Goal: Transaction & Acquisition: Purchase product/service

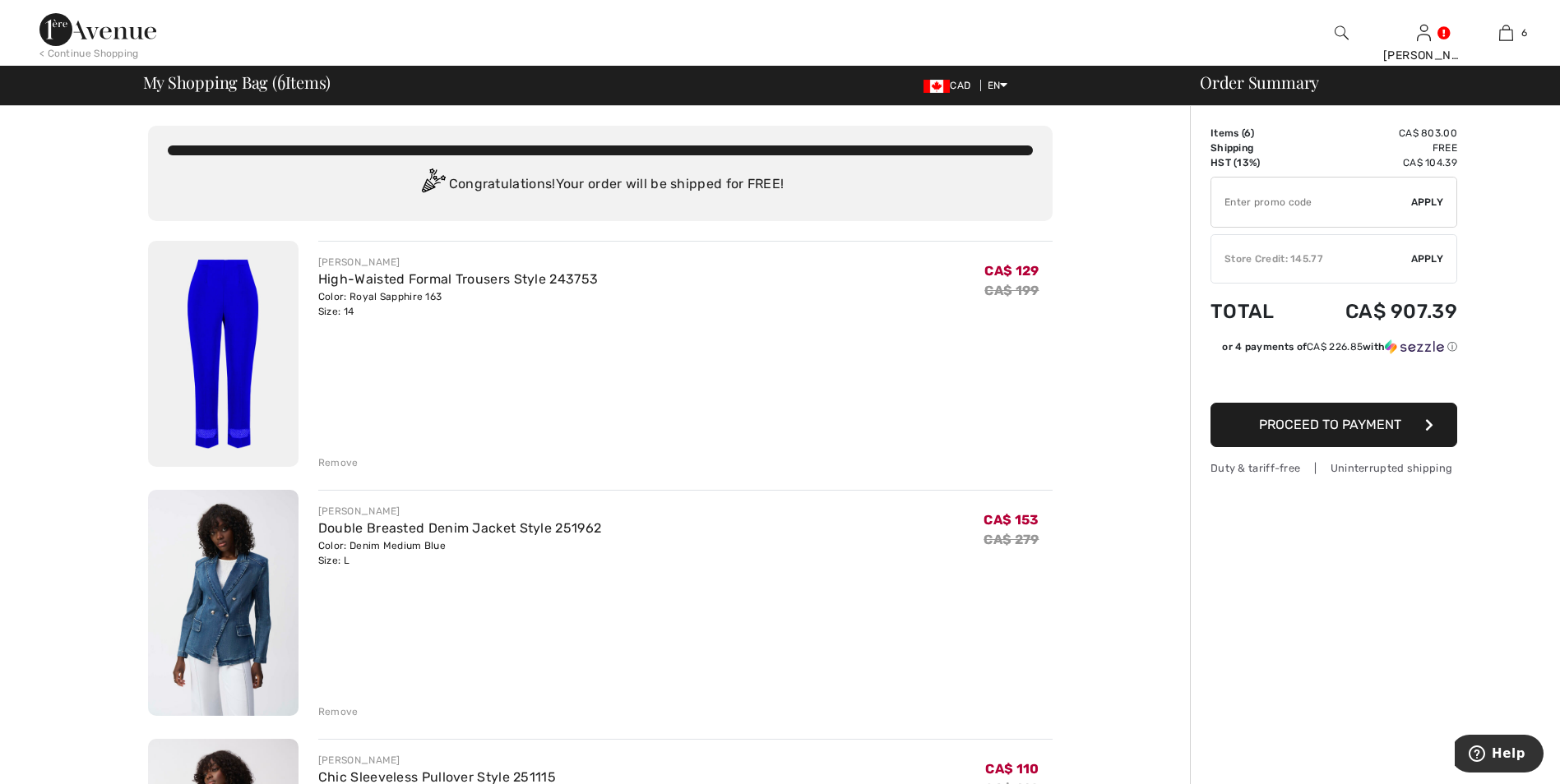
click at [1248, 214] on input "TEXT" at bounding box center [1311, 202] width 200 height 49
type input "EXTRA15"
click at [1426, 200] on span "Apply" at bounding box center [1427, 202] width 33 height 15
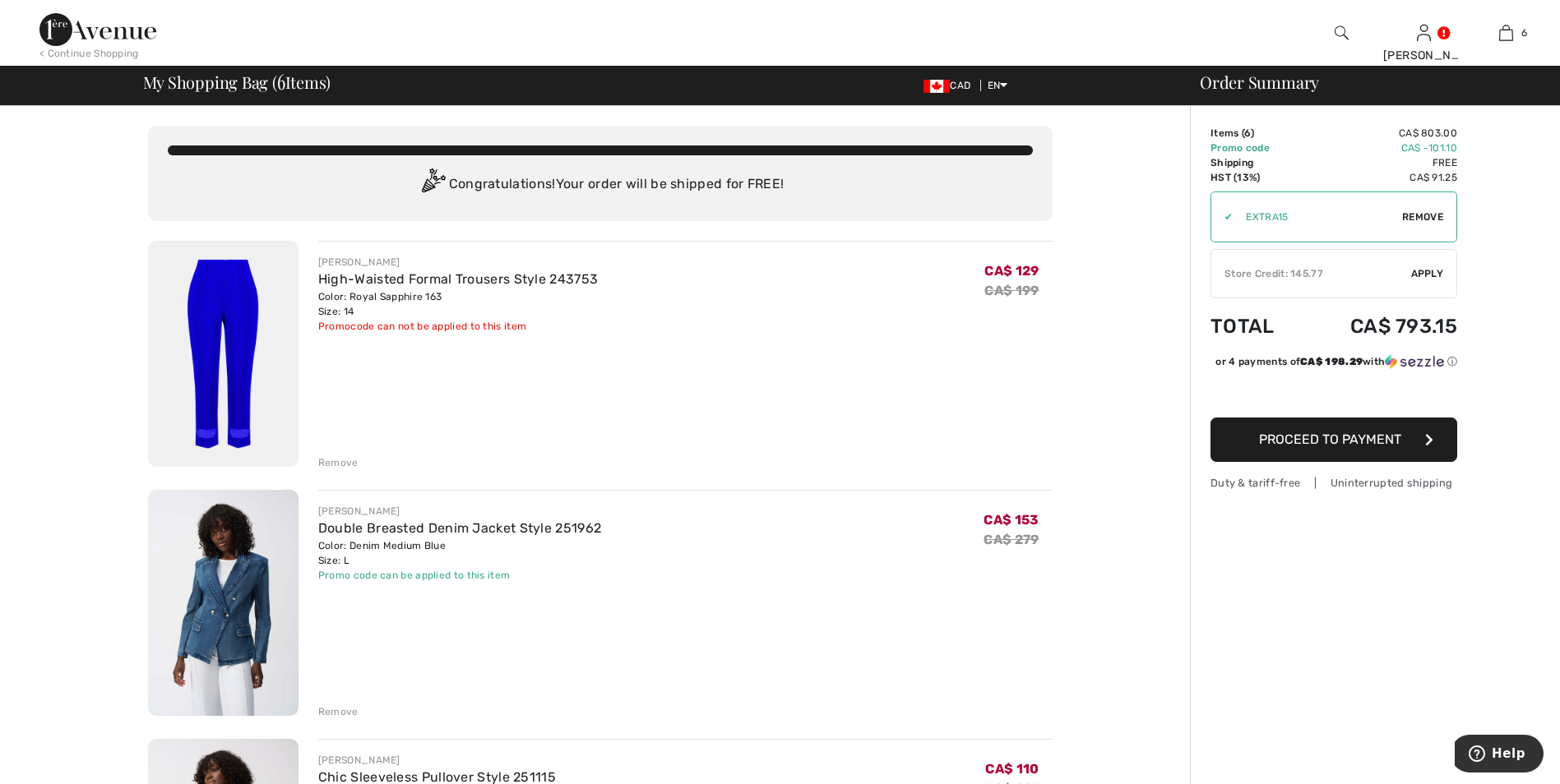
click at [1422, 274] on span "Apply" at bounding box center [1427, 274] width 33 height 15
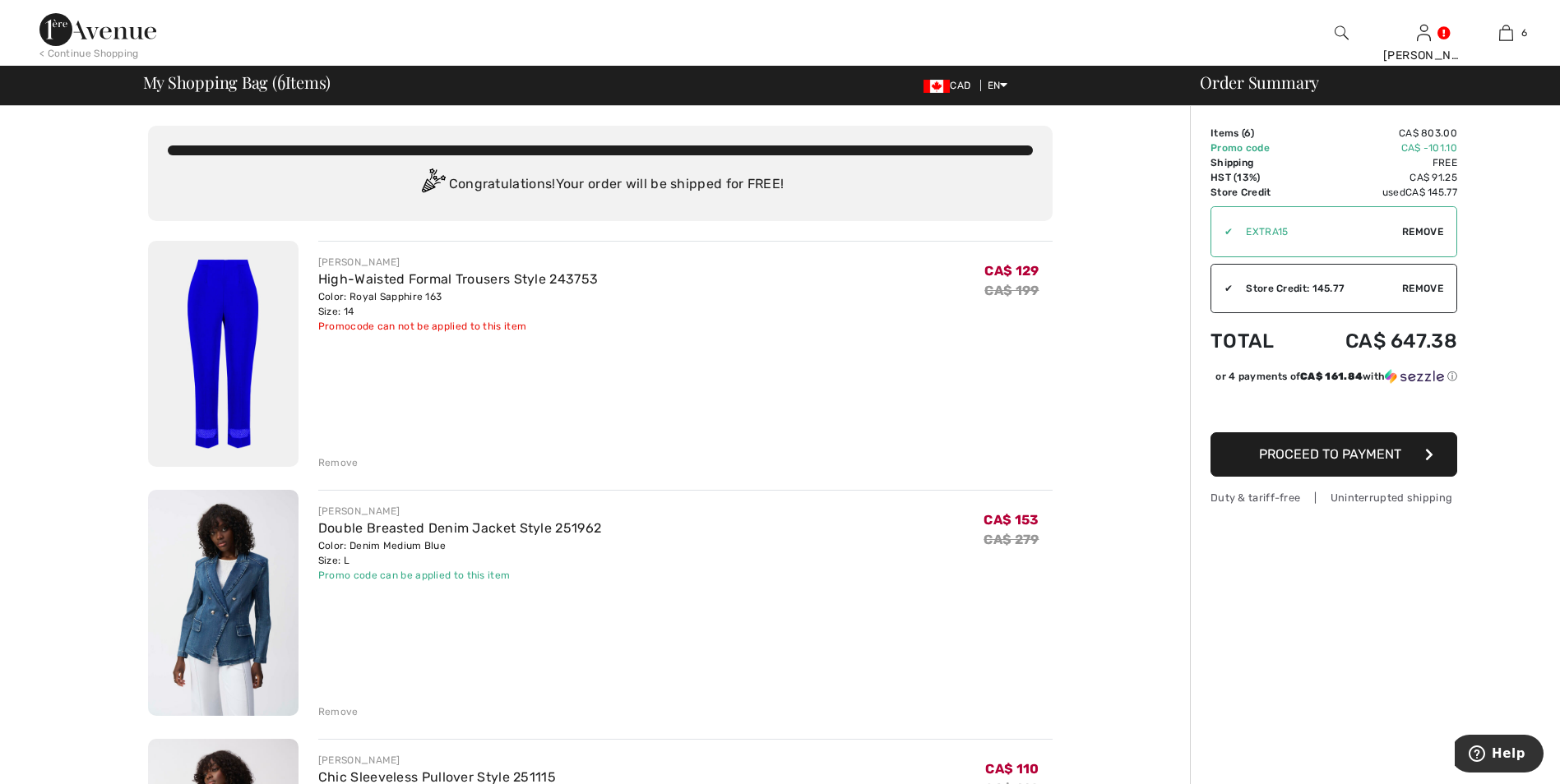
click at [1412, 286] on span "Remove" at bounding box center [1422, 289] width 41 height 15
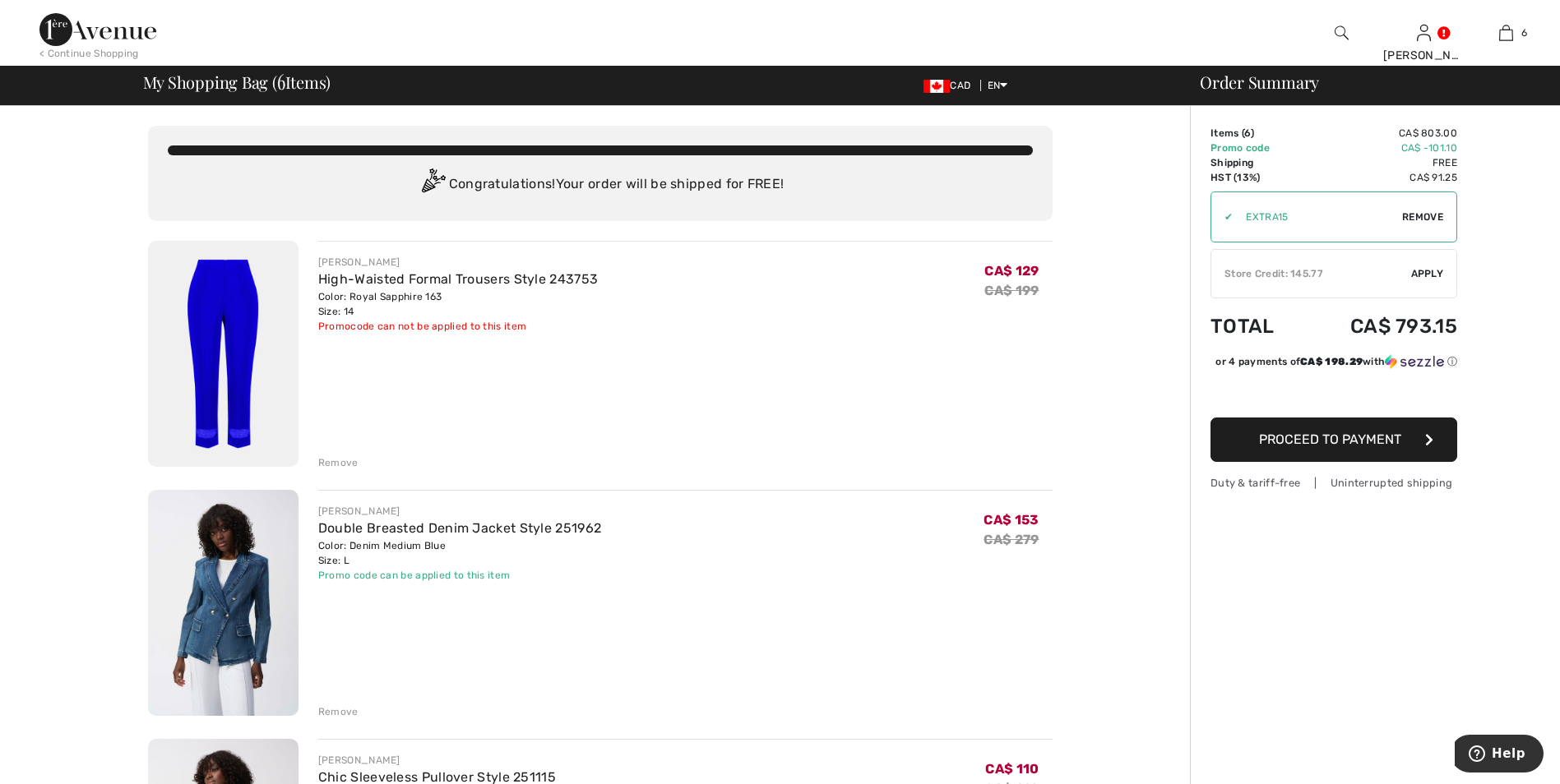
click at [236, 316] on img at bounding box center [223, 354] width 151 height 226
click at [338, 459] on div "Remove" at bounding box center [338, 462] width 40 height 15
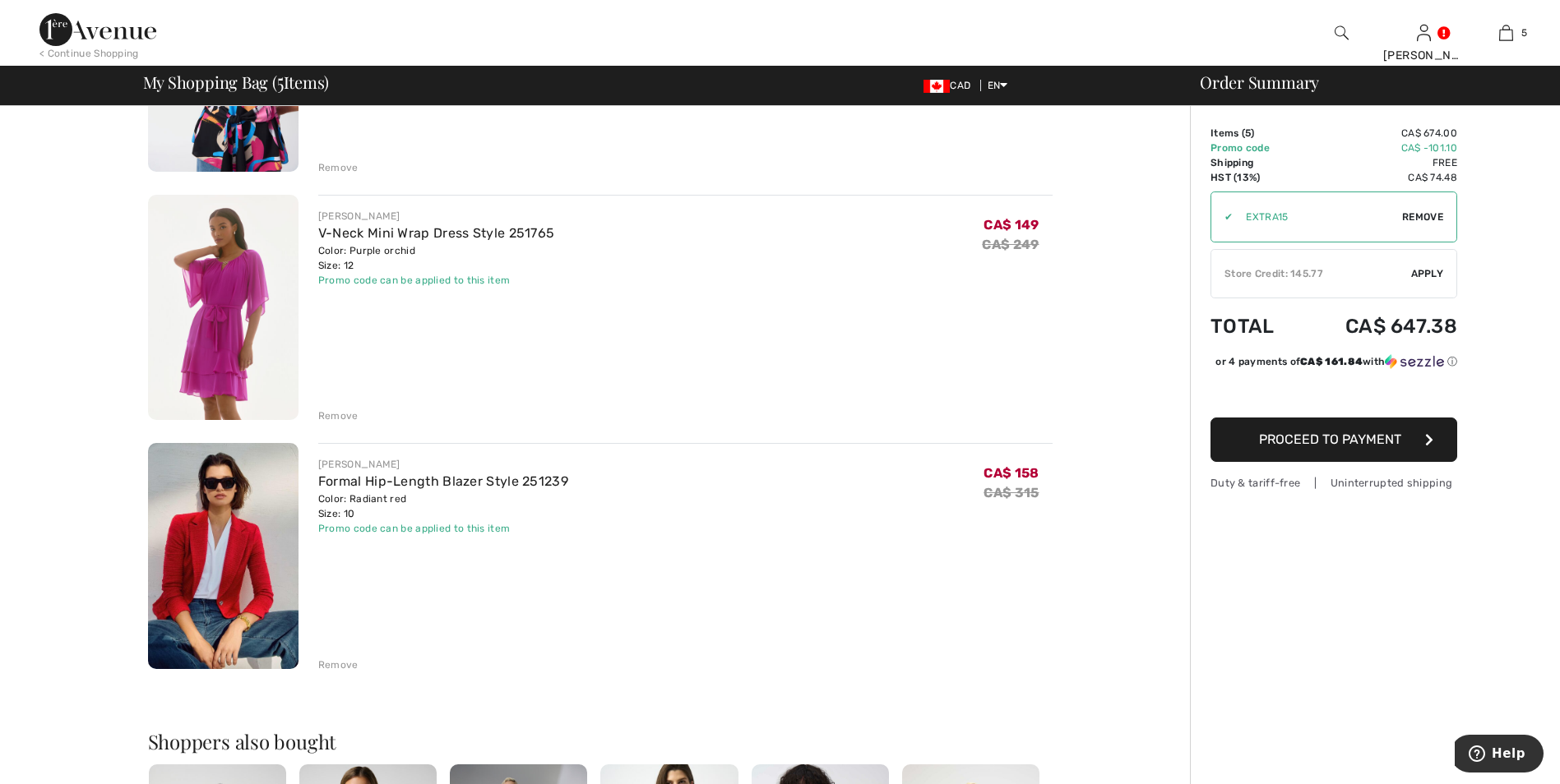
scroll to position [822, 0]
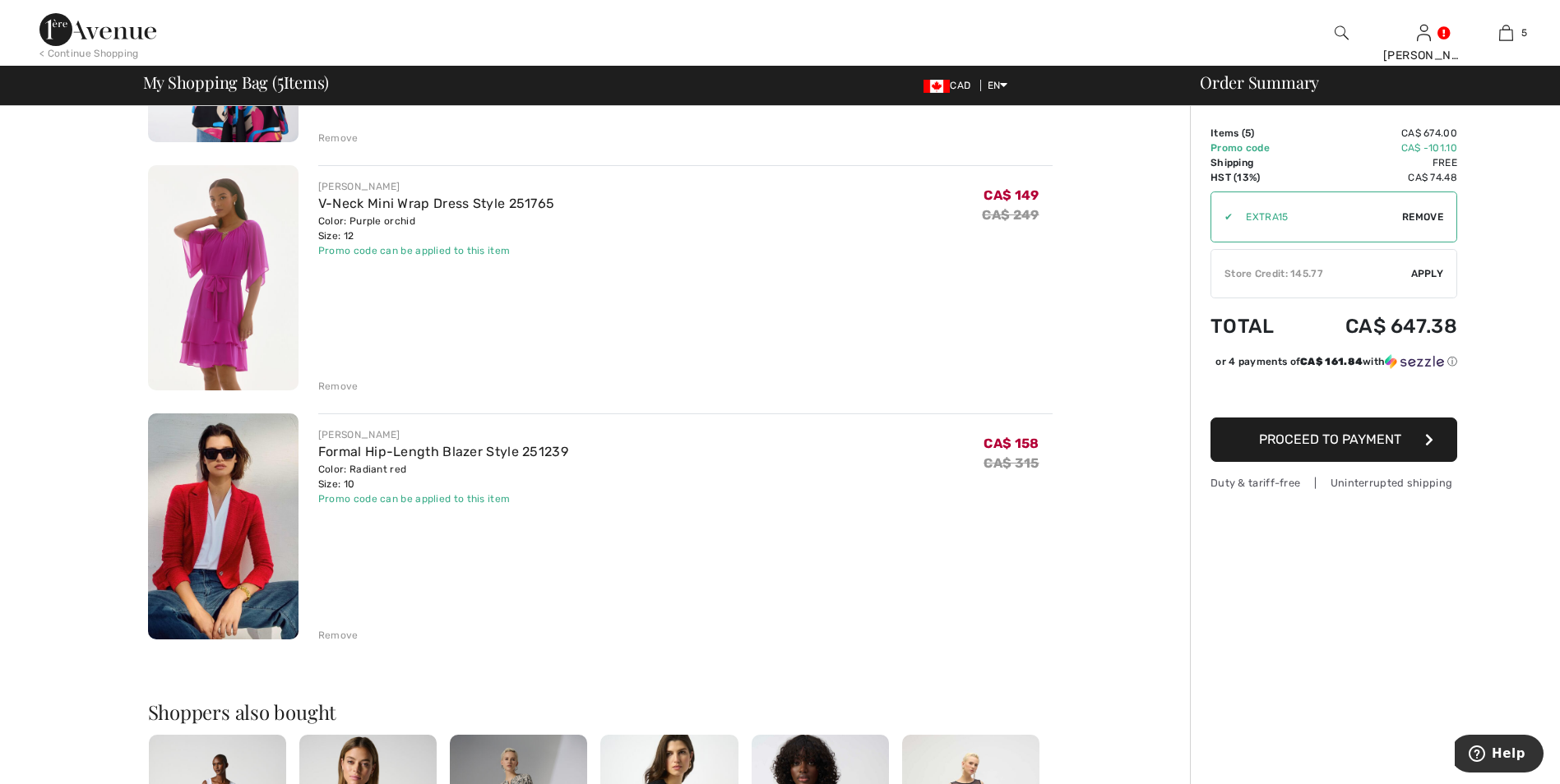
click at [339, 387] on div "Remove" at bounding box center [338, 387] width 40 height 15
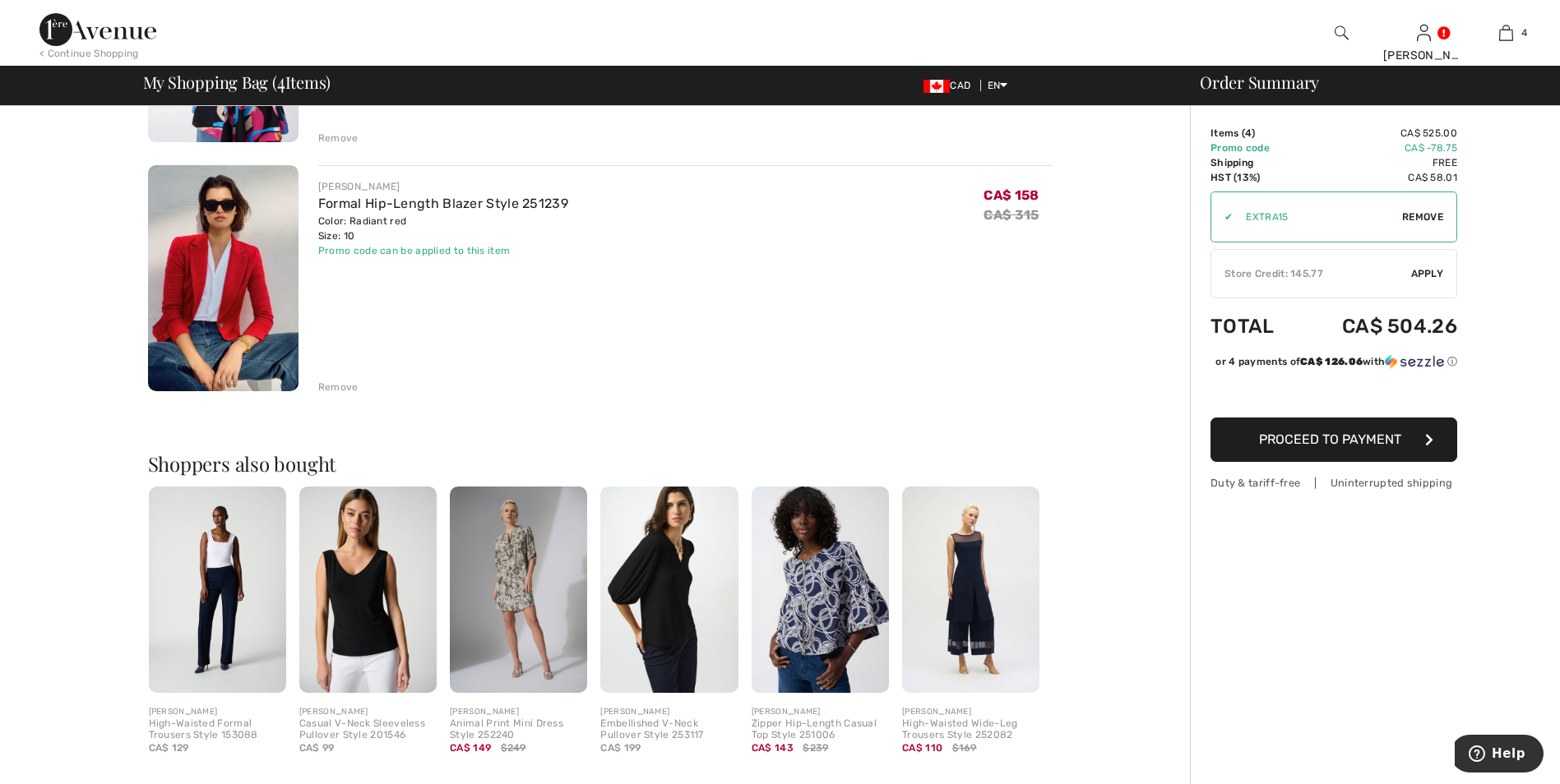
click at [353, 385] on div "Remove" at bounding box center [338, 387] width 40 height 15
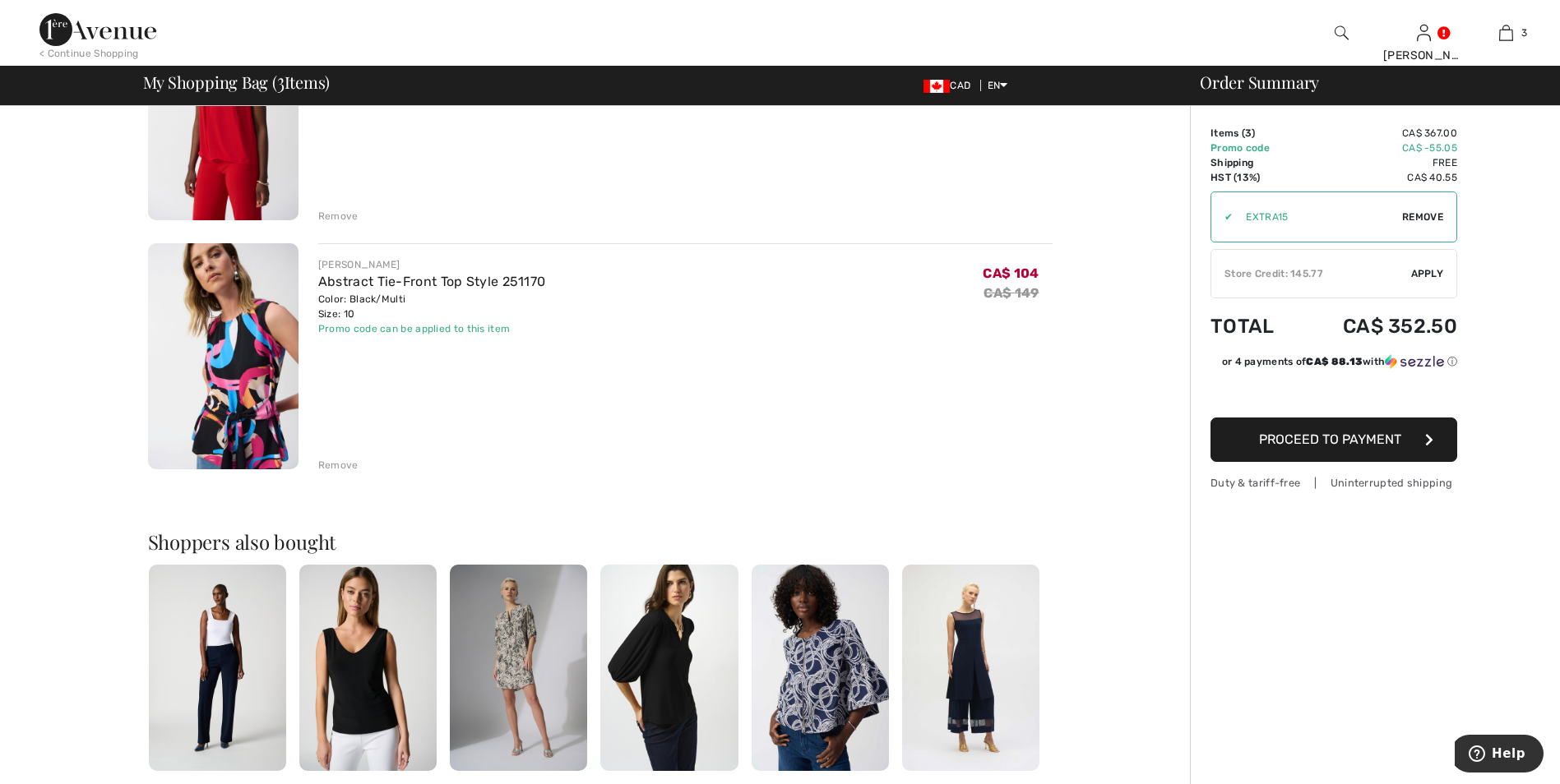
scroll to position [493, 0]
click at [352, 465] on div "Remove" at bounding box center [338, 467] width 40 height 15
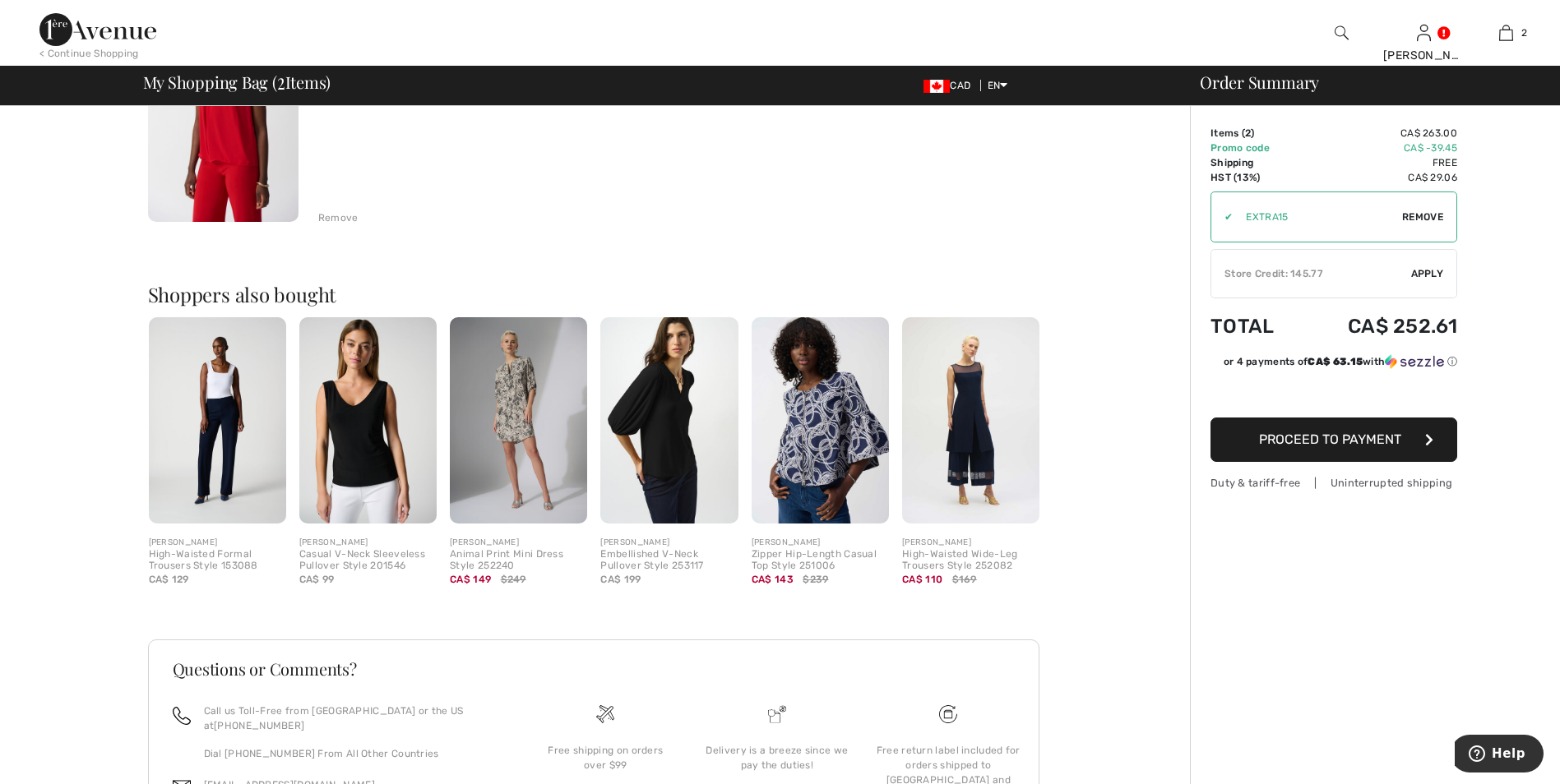
click at [344, 219] on div "Remove" at bounding box center [338, 218] width 40 height 15
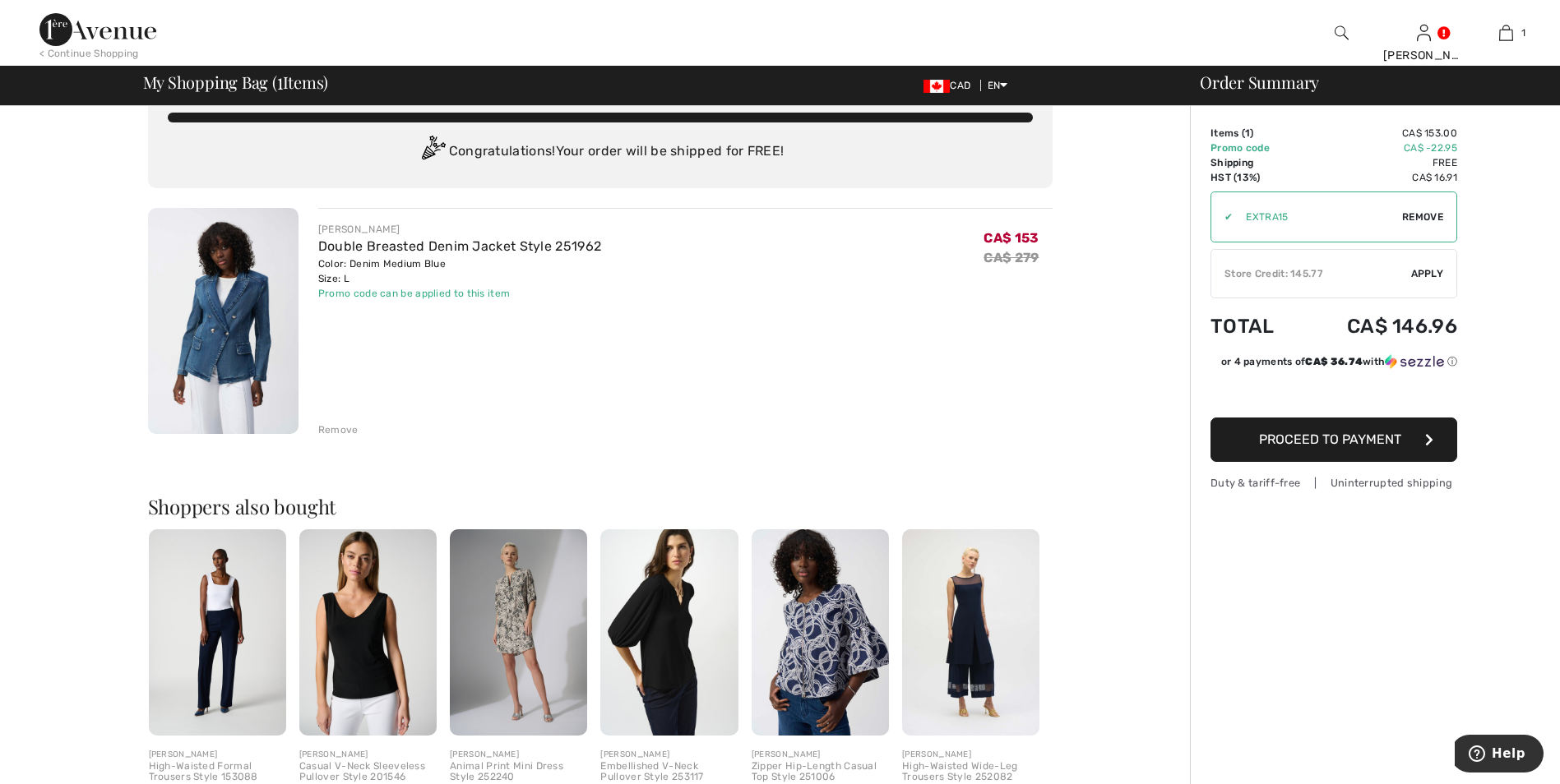
scroll to position [0, 0]
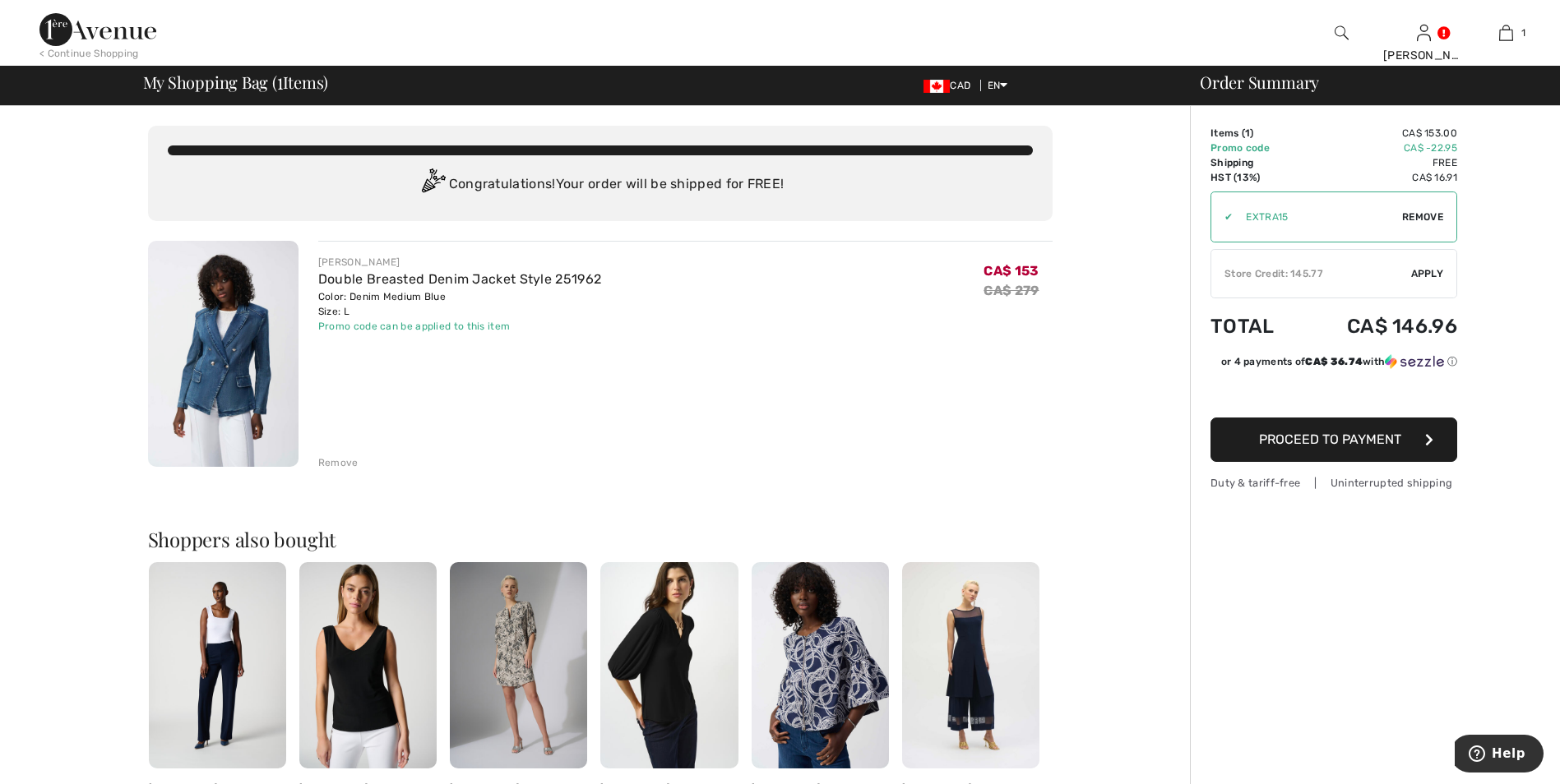
click at [240, 357] on img at bounding box center [223, 354] width 151 height 226
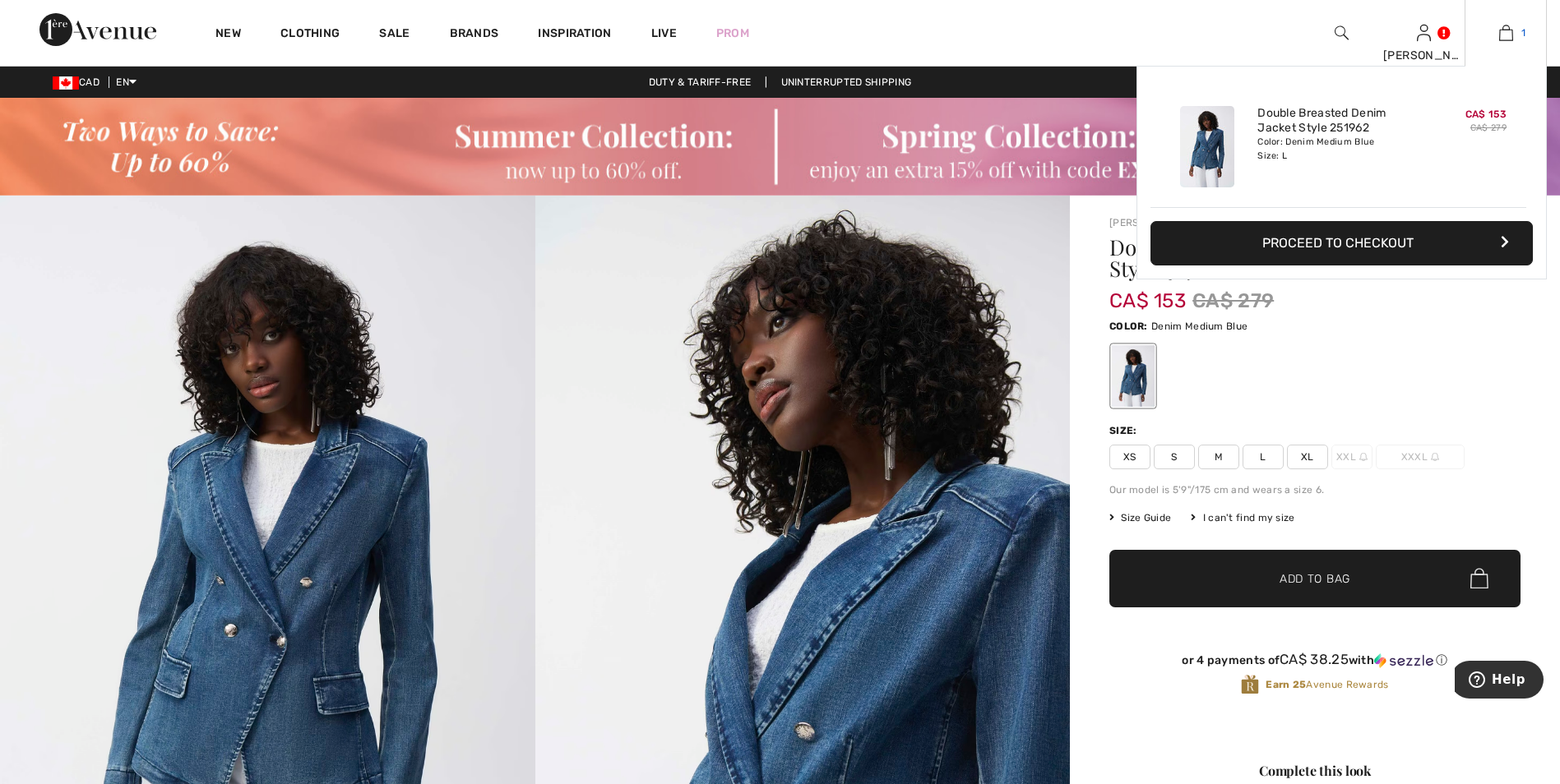
click at [1511, 37] on img at bounding box center [1506, 33] width 14 height 20
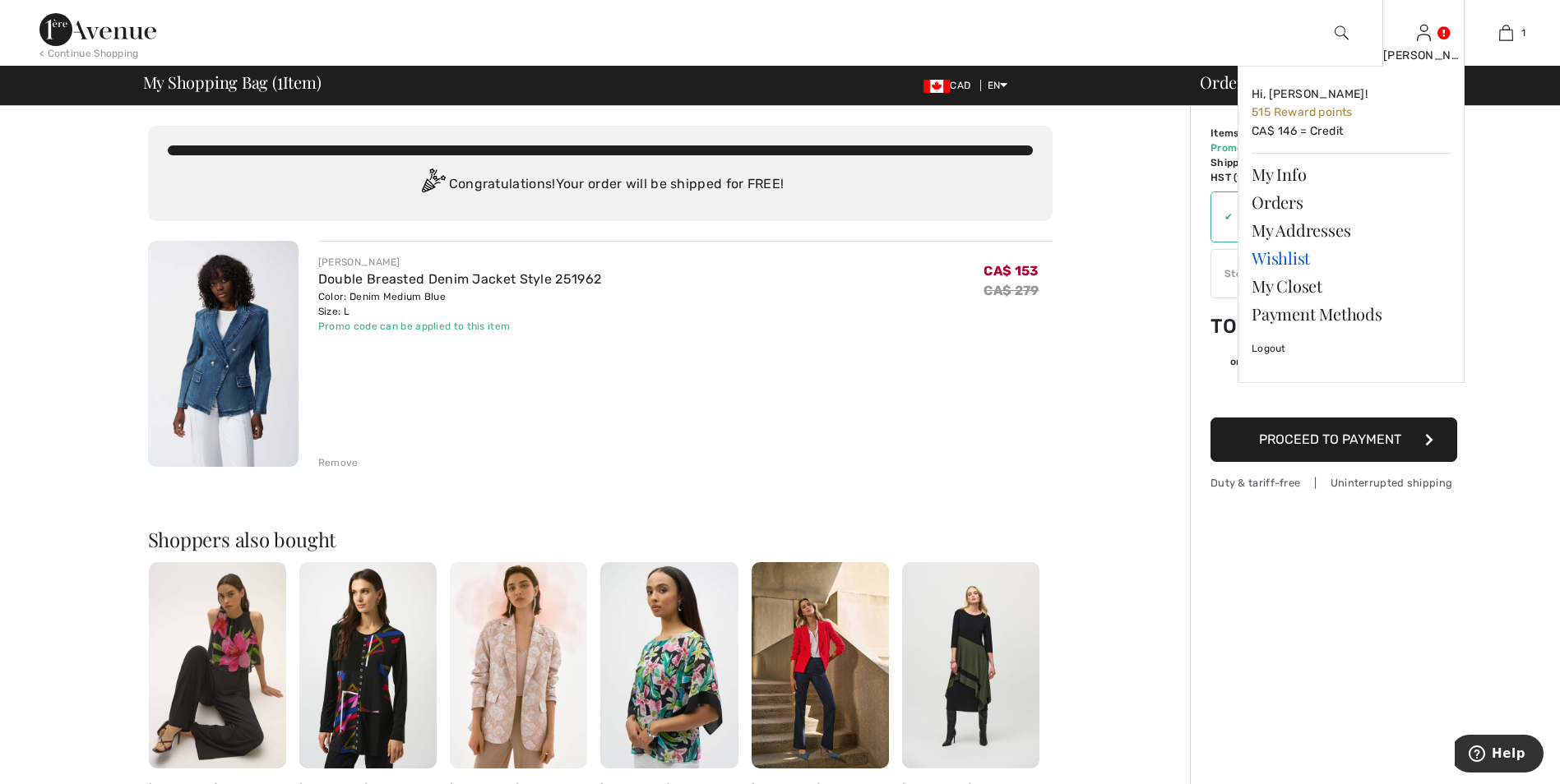
click at [1287, 261] on link "Wishlist" at bounding box center [1351, 258] width 199 height 28
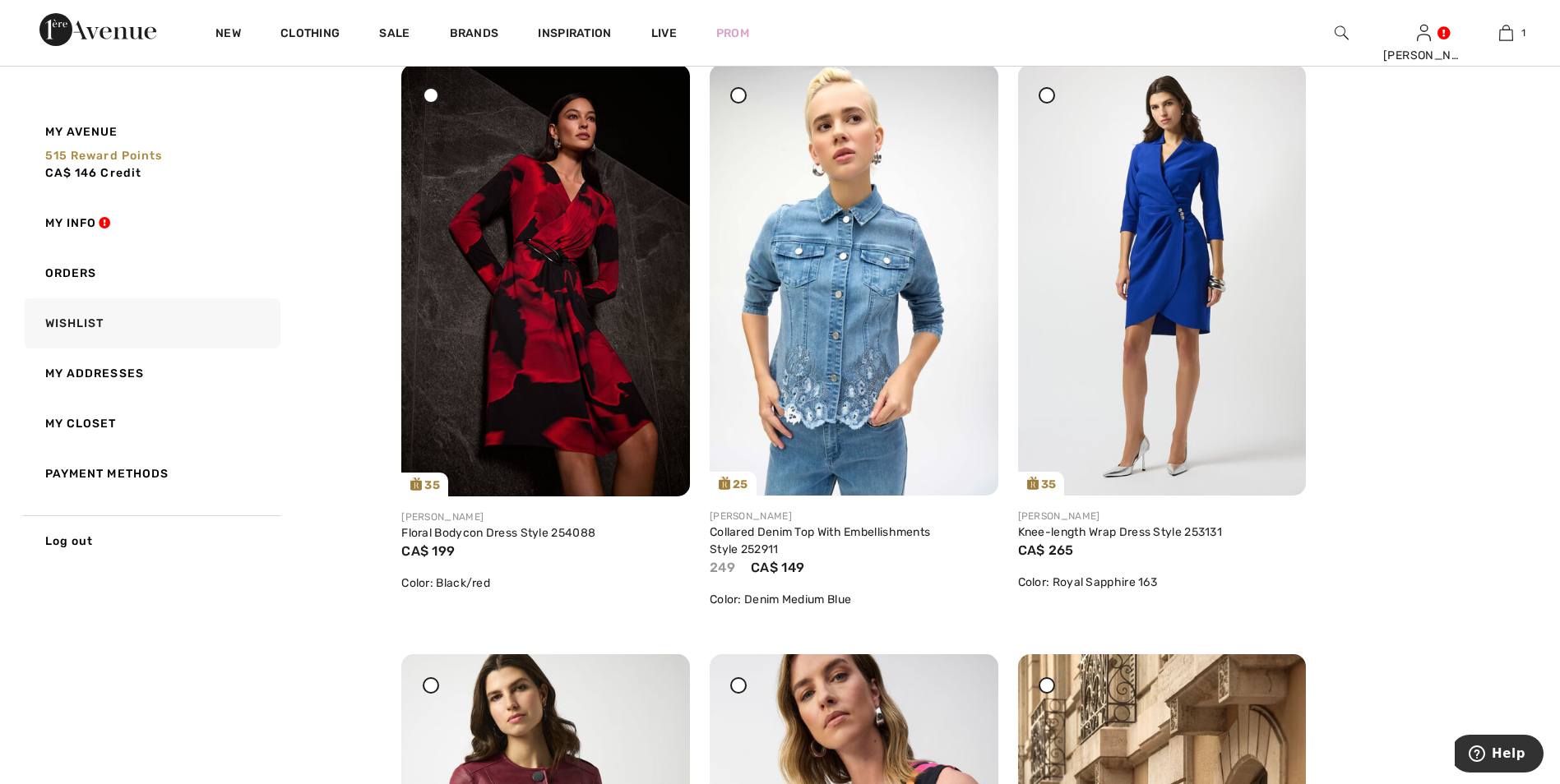
scroll to position [2549, 0]
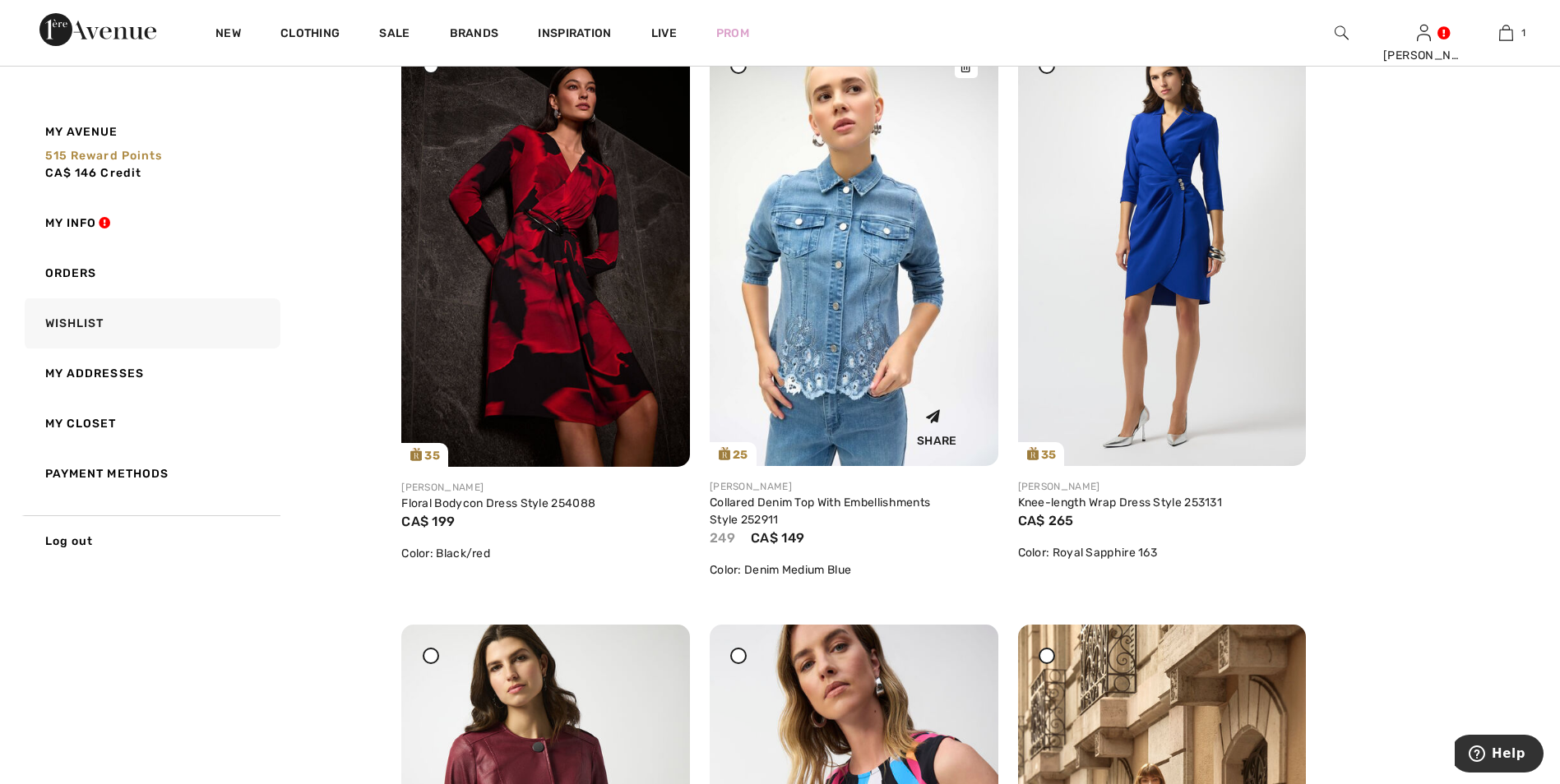
click at [863, 298] on img at bounding box center [854, 251] width 289 height 432
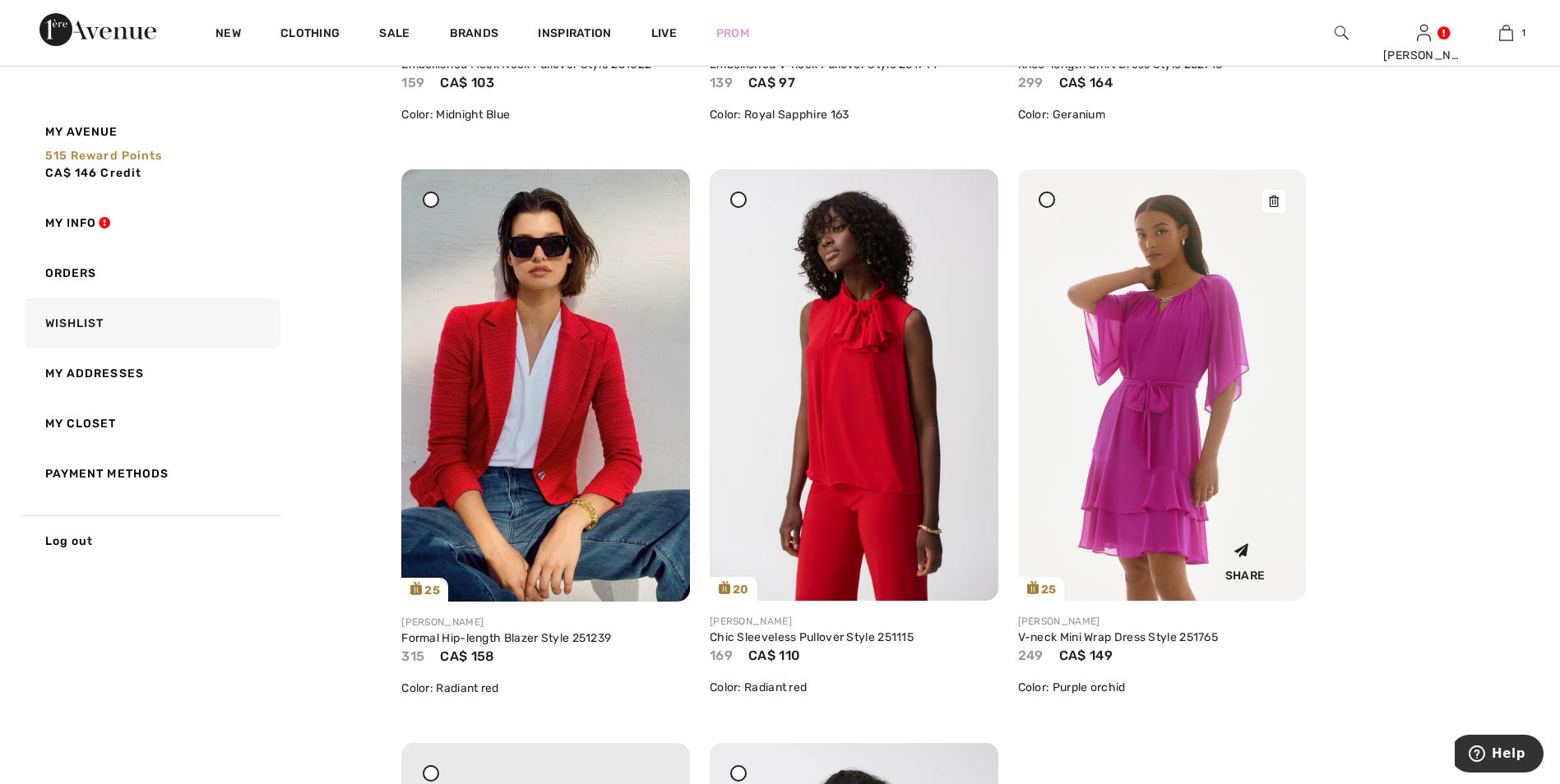
scroll to position [5426, 0]
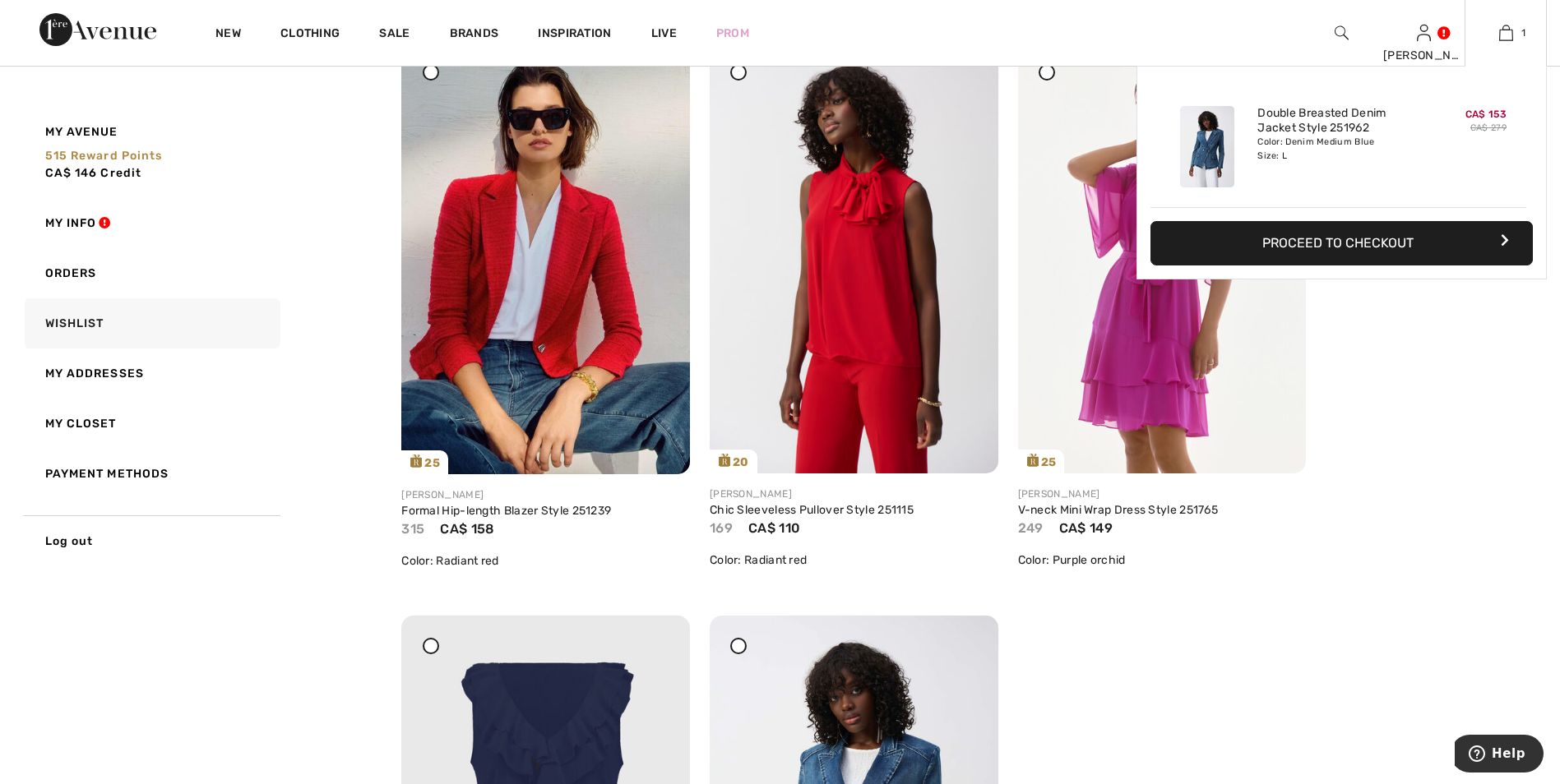
click at [1388, 248] on button "Proceed to Checkout" at bounding box center [1342, 243] width 383 height 45
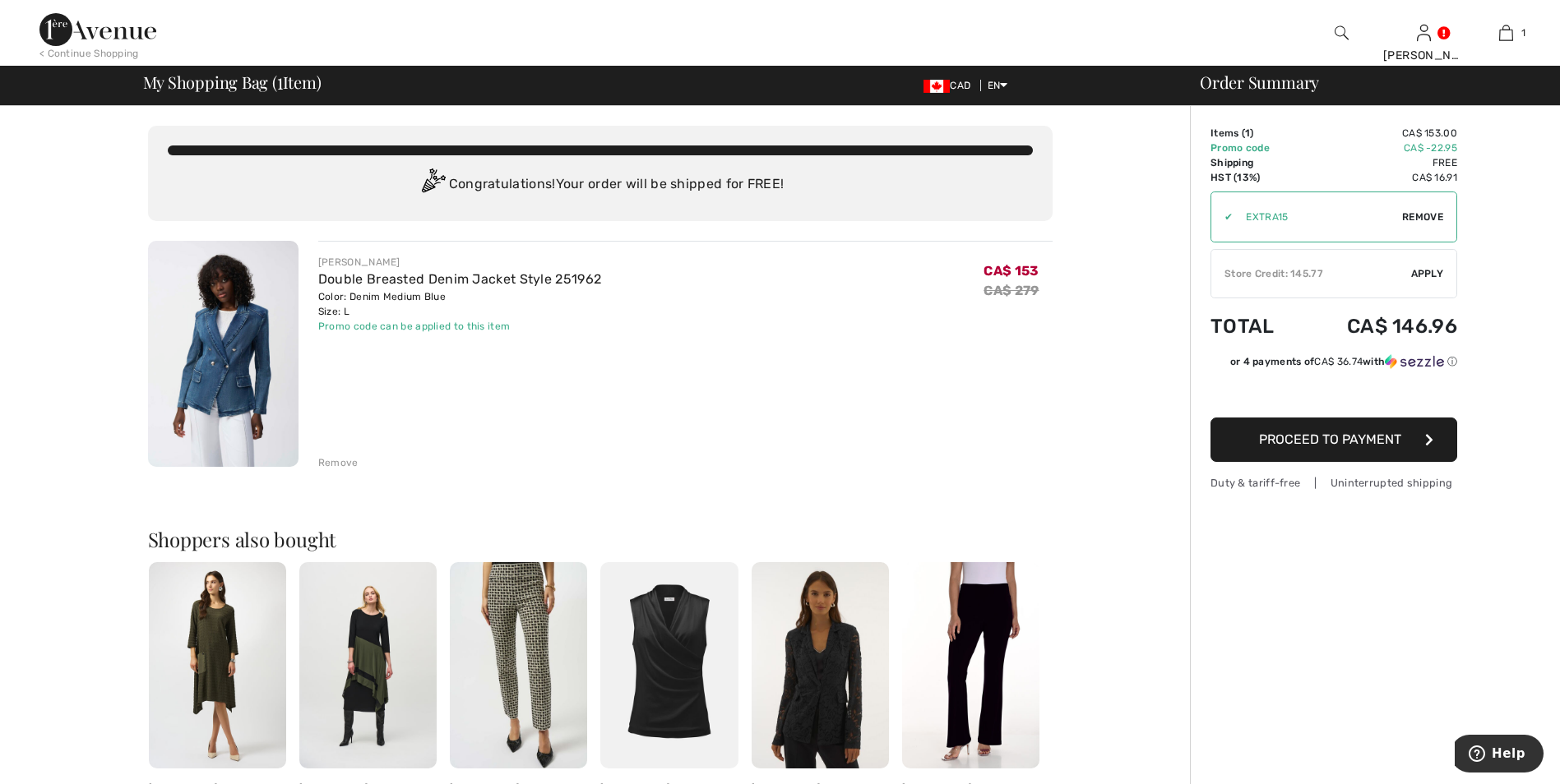
click at [234, 367] on img at bounding box center [223, 354] width 151 height 226
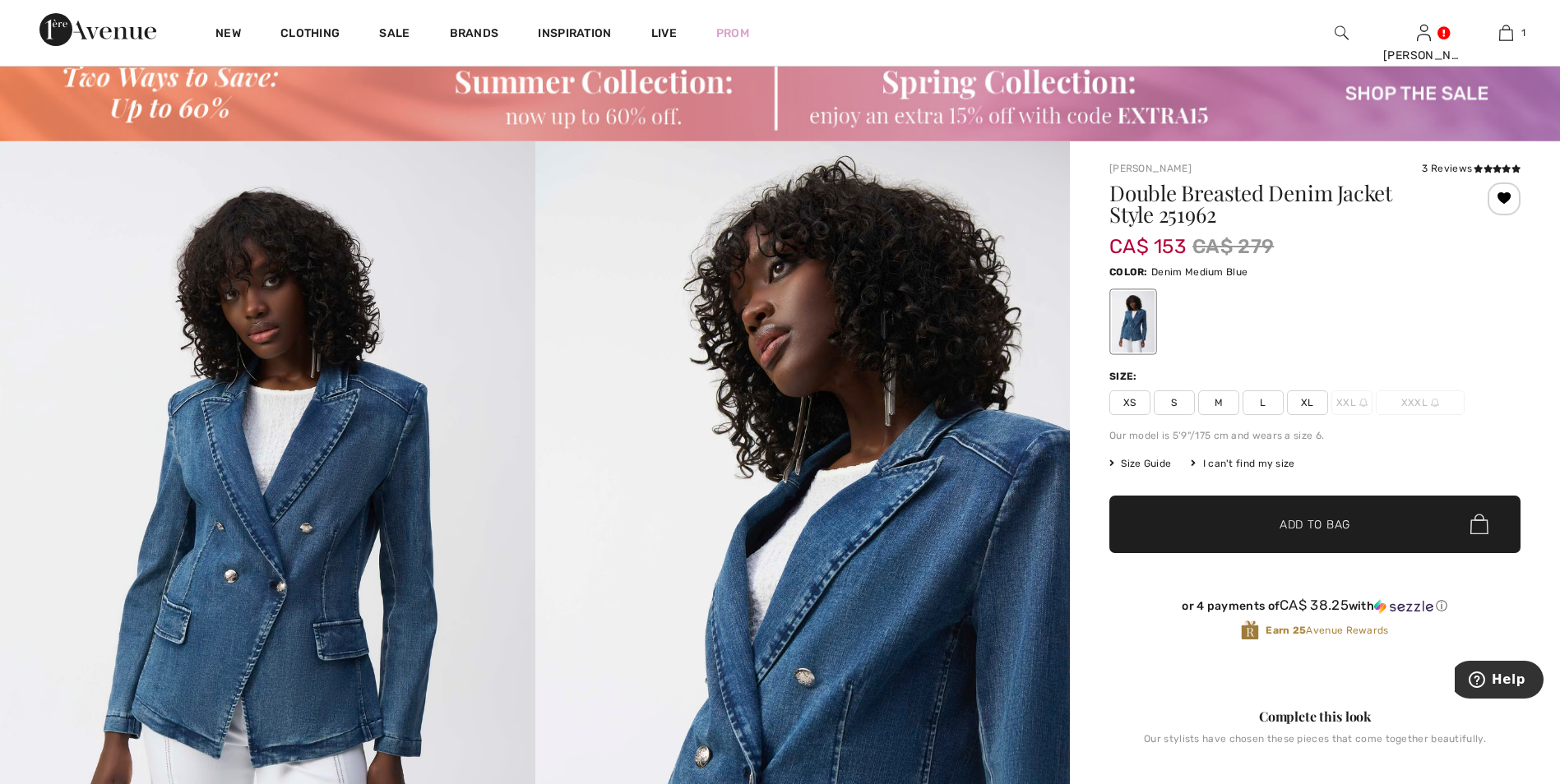
scroll to position [82, 0]
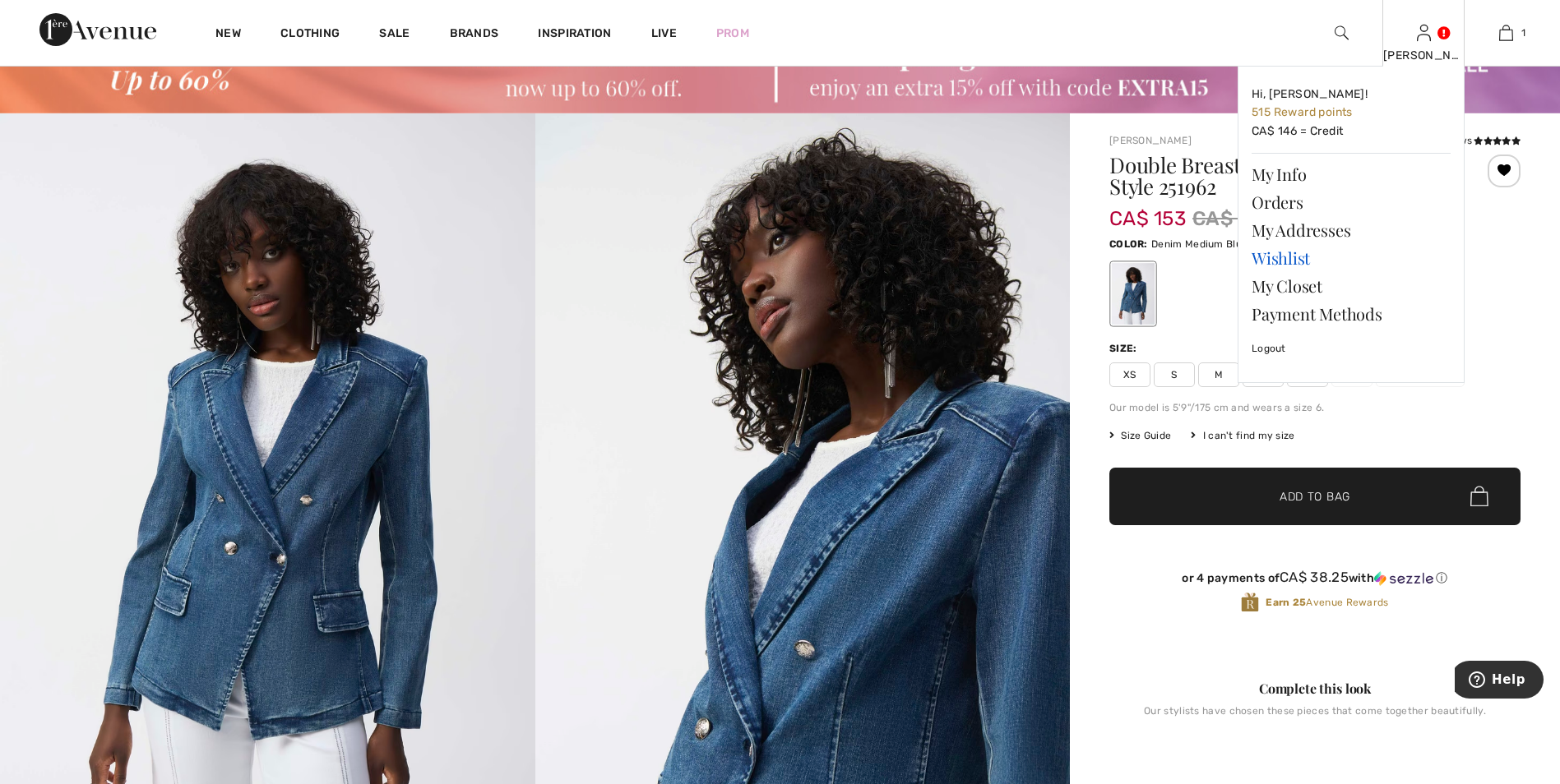
click at [1276, 256] on link "Wishlist" at bounding box center [1351, 258] width 199 height 28
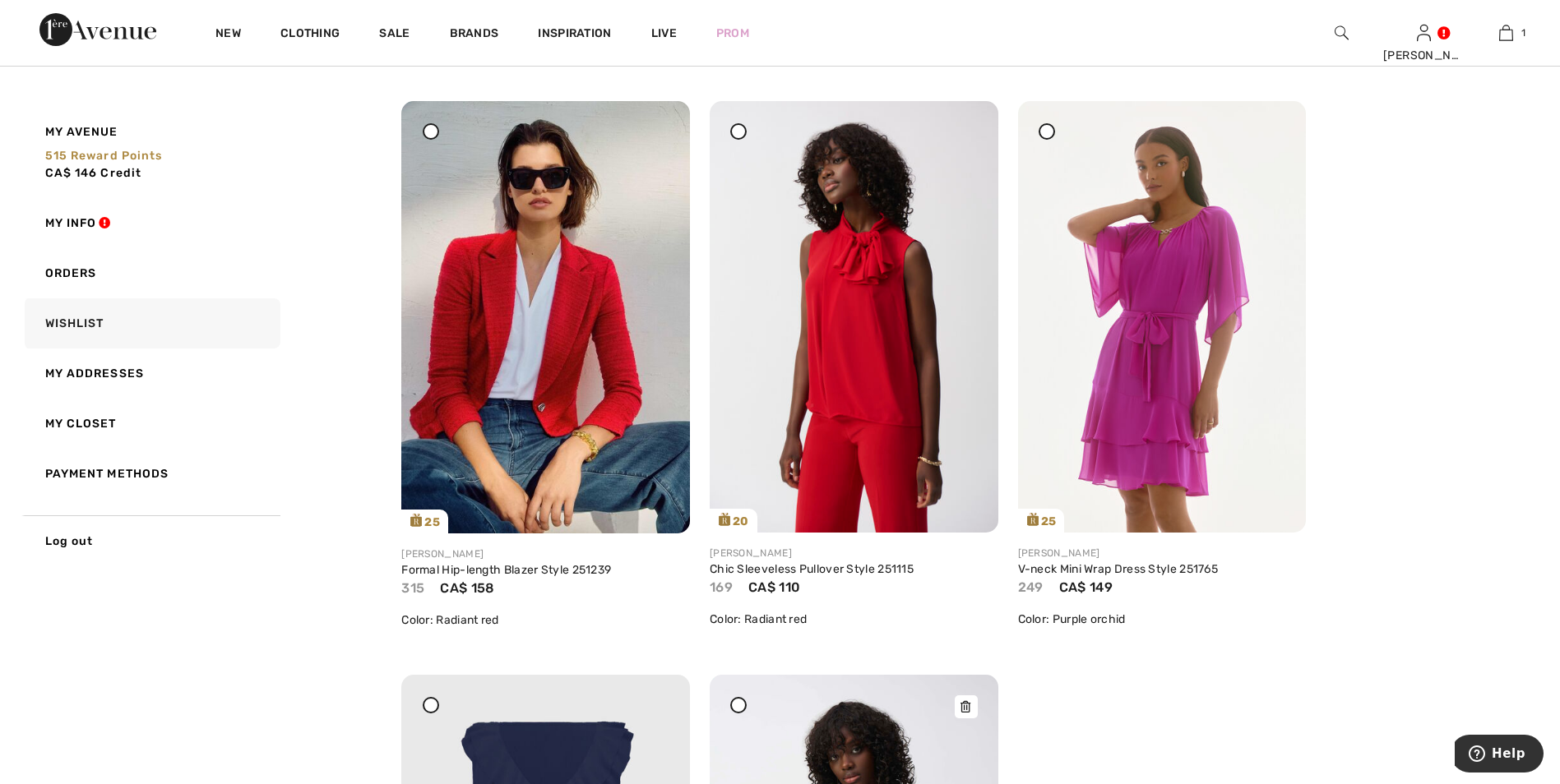
scroll to position [5344, 0]
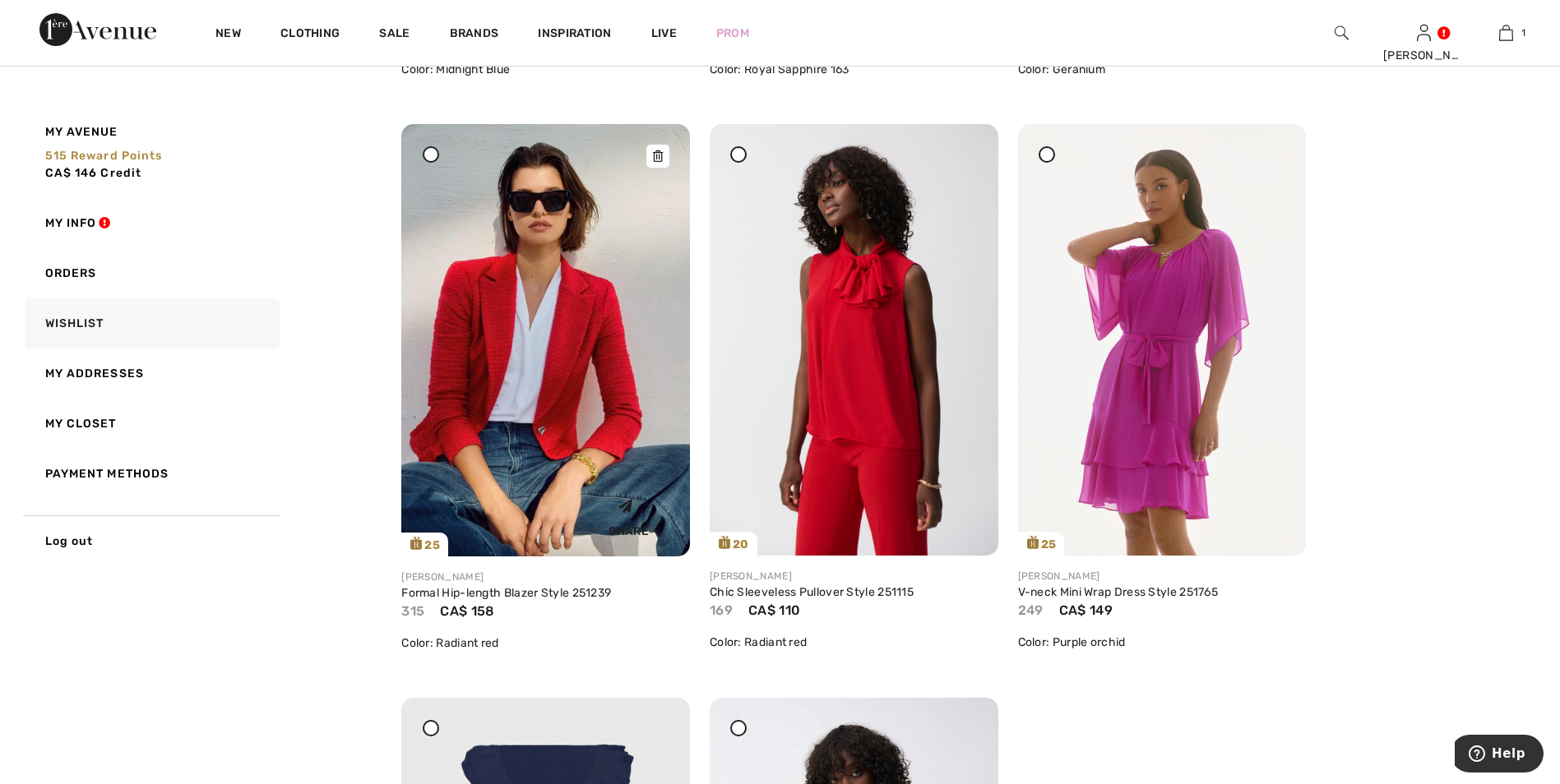
click at [579, 352] on img at bounding box center [546, 340] width 289 height 433
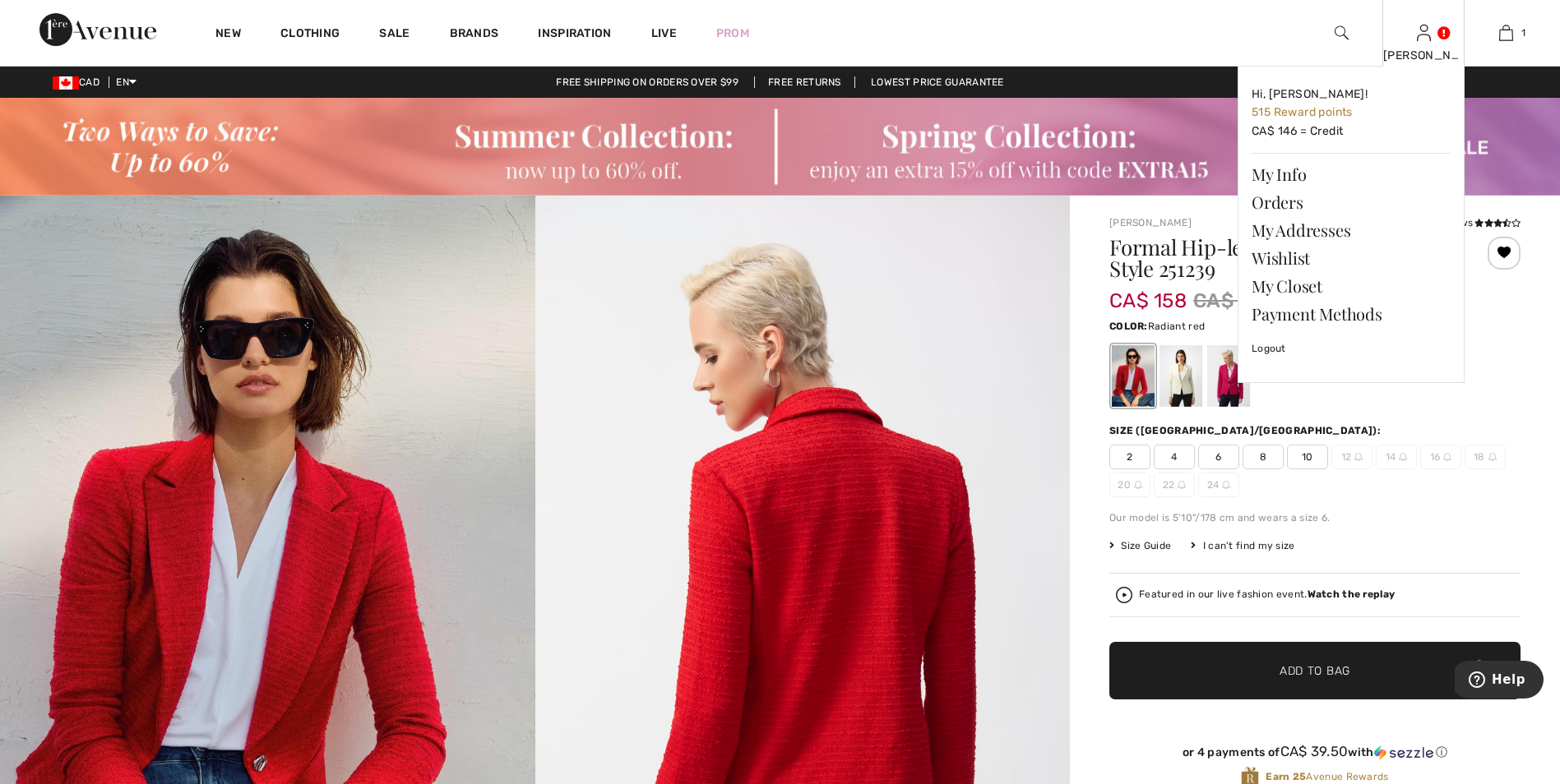
click at [1421, 54] on div "[PERSON_NAME]" at bounding box center [1423, 55] width 81 height 17
click at [1418, 40] on img at bounding box center [1423, 33] width 14 height 20
click at [1290, 261] on link "Wishlist" at bounding box center [1351, 258] width 199 height 28
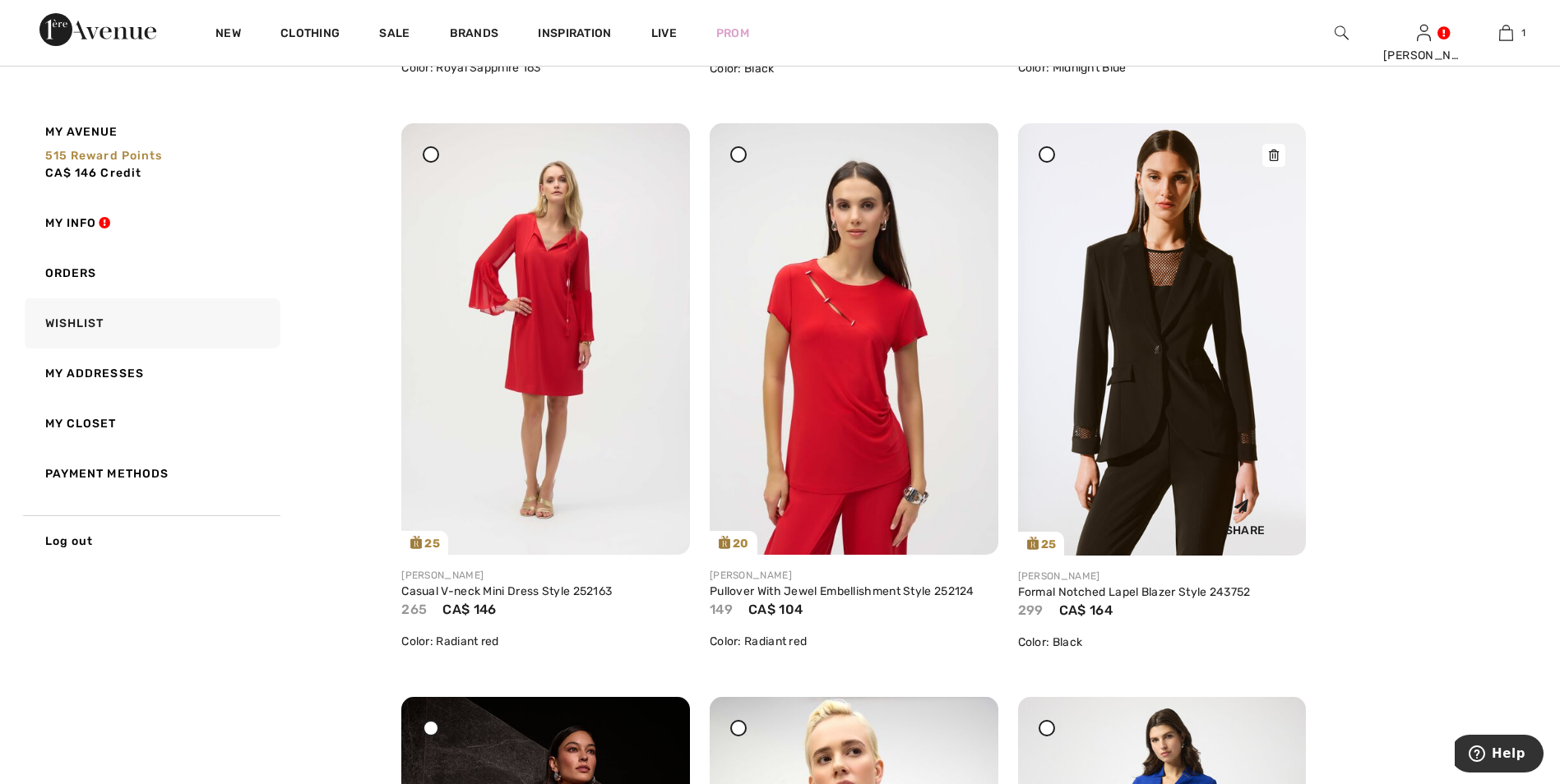
scroll to position [1809, 0]
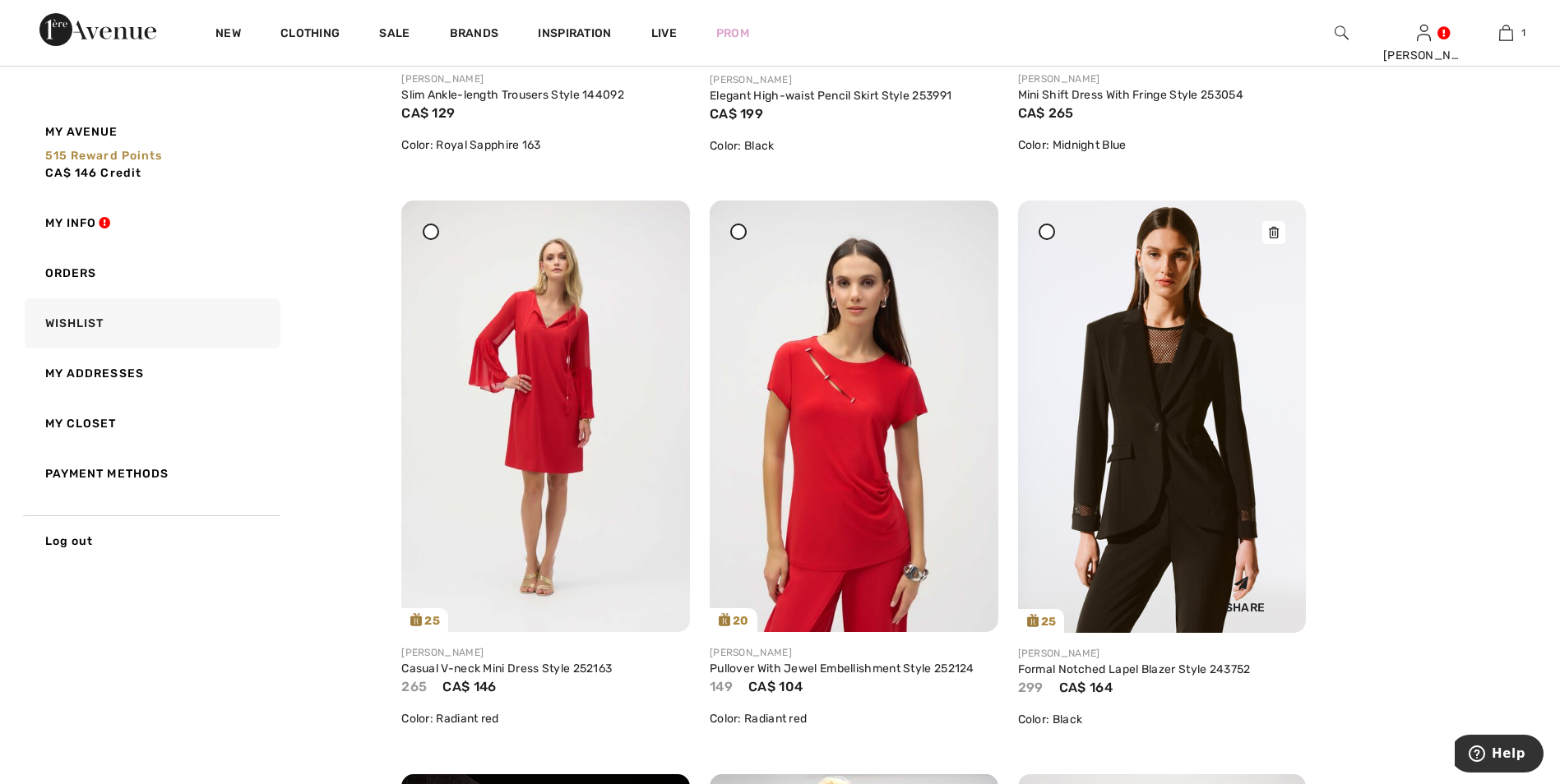
click at [1153, 388] on img at bounding box center [1163, 416] width 289 height 433
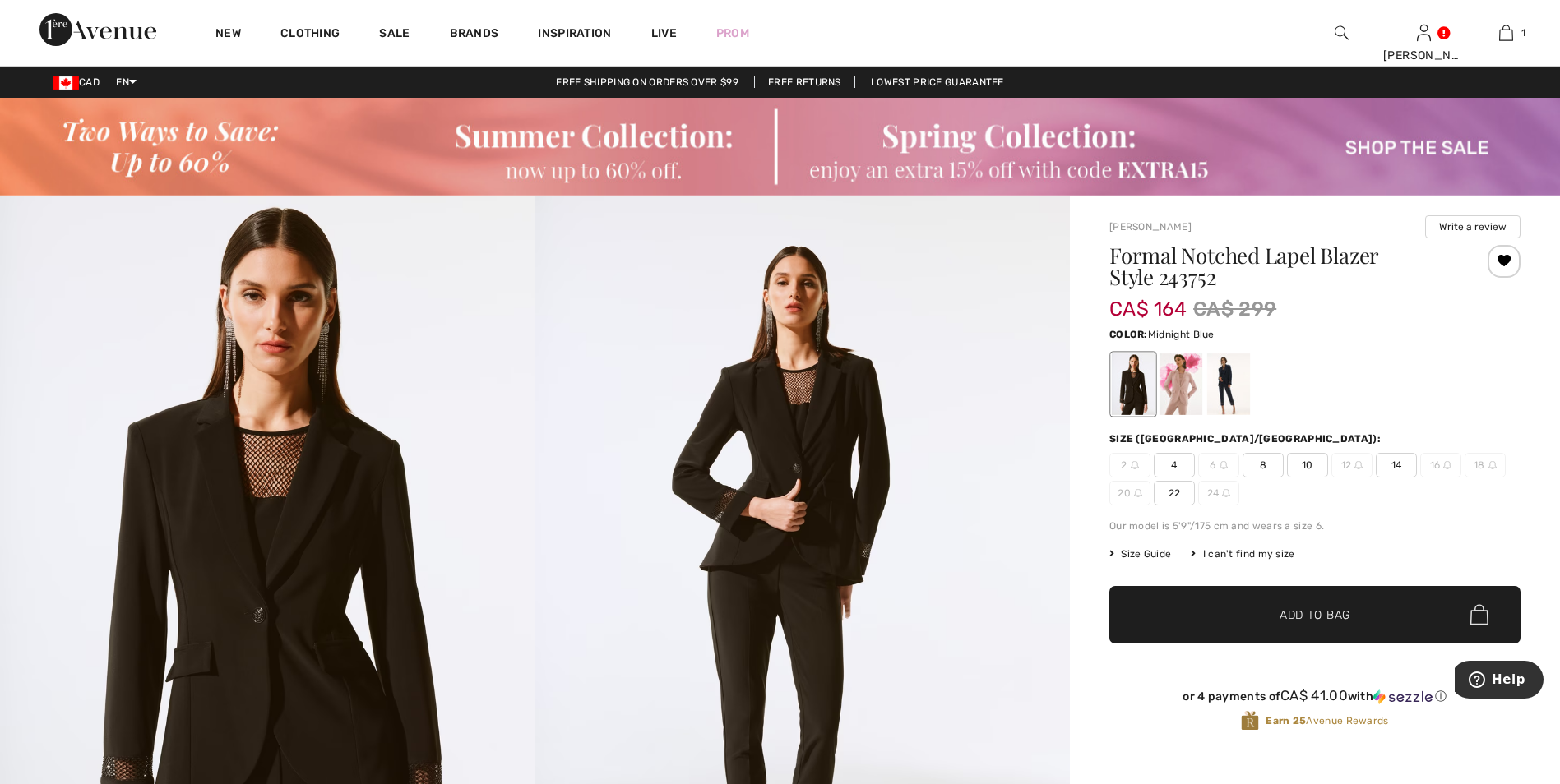
click at [1232, 402] on div at bounding box center [1229, 384] width 43 height 62
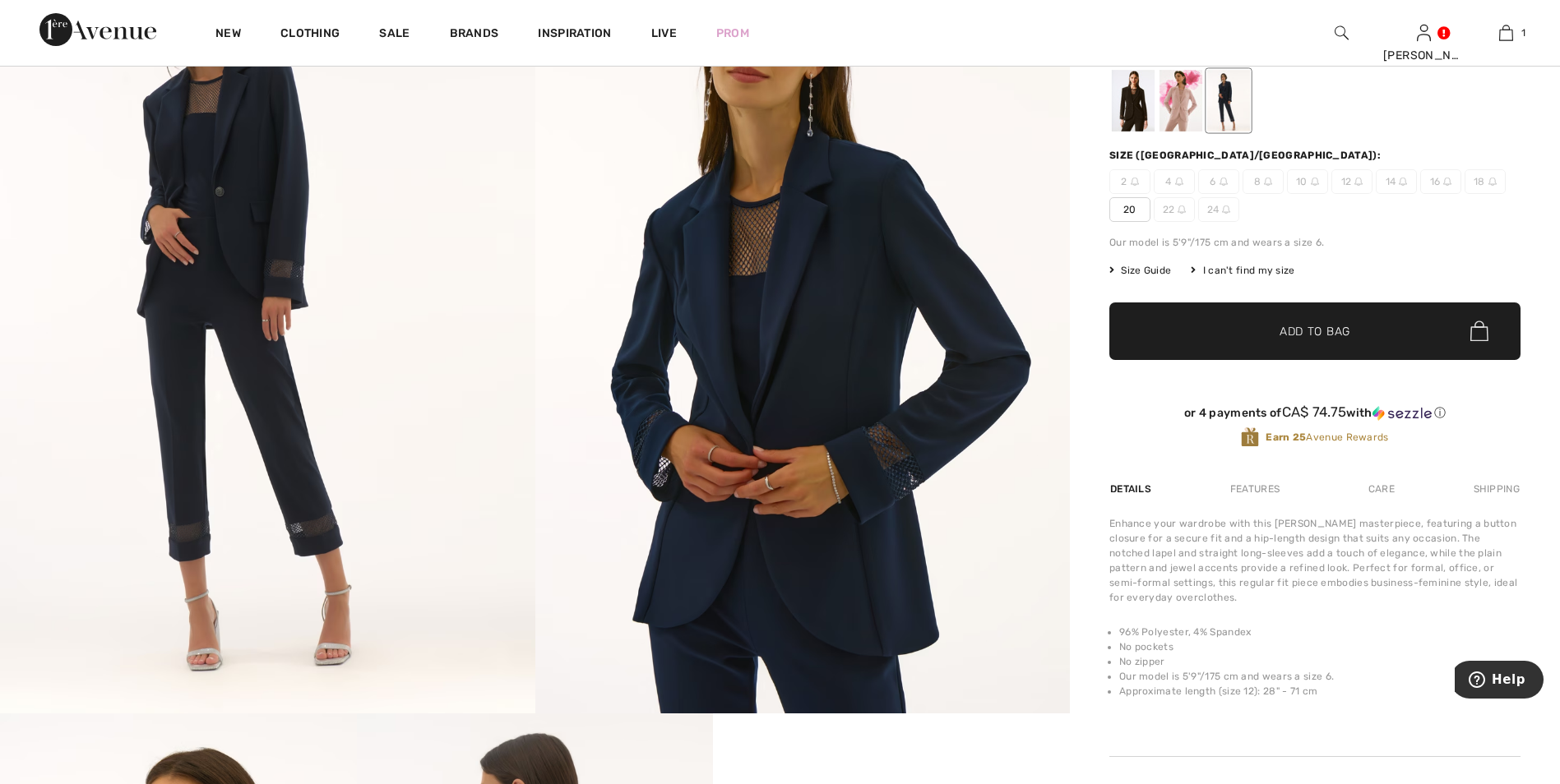
scroll to position [82, 0]
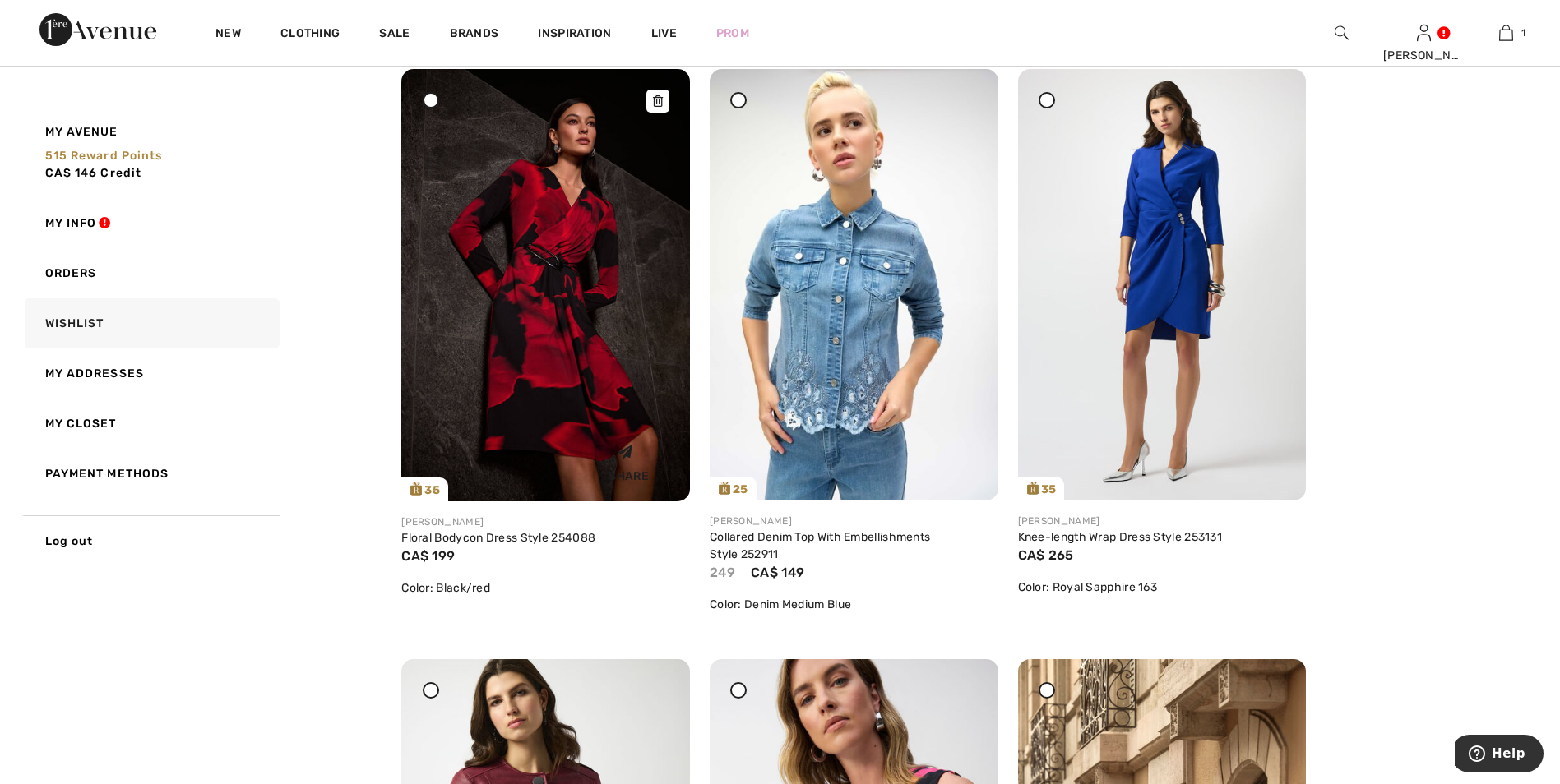
scroll to position [2467, 0]
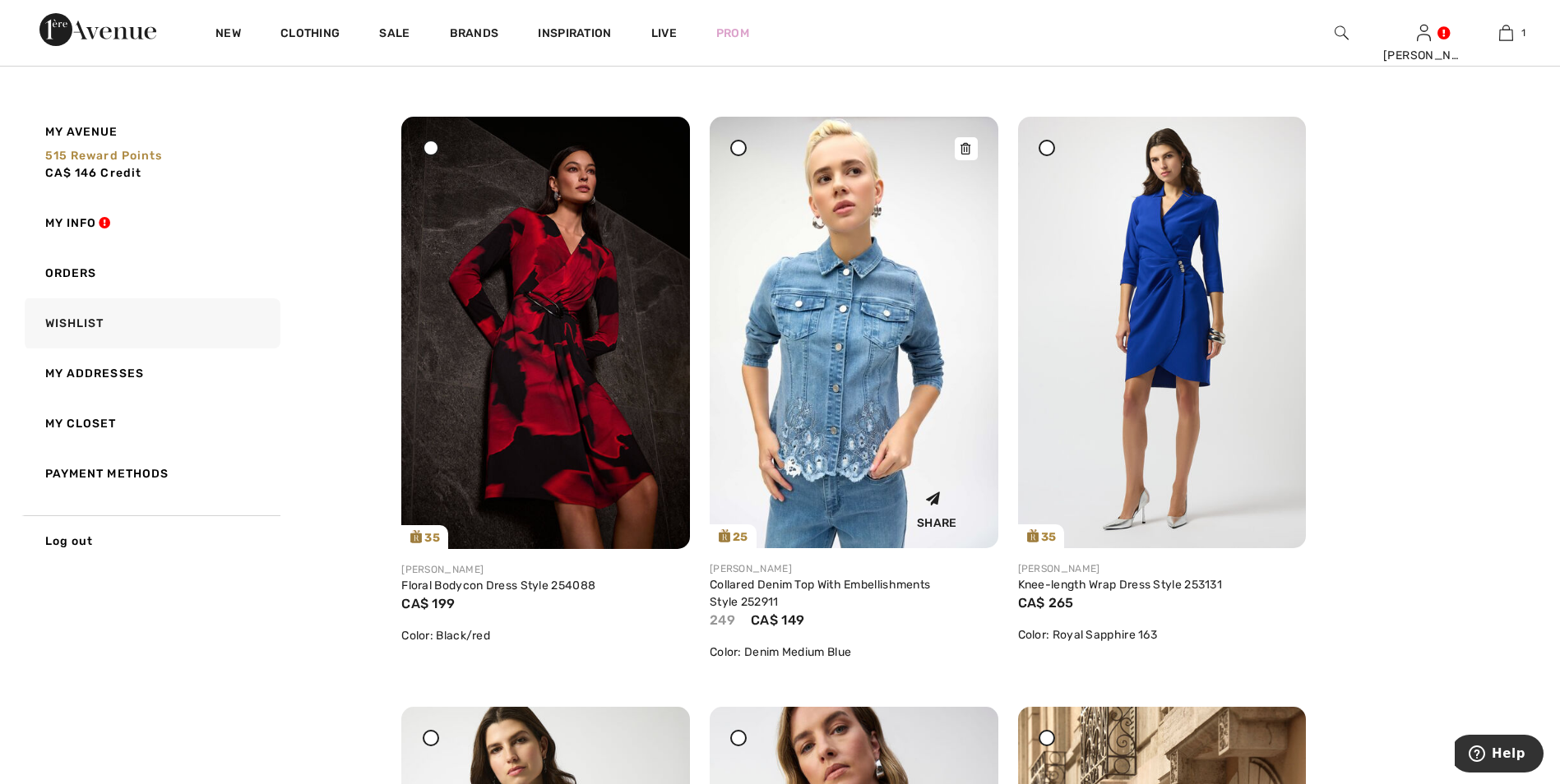
click at [870, 359] on img at bounding box center [854, 333] width 289 height 432
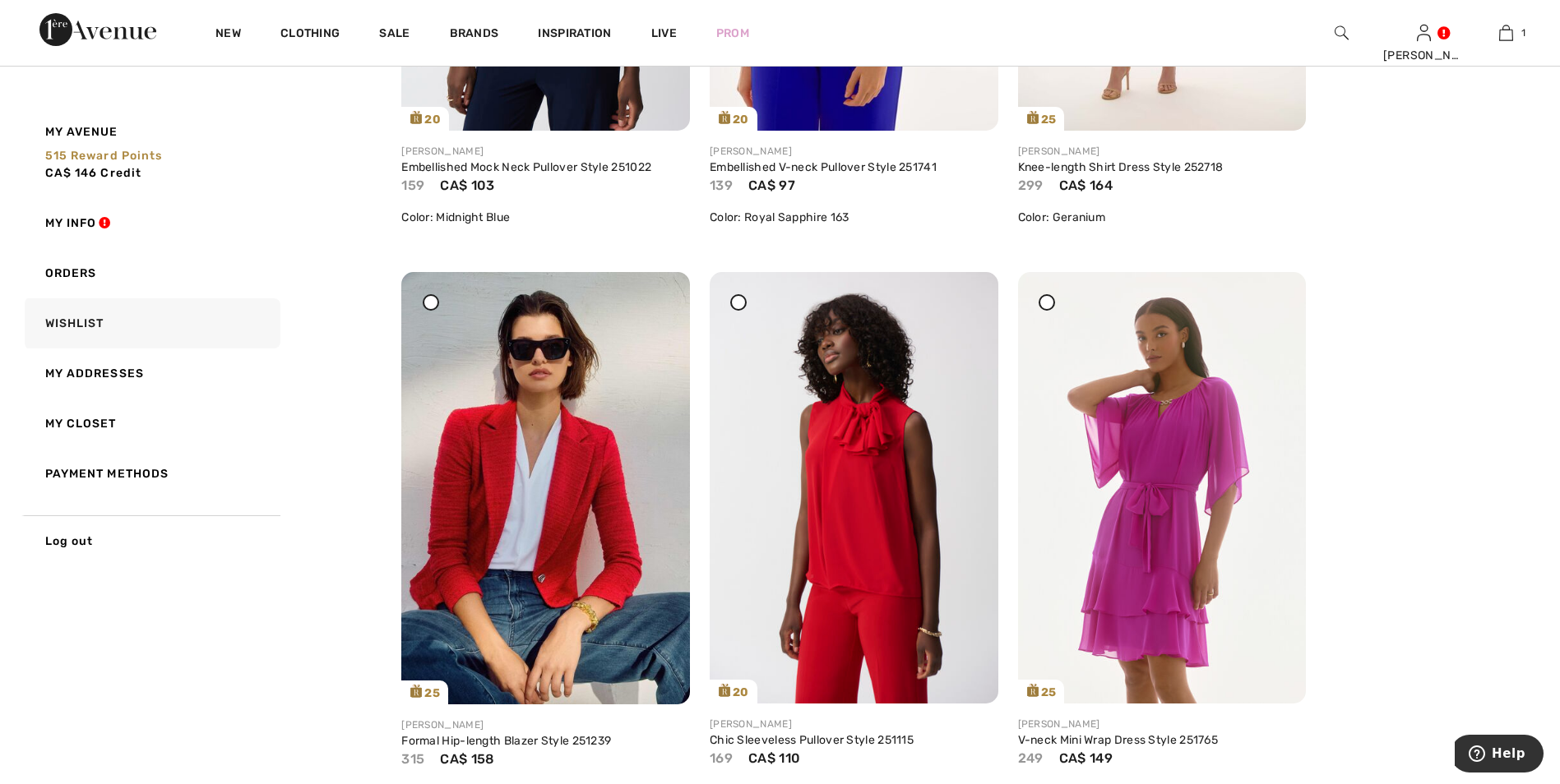
scroll to position [5015, 0]
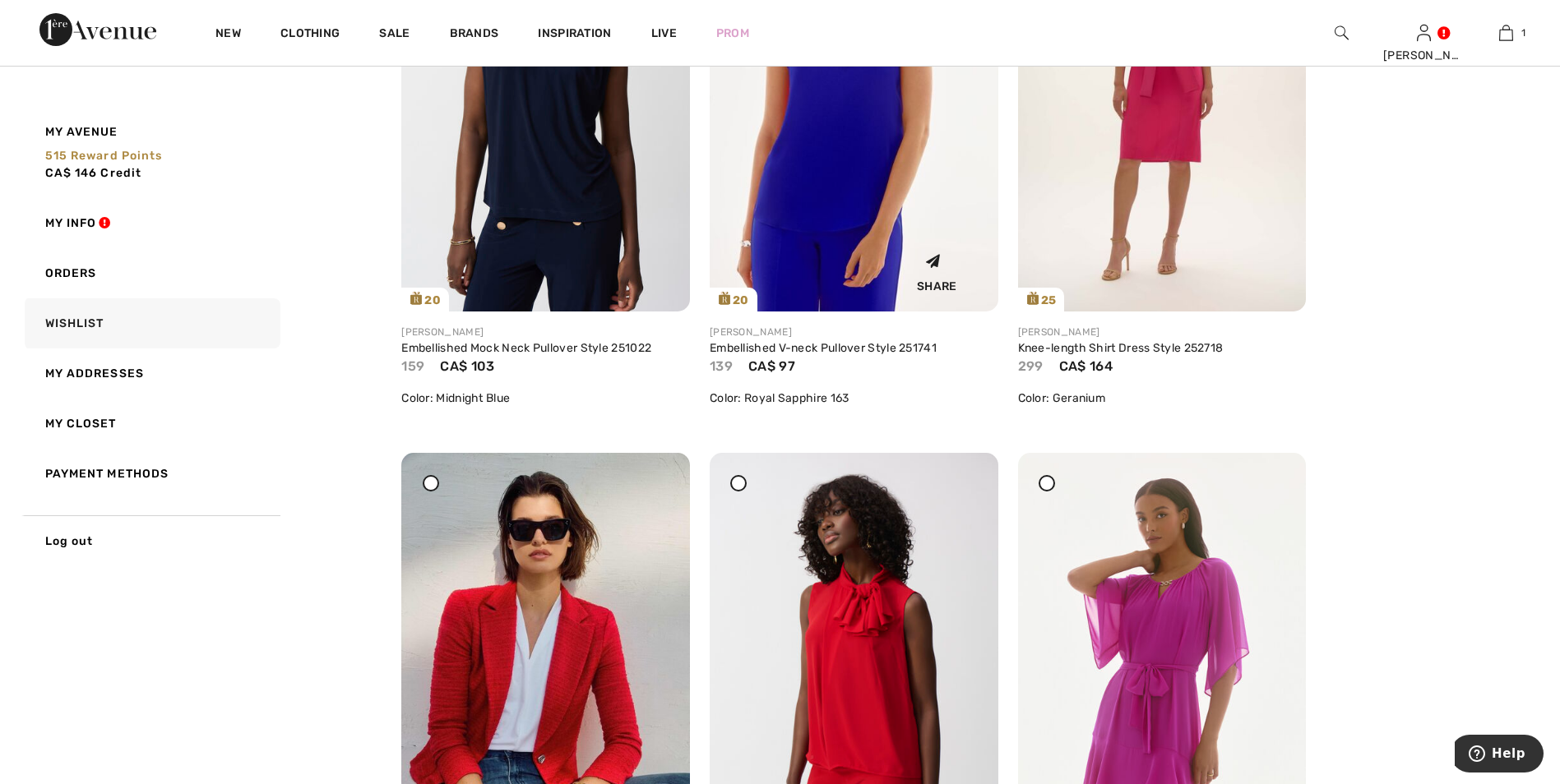
click at [869, 142] on img at bounding box center [854, 96] width 289 height 432
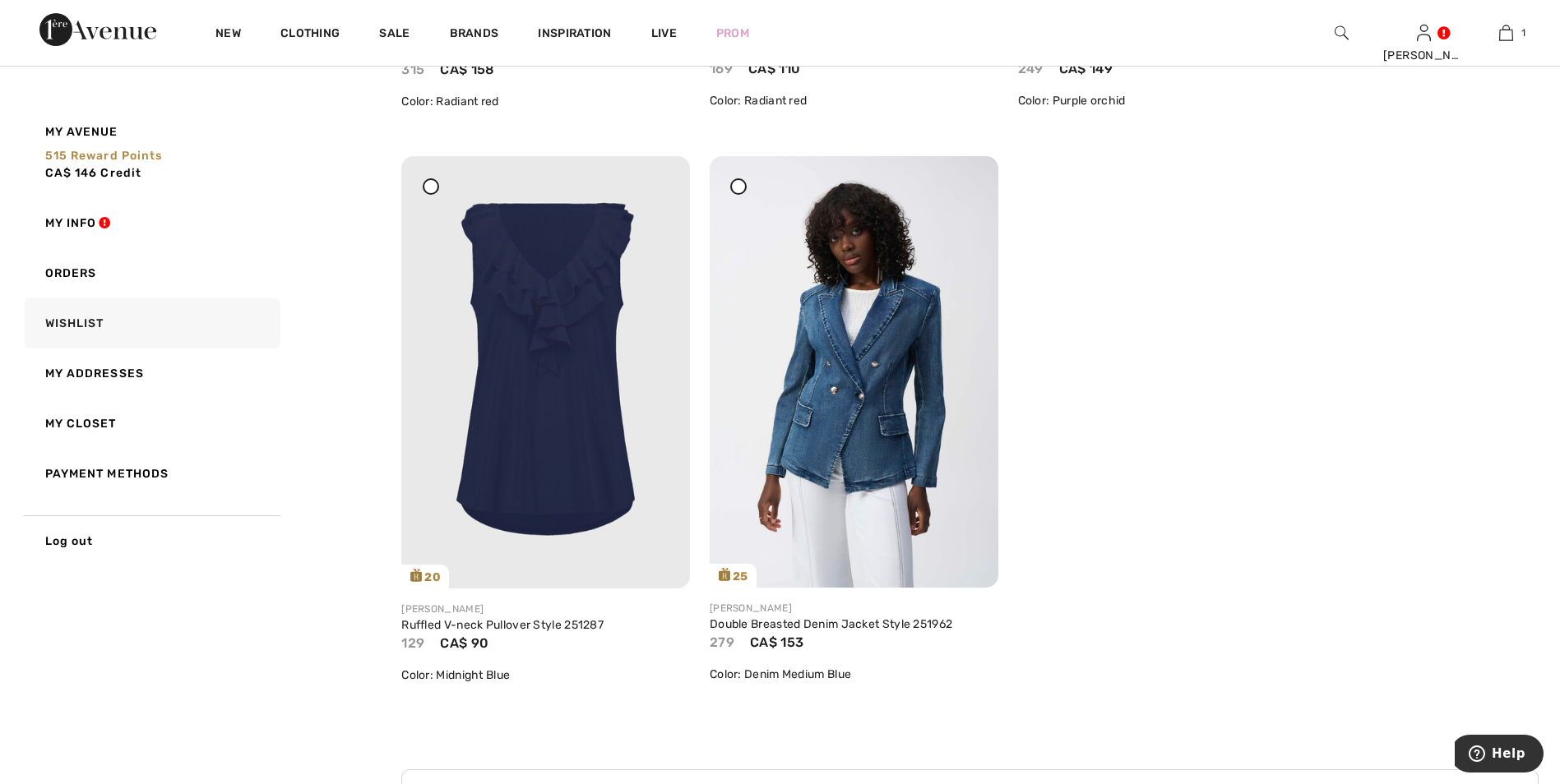
scroll to position [5919, 0]
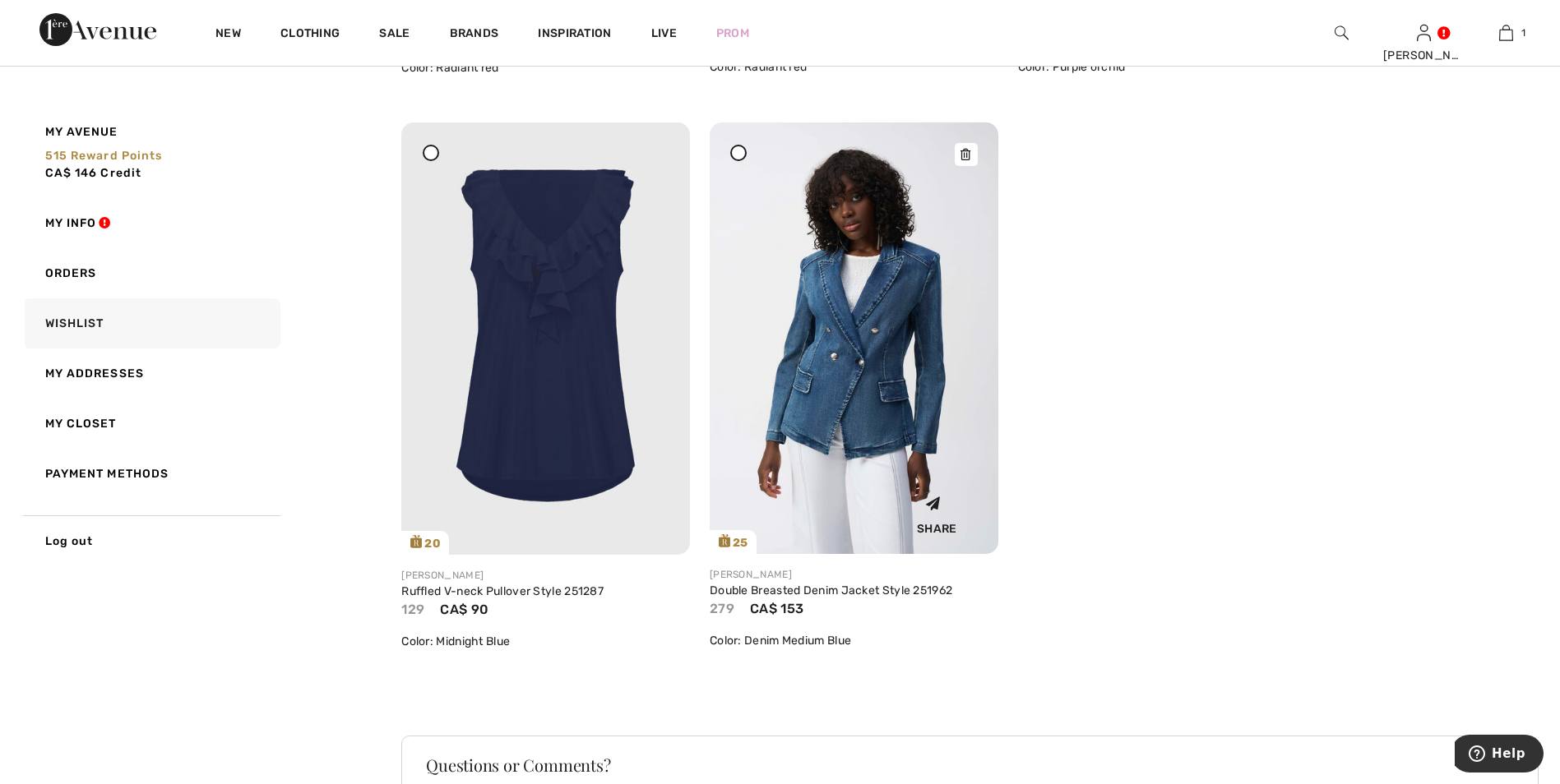
click at [877, 376] on img at bounding box center [854, 339] width 289 height 432
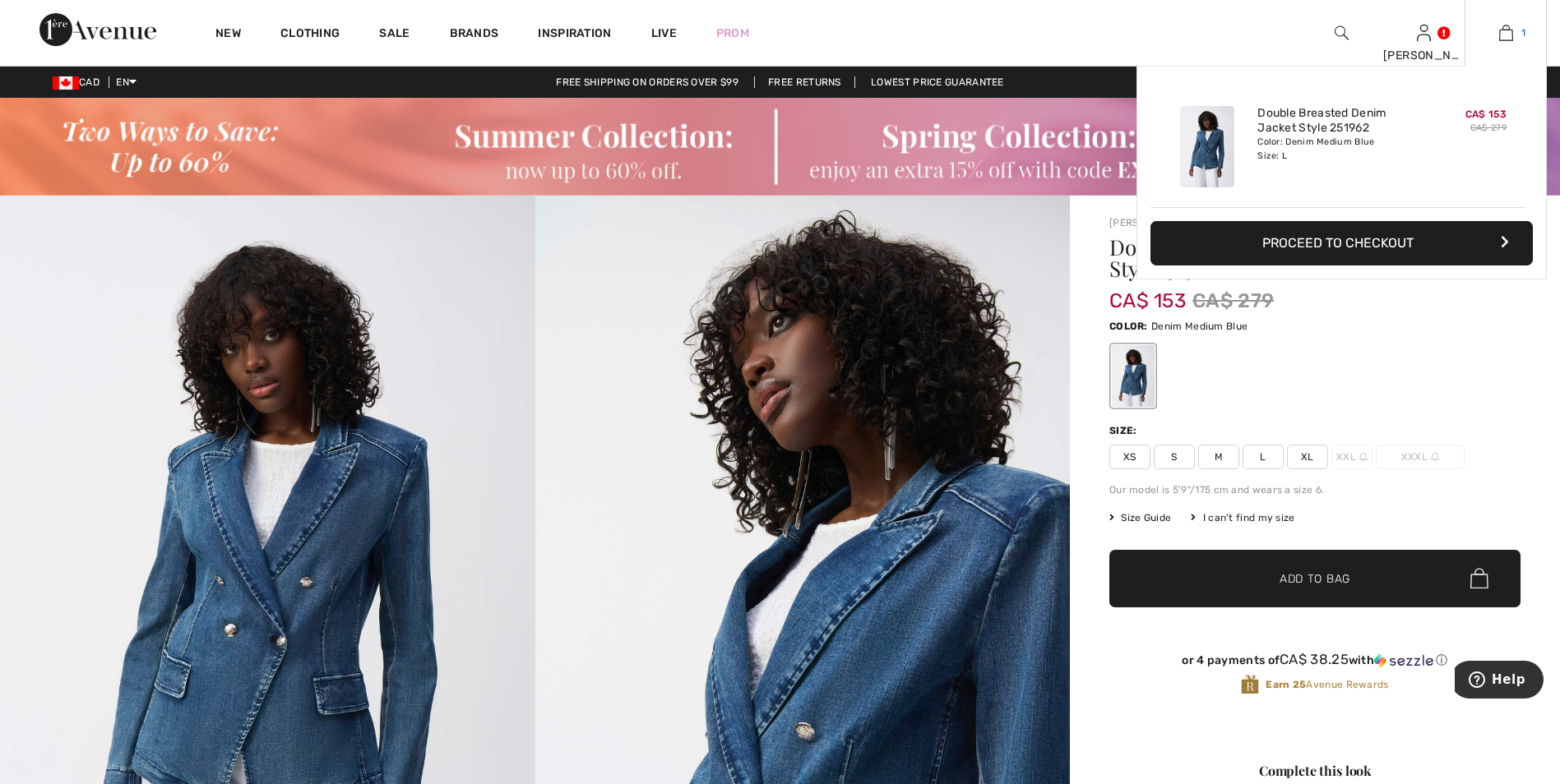
click at [1506, 40] on img at bounding box center [1506, 33] width 14 height 20
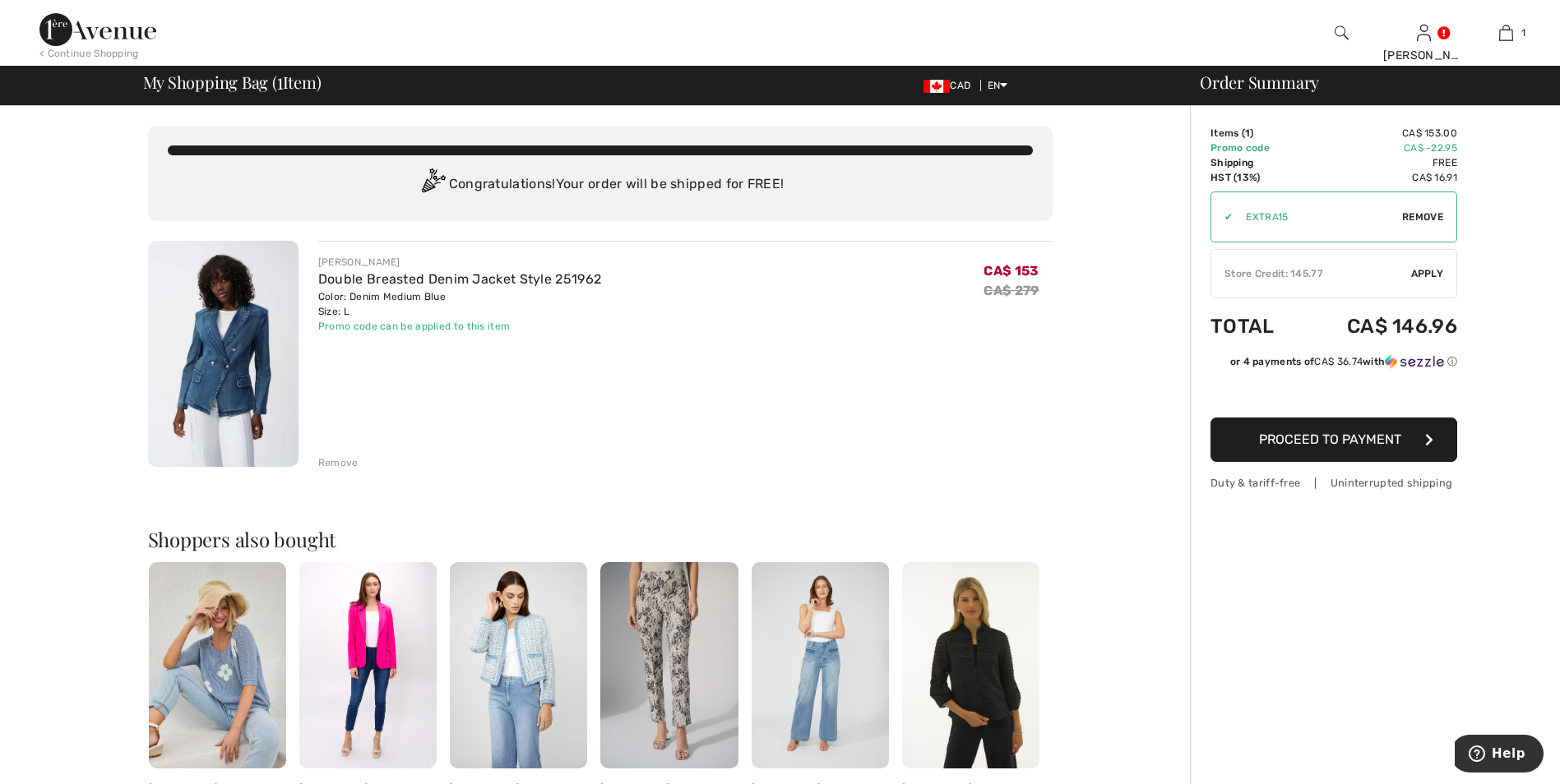
click at [1425, 270] on span "Apply" at bounding box center [1427, 274] width 33 height 15
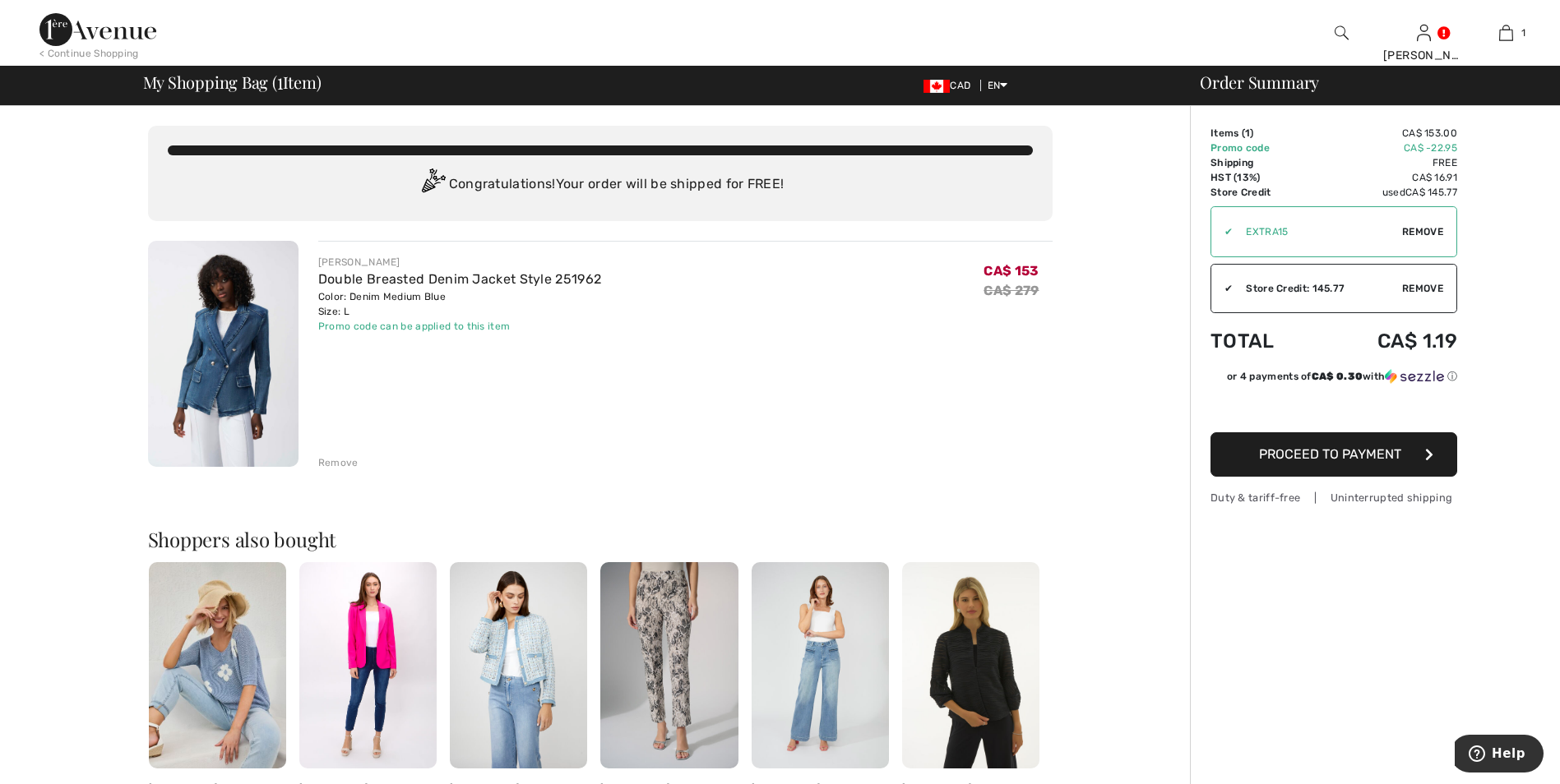
click at [1344, 453] on span "Proceed to Payment" at bounding box center [1330, 454] width 143 height 16
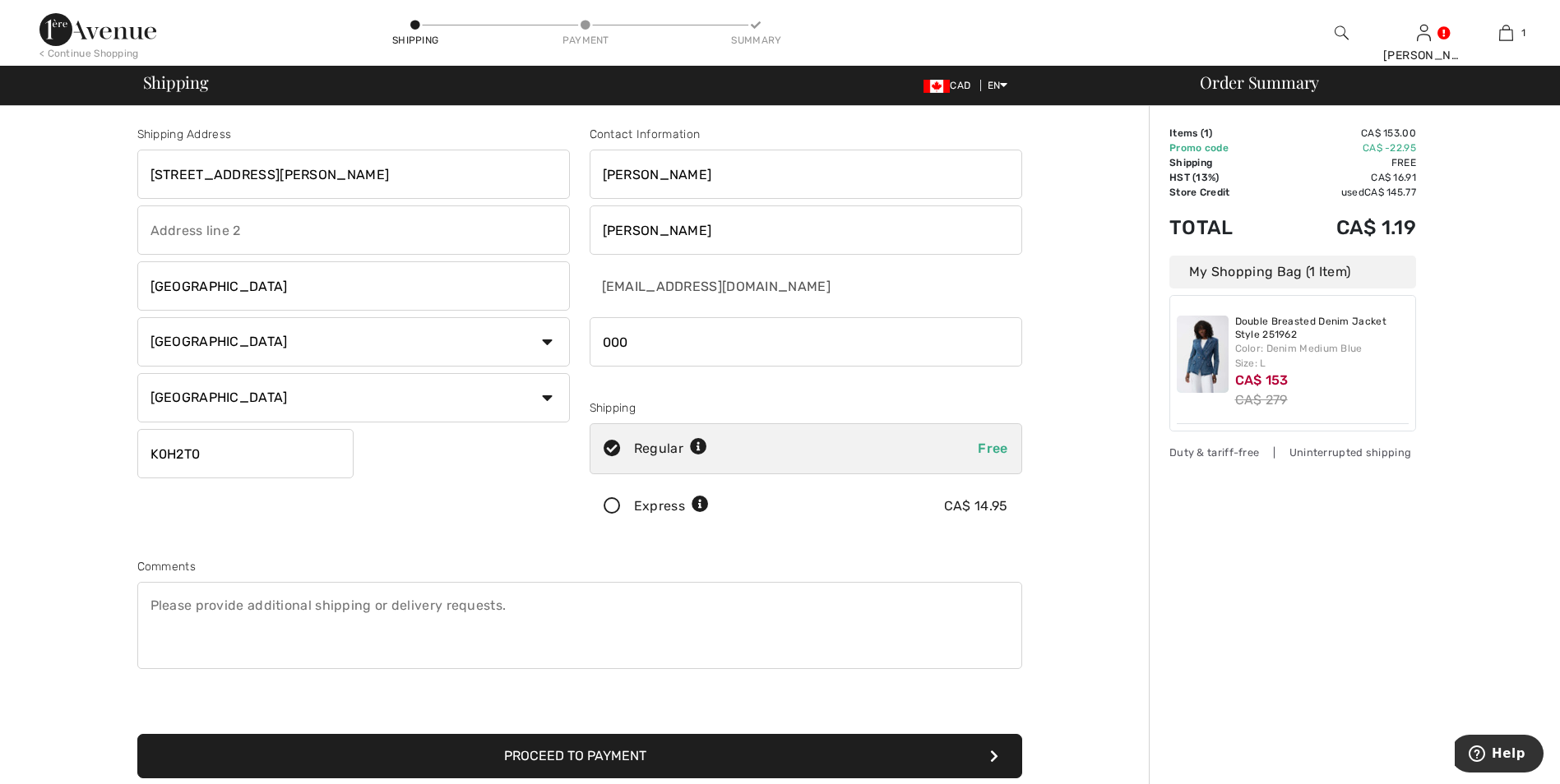
click at [660, 356] on input "phone" at bounding box center [806, 342] width 433 height 49
type input "0"
click at [660, 356] on input "phone" at bounding box center [806, 342] width 433 height 49
click at [698, 345] on input "phone" at bounding box center [806, 342] width 433 height 49
type input "6133763740"
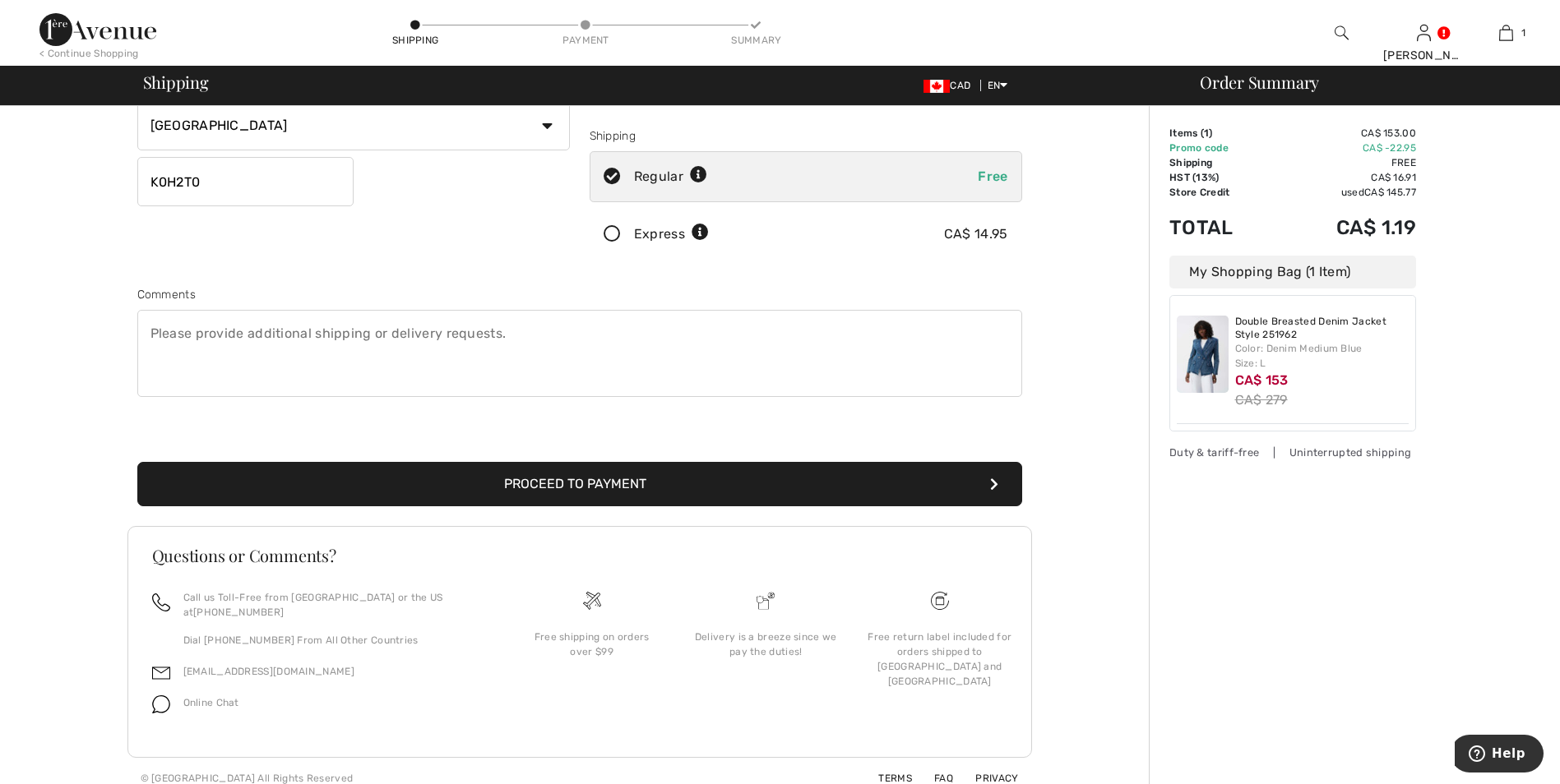
scroll to position [190, 0]
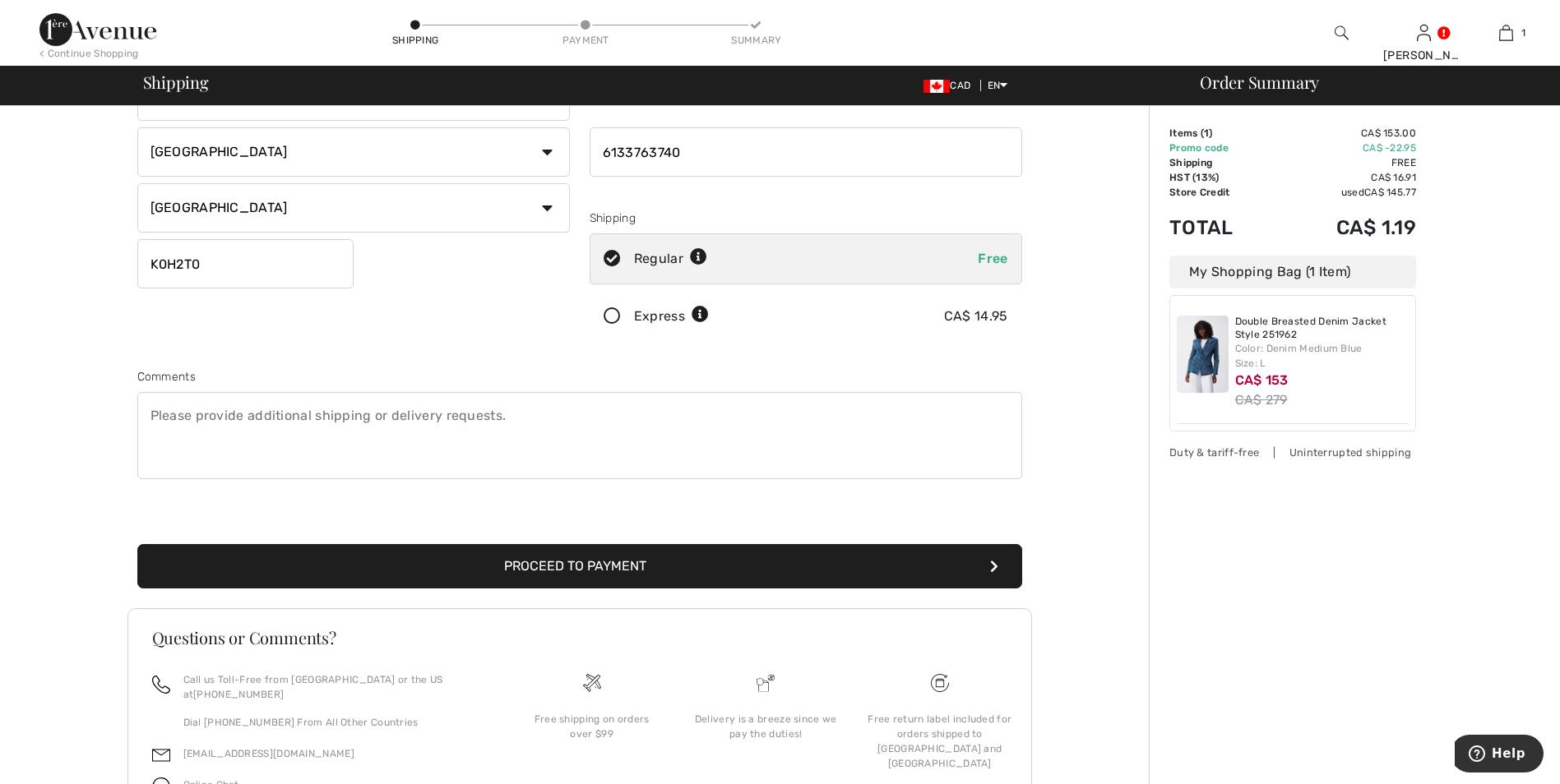
click at [604, 570] on button "Proceed to Payment" at bounding box center [580, 566] width 885 height 45
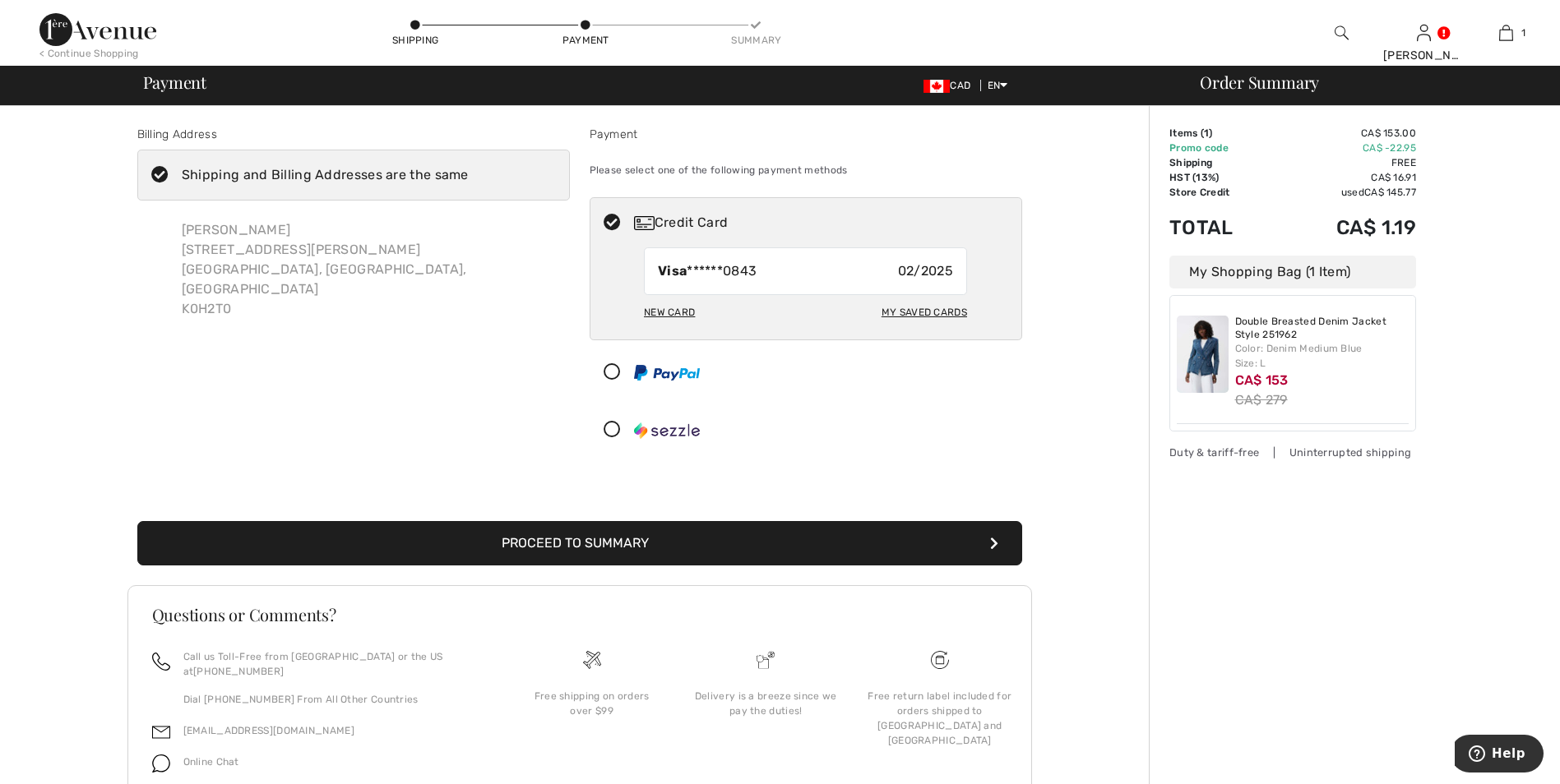
click at [685, 311] on div "New Card" at bounding box center [670, 312] width 51 height 28
radio input "true"
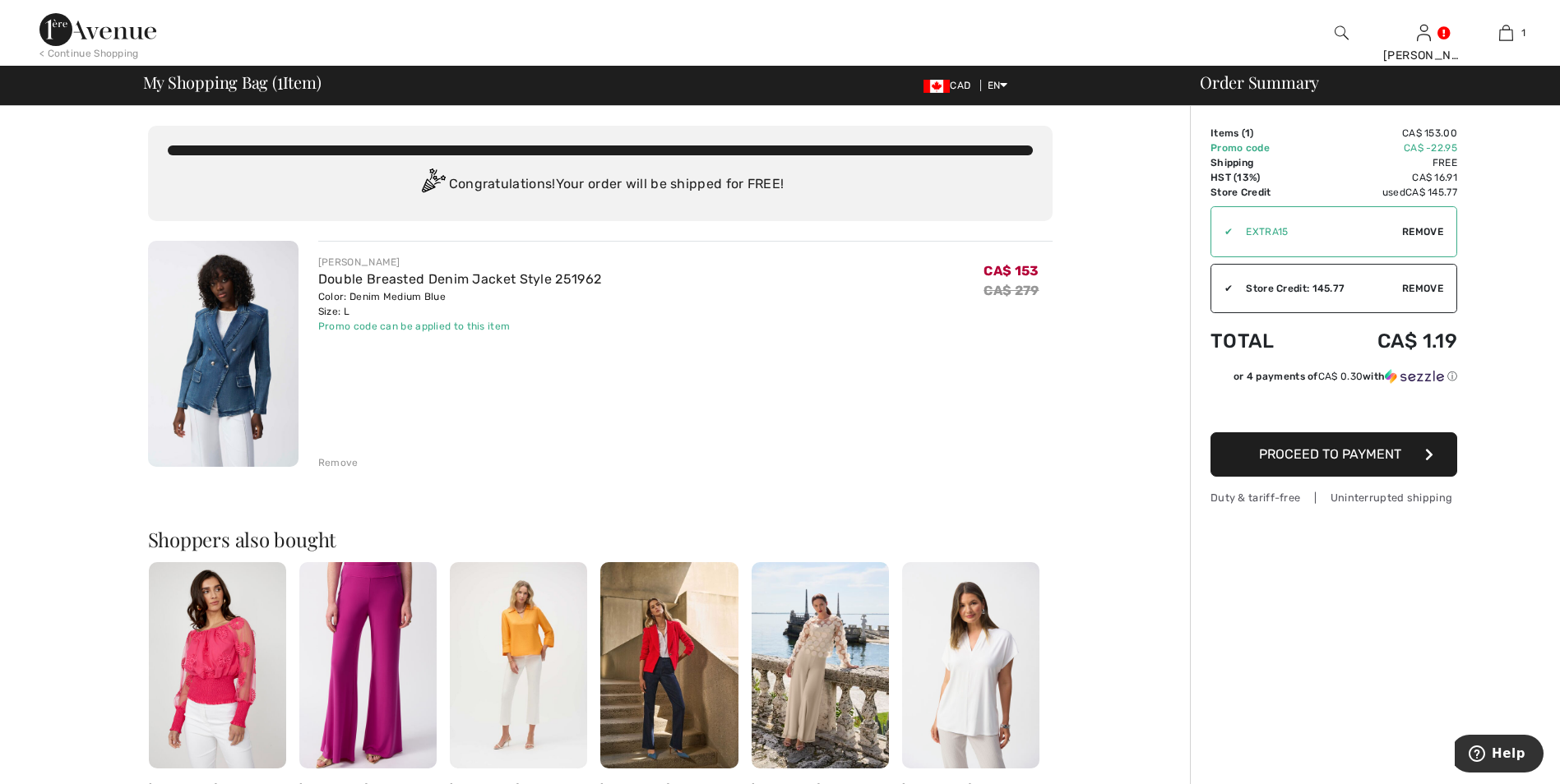
click at [1323, 469] on button "Proceed to Payment" at bounding box center [1333, 455] width 247 height 45
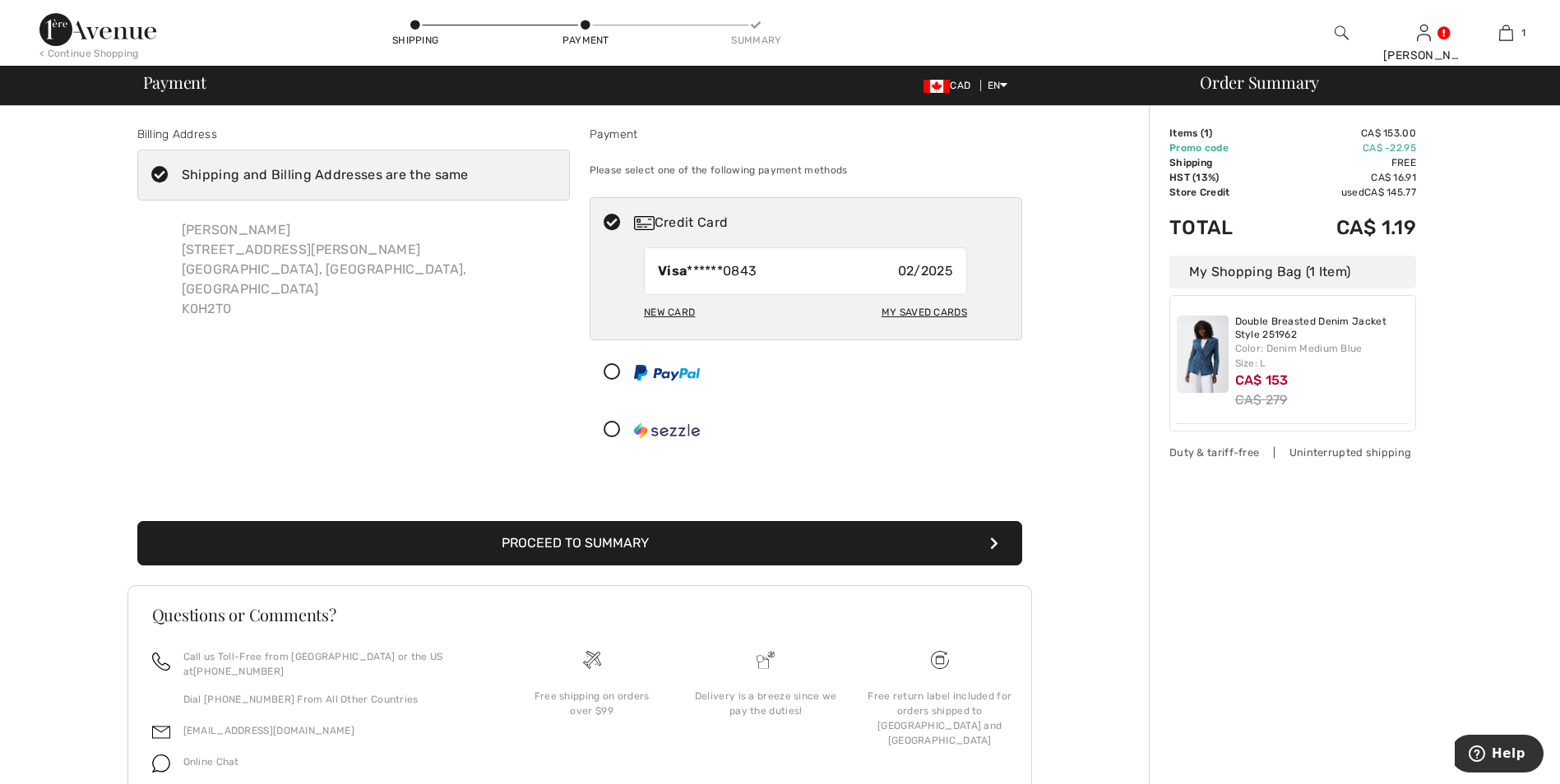
click at [909, 316] on div "My Saved Cards" at bounding box center [924, 312] width 86 height 28
radio input "true"
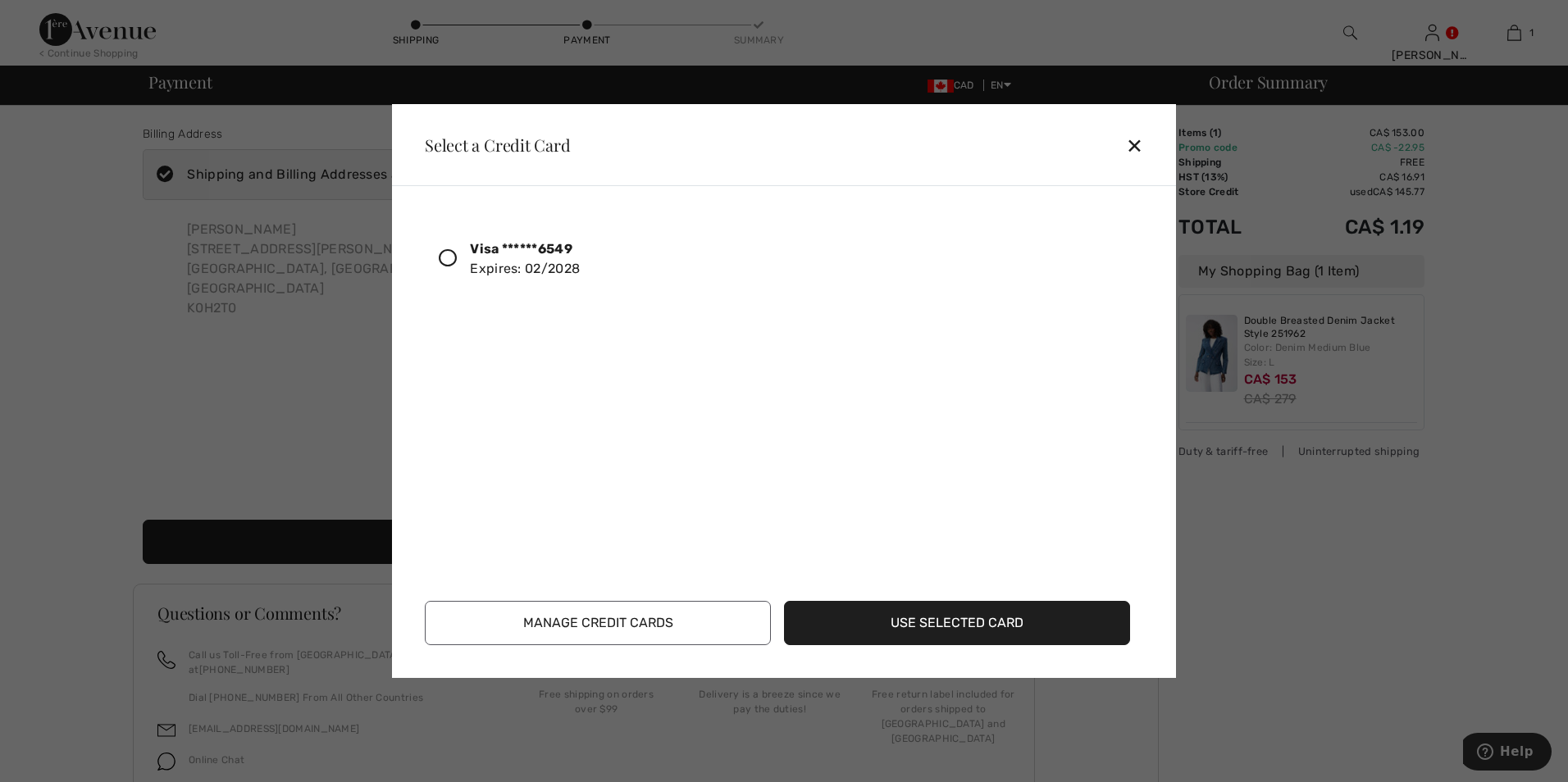
click at [445, 263] on icon at bounding box center [448, 258] width 18 height 18
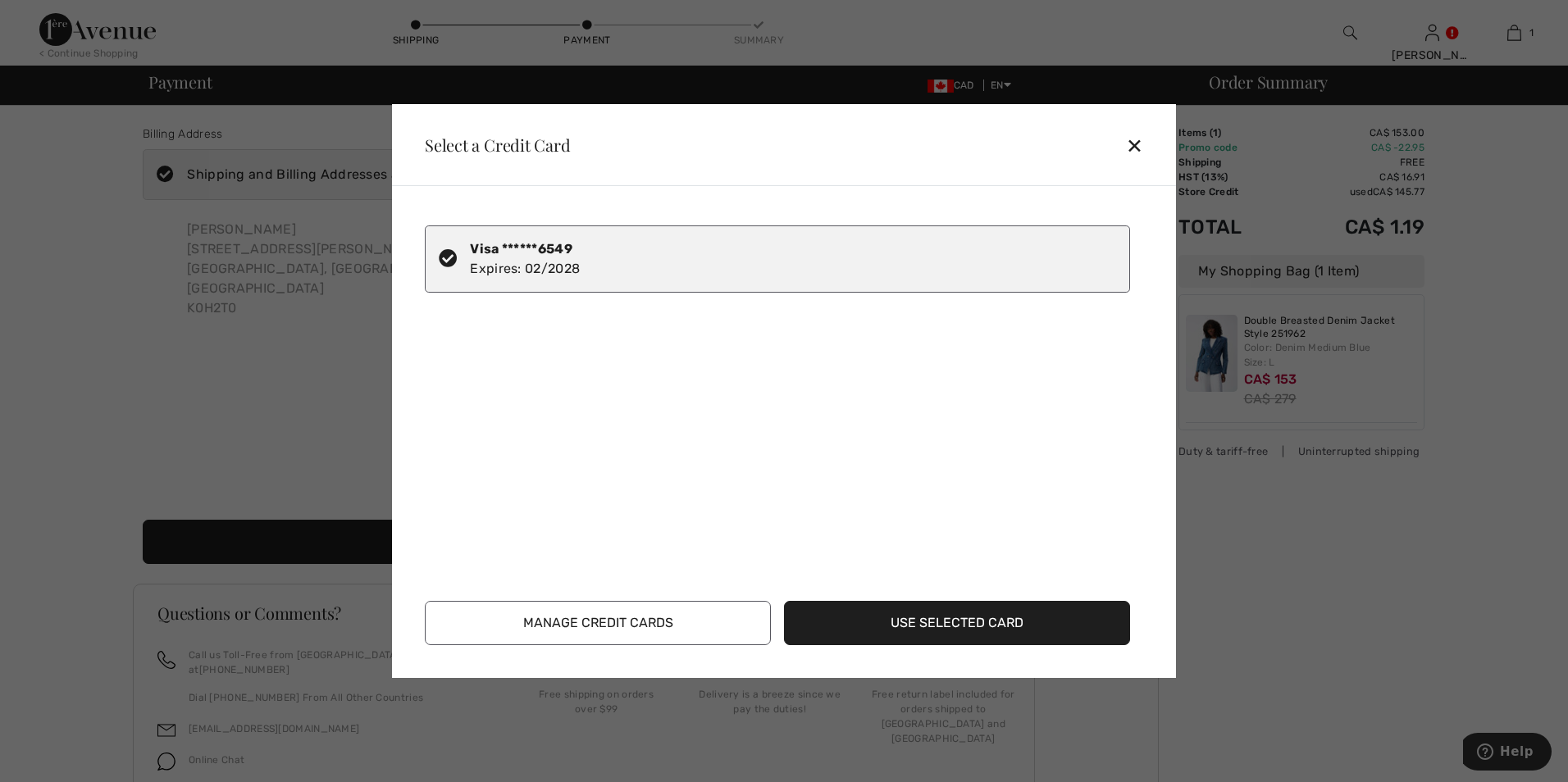
click at [918, 634] on button "Use Selected Card" at bounding box center [956, 623] width 346 height 44
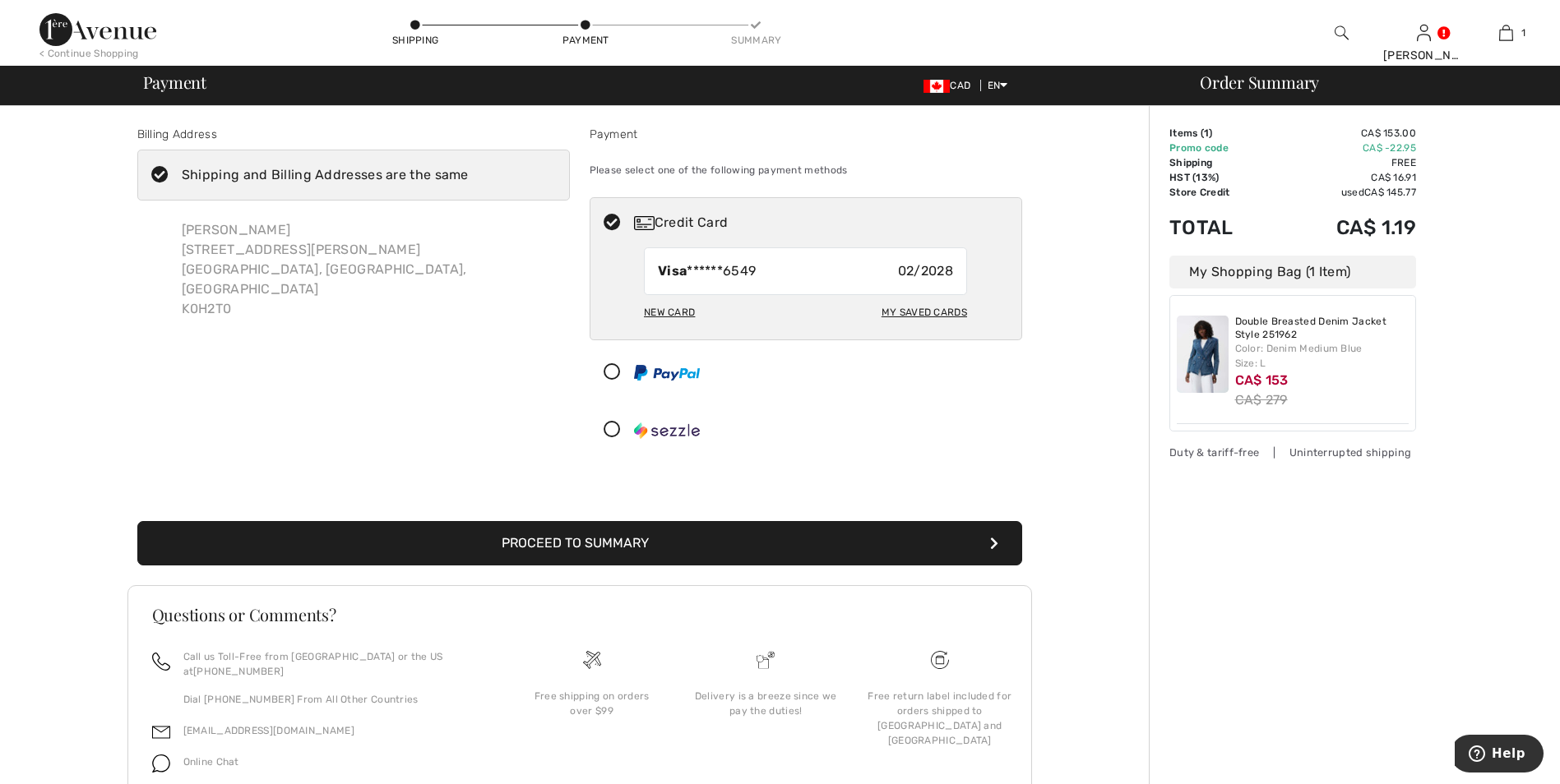
click at [673, 546] on button "Proceed to Summary" at bounding box center [580, 543] width 885 height 45
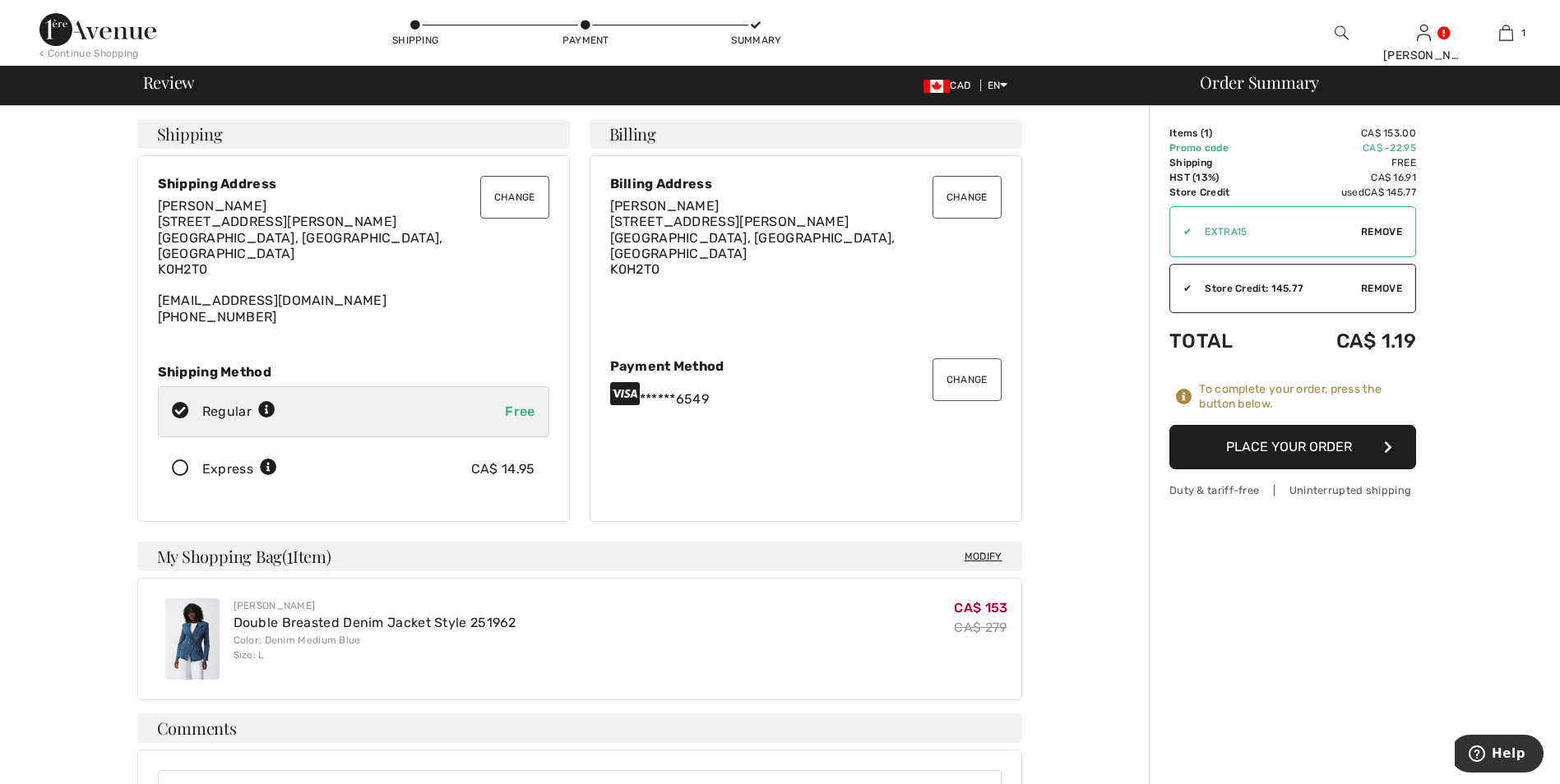
click at [959, 198] on button "Change" at bounding box center [967, 197] width 69 height 43
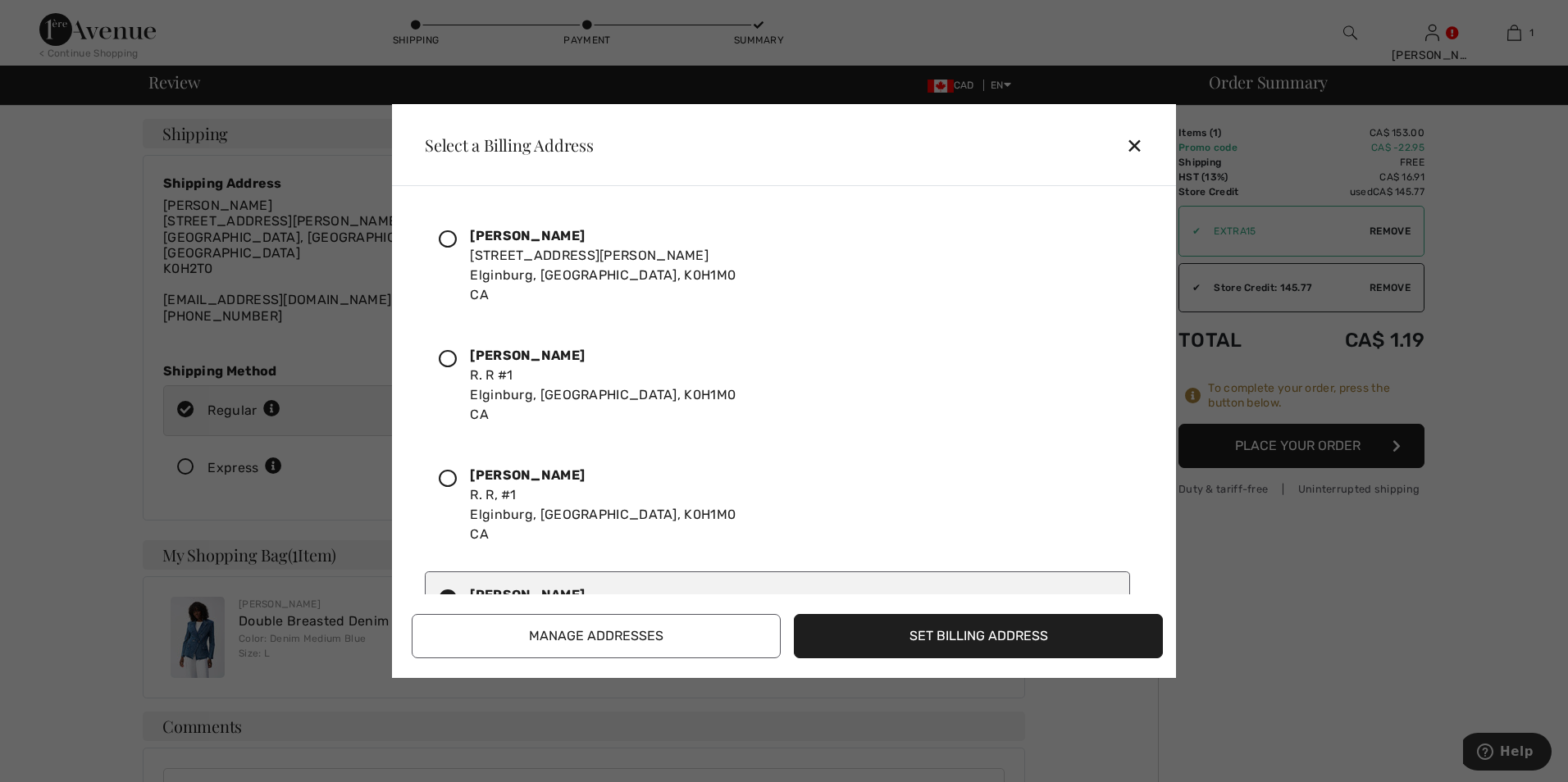
click at [445, 358] on icon at bounding box center [448, 359] width 18 height 18
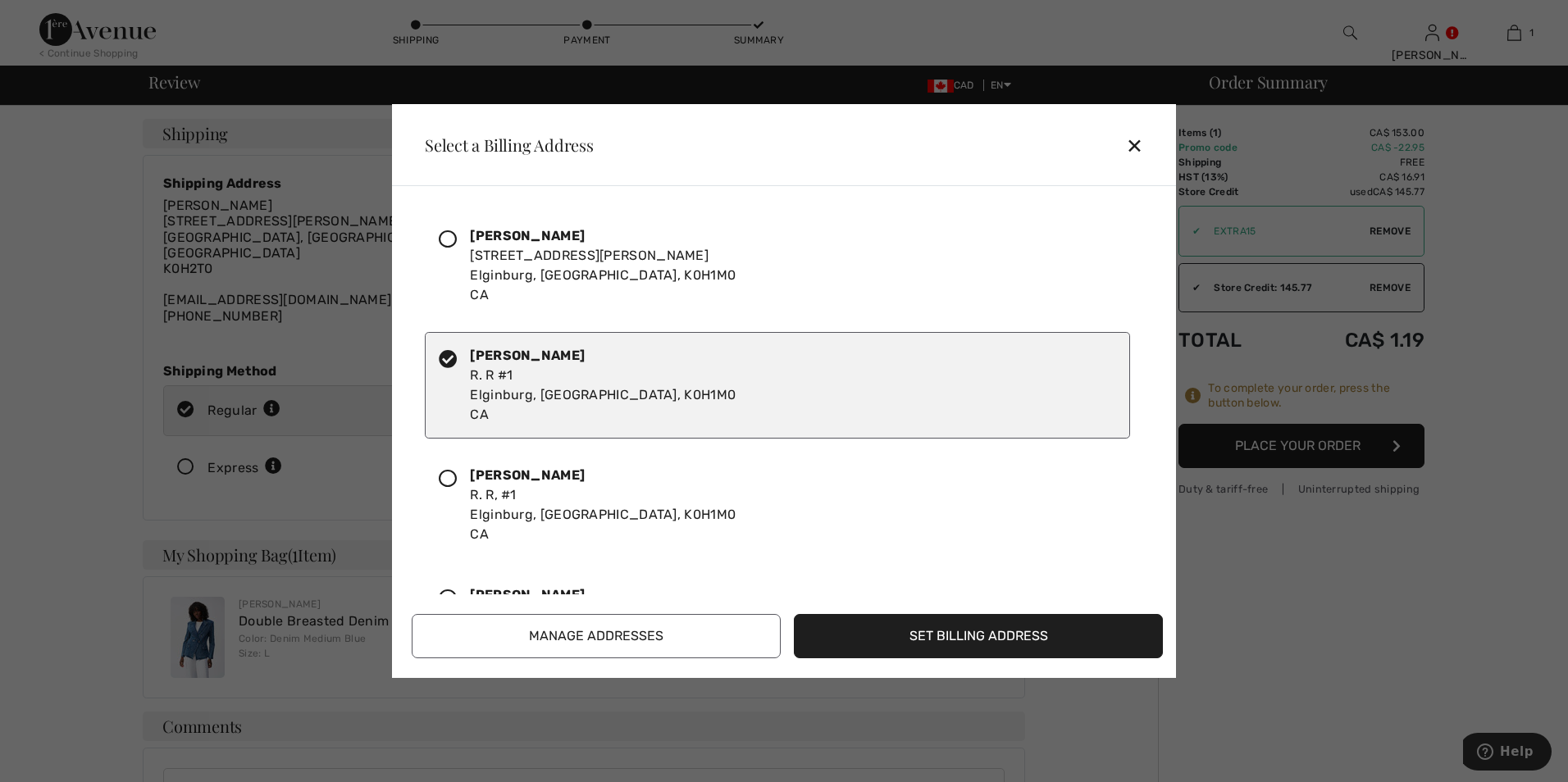
click at [964, 641] on button "Set Billing Address" at bounding box center [978, 636] width 369 height 44
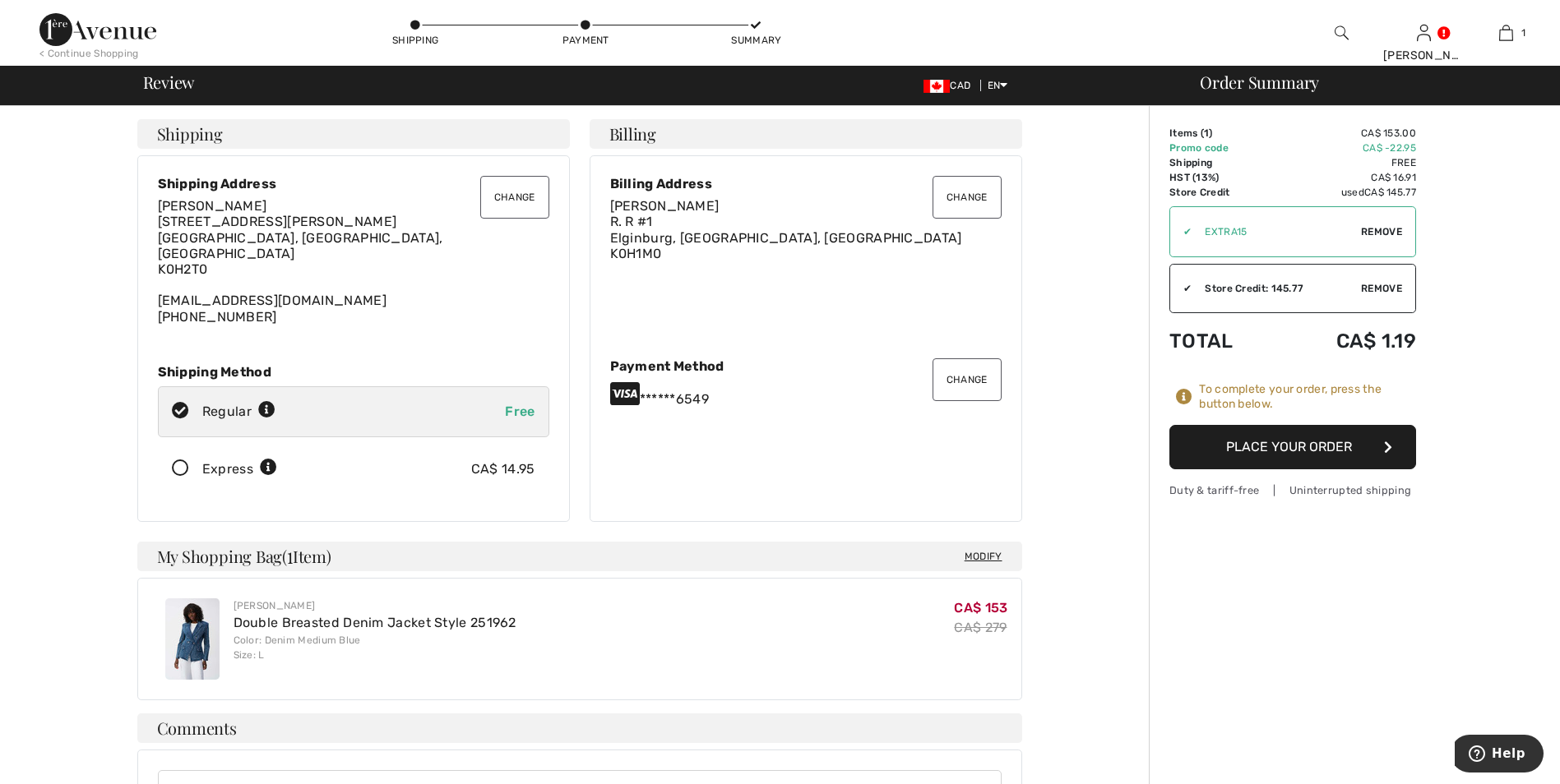
click at [1307, 446] on button "Place Your Order" at bounding box center [1292, 448] width 247 height 45
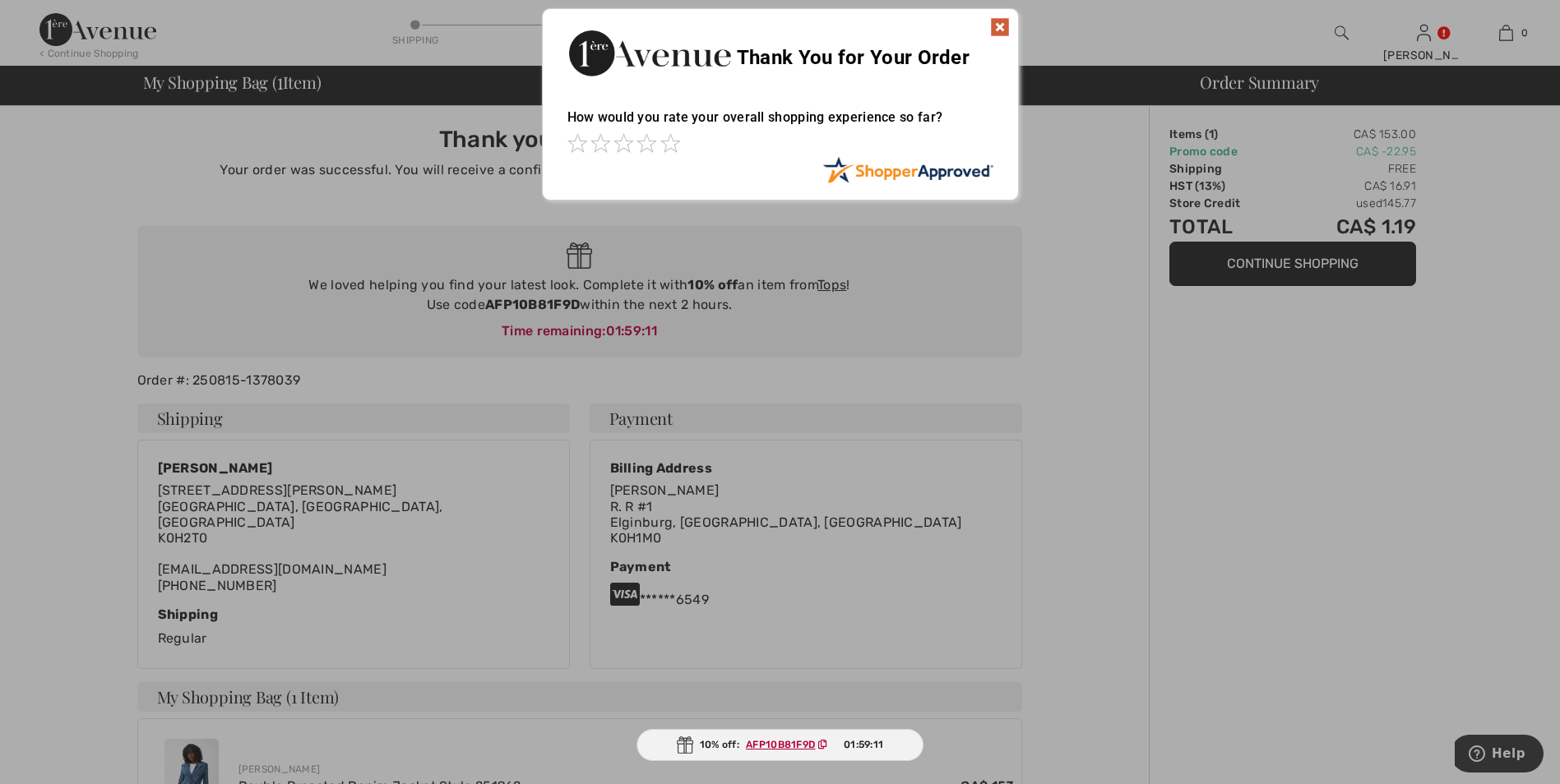
click at [1001, 31] on img at bounding box center [1000, 27] width 20 height 20
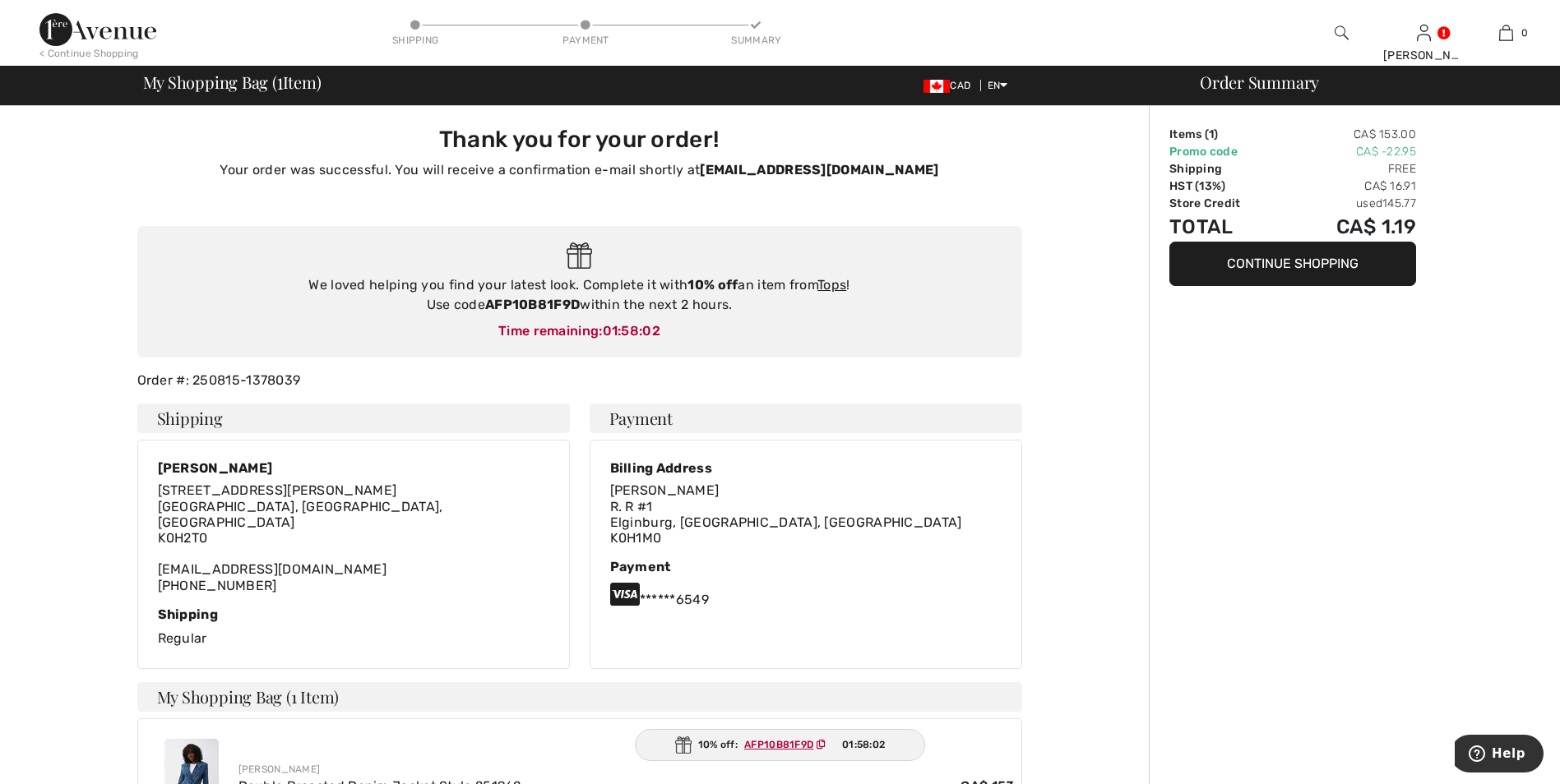
click at [82, 57] on div "< Continue Shopping" at bounding box center [89, 54] width 100 height 15
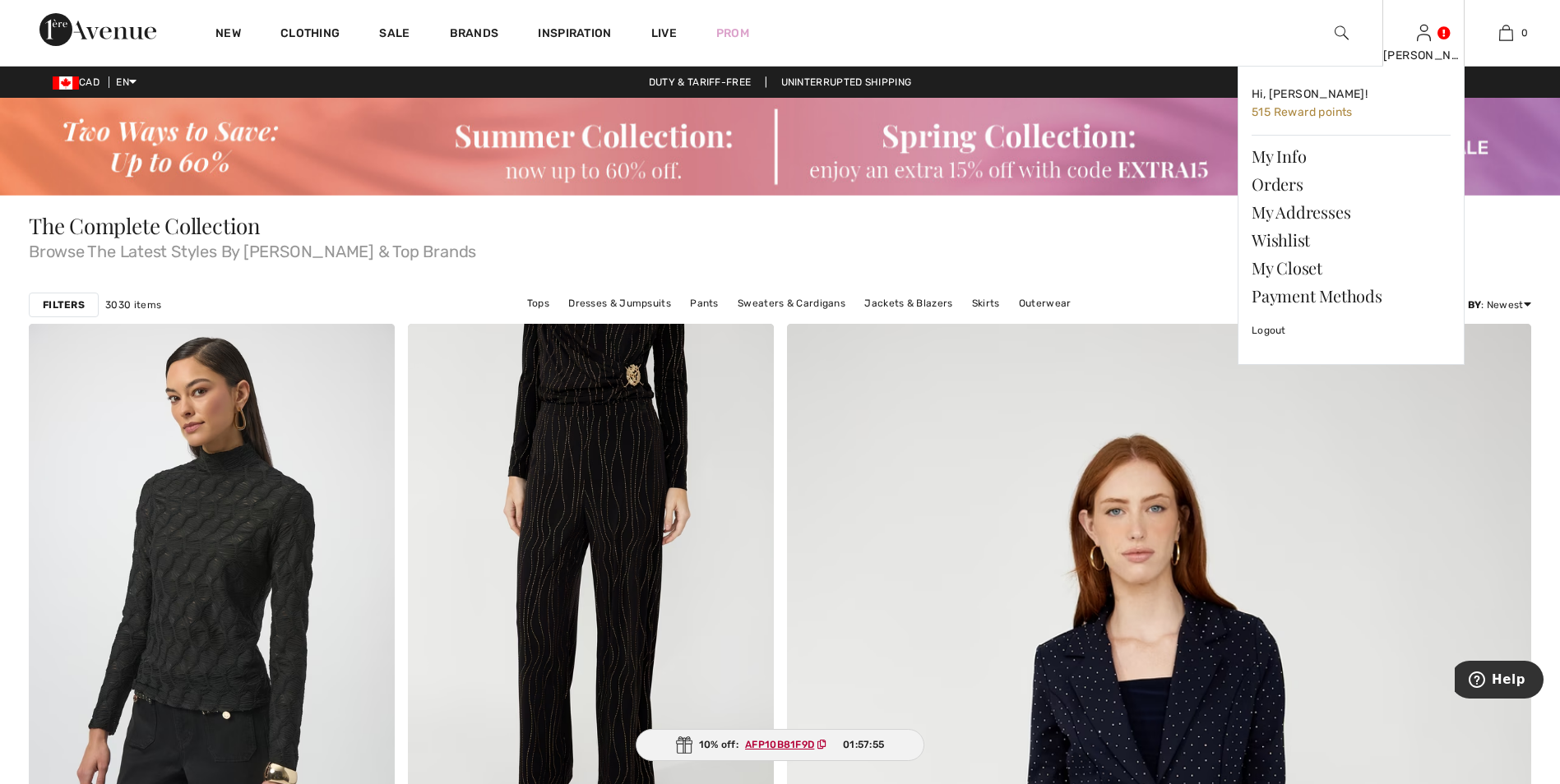
click at [1417, 49] on div "[PERSON_NAME]" at bounding box center [1423, 55] width 81 height 17
click at [1261, 235] on link "Wishlist" at bounding box center [1351, 240] width 199 height 28
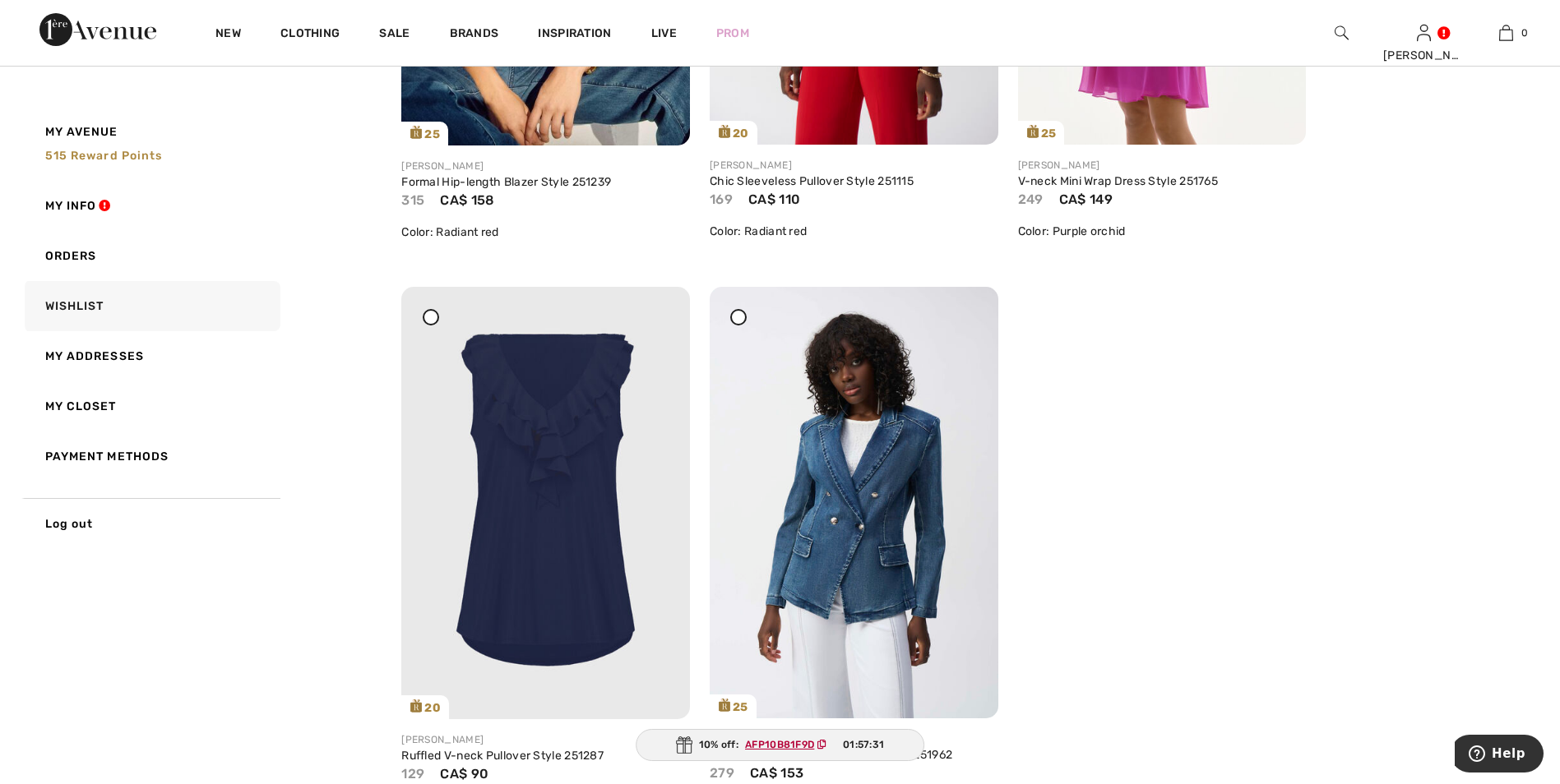
scroll to position [5509, 0]
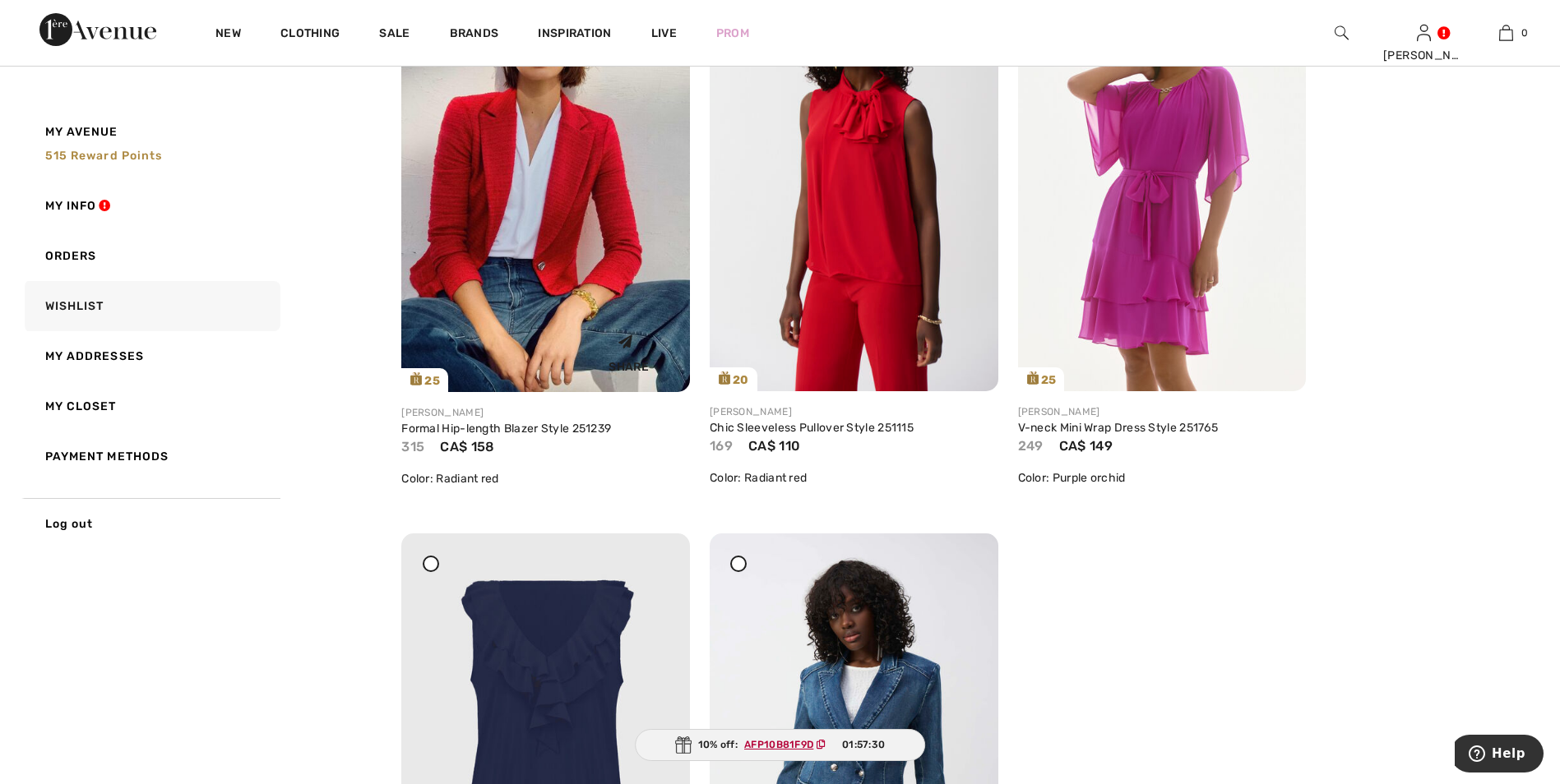
click at [571, 178] on img at bounding box center [546, 176] width 289 height 433
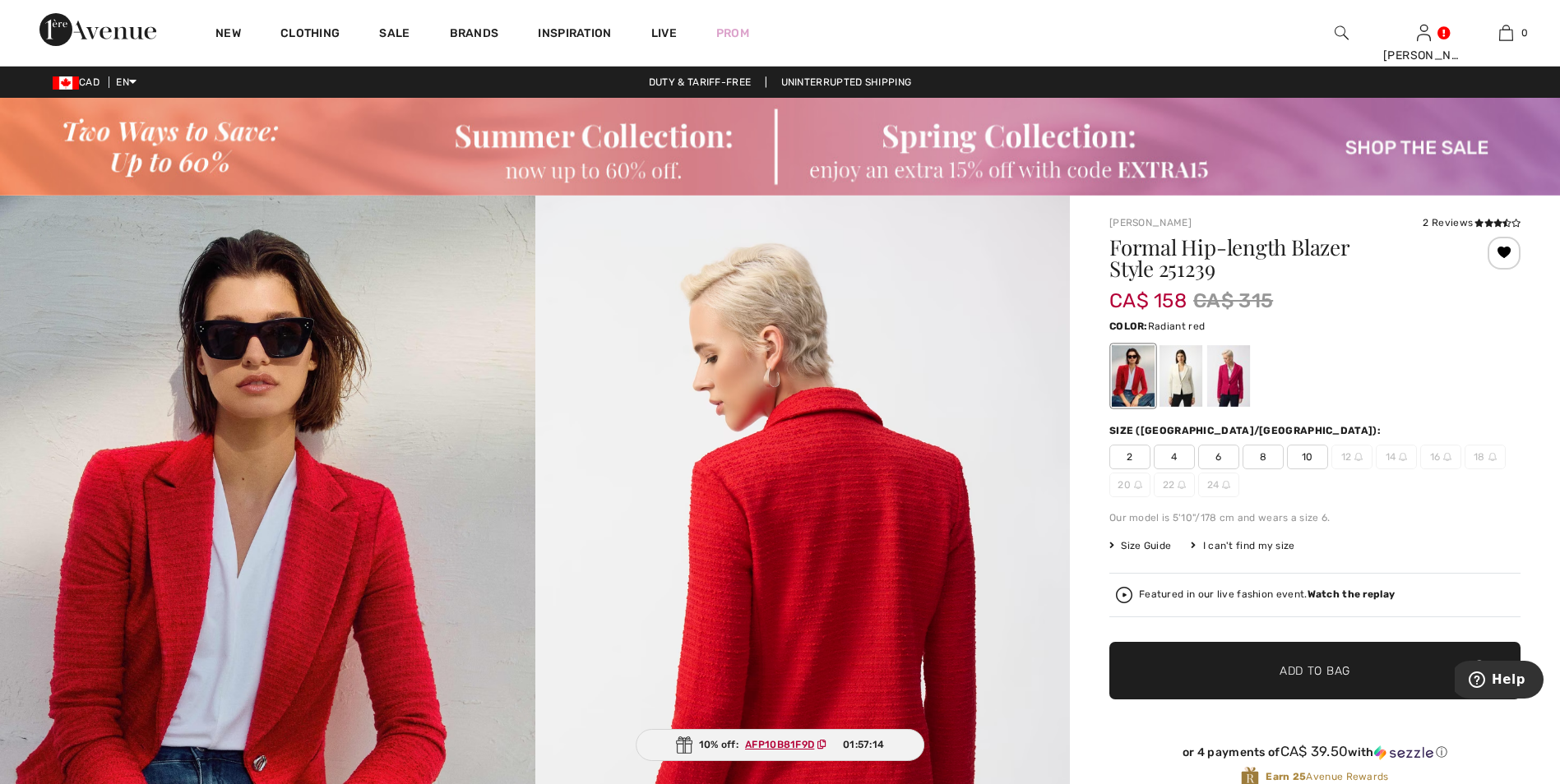
click at [1303, 448] on span "10" at bounding box center [1308, 458] width 41 height 25
click at [1388, 678] on span "✔ Added to Bag Add to Bag" at bounding box center [1314, 671] width 411 height 58
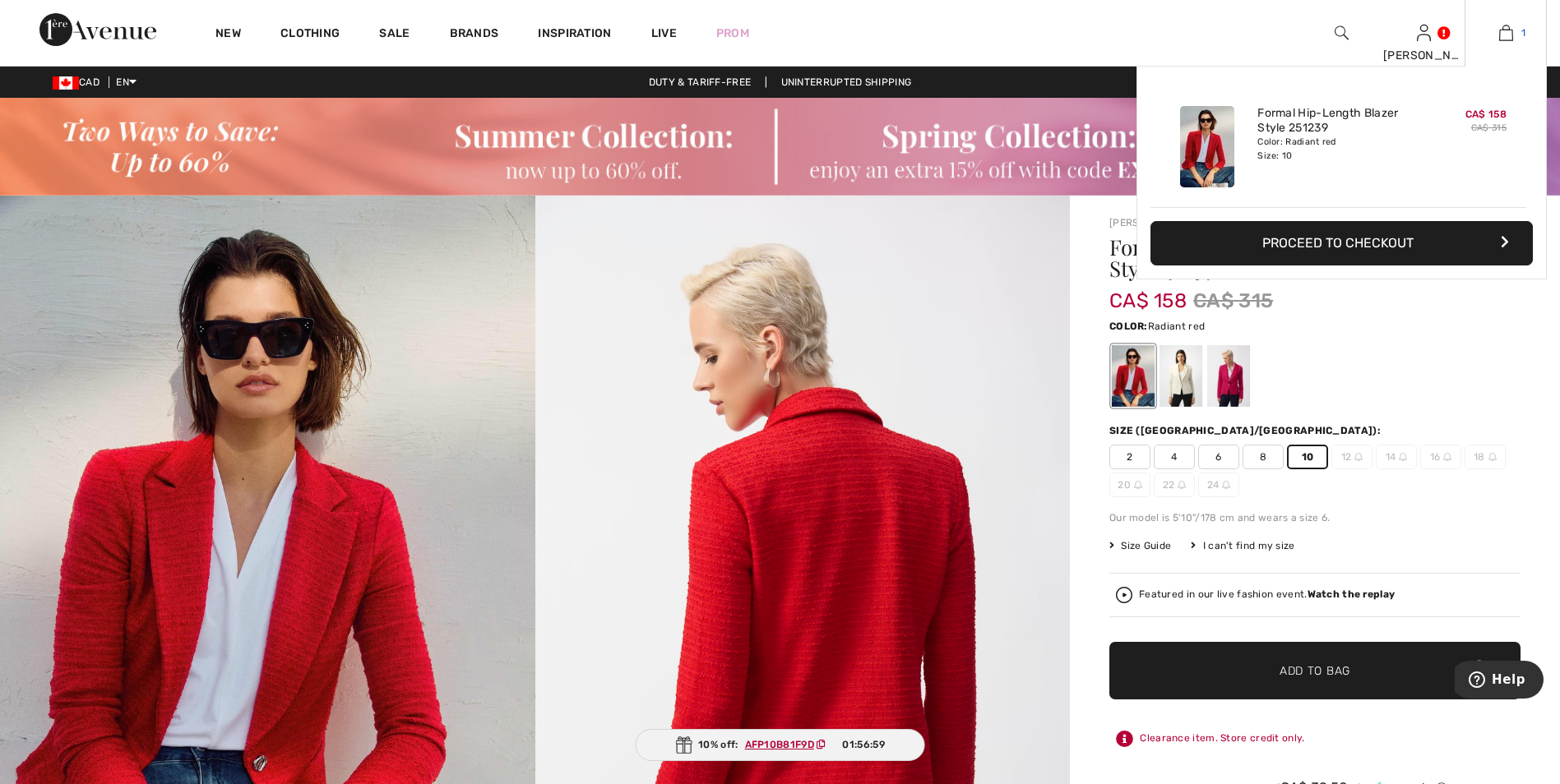
click at [1501, 35] on img at bounding box center [1506, 33] width 14 height 20
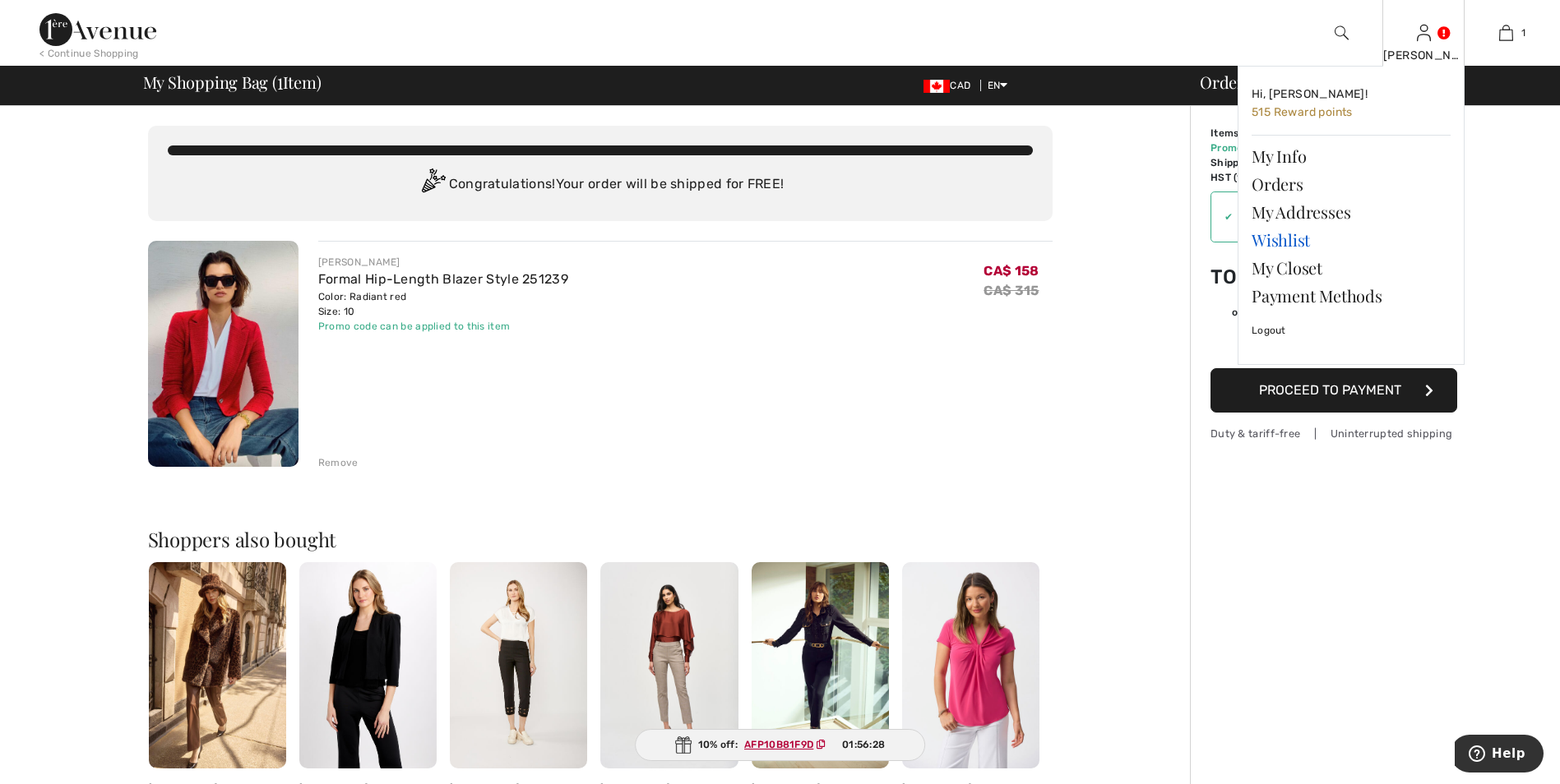
click at [1288, 240] on link "Wishlist" at bounding box center [1351, 240] width 199 height 28
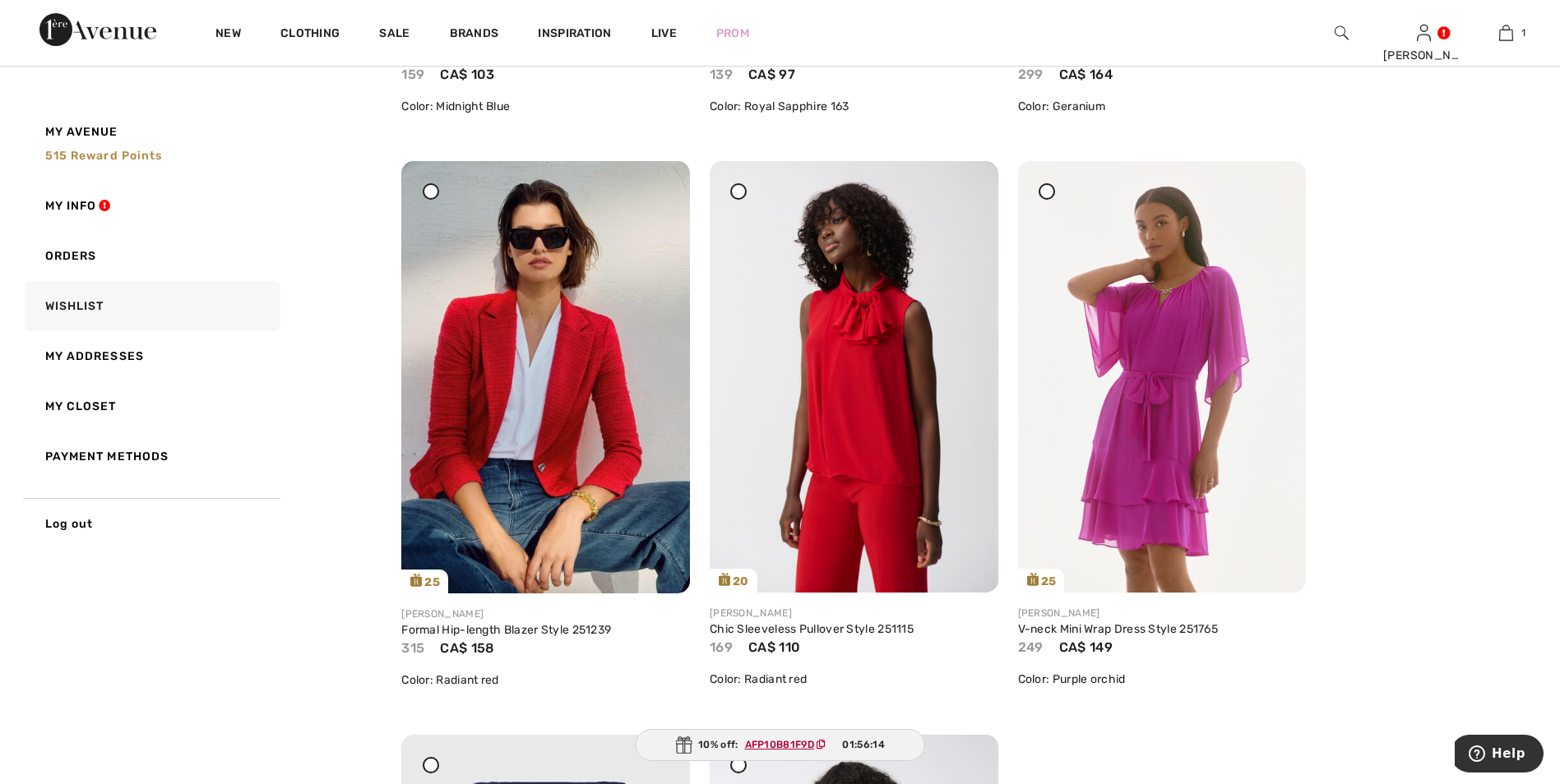
scroll to position [5344, 0]
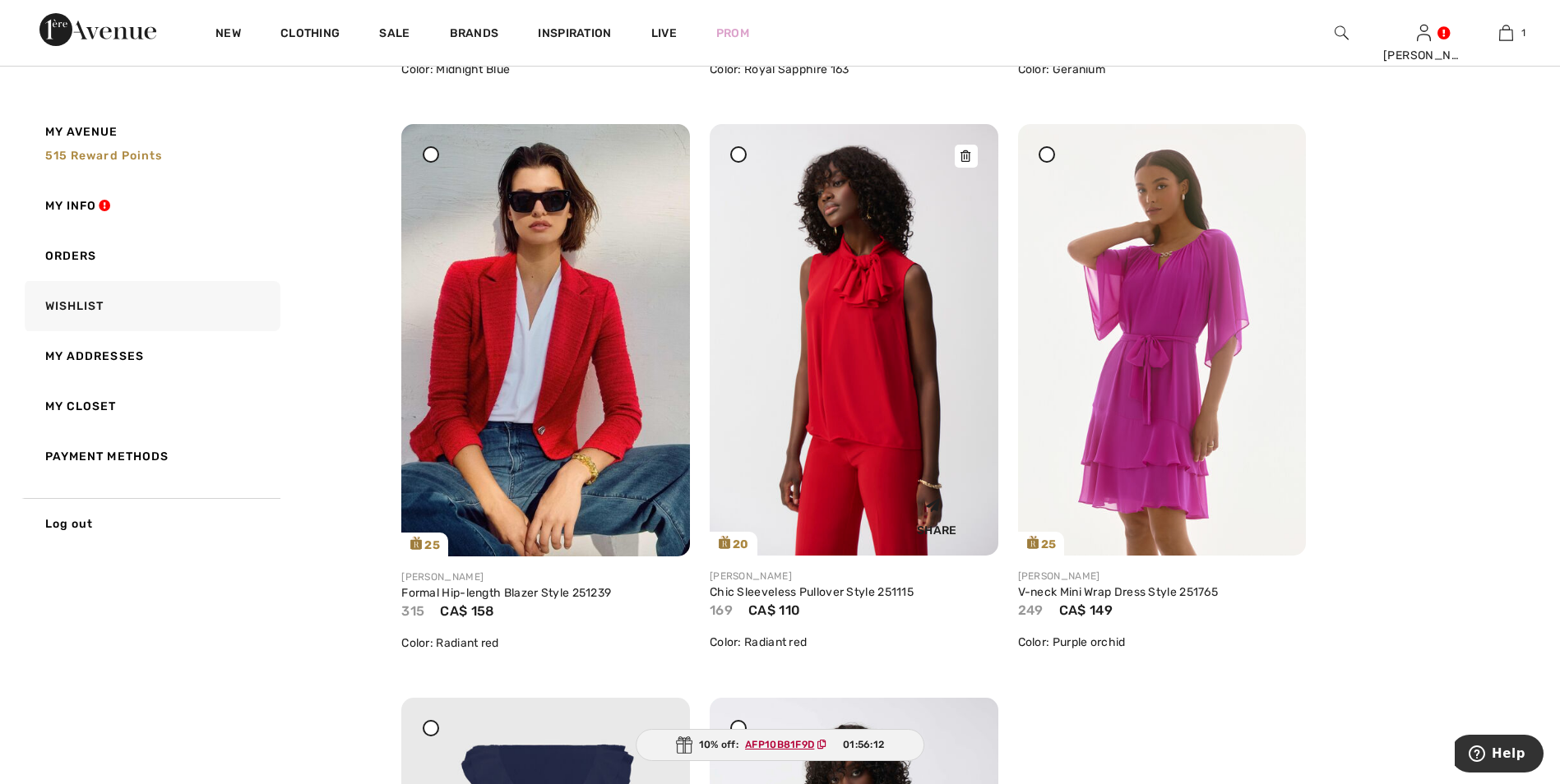
click at [876, 418] on img at bounding box center [854, 340] width 289 height 432
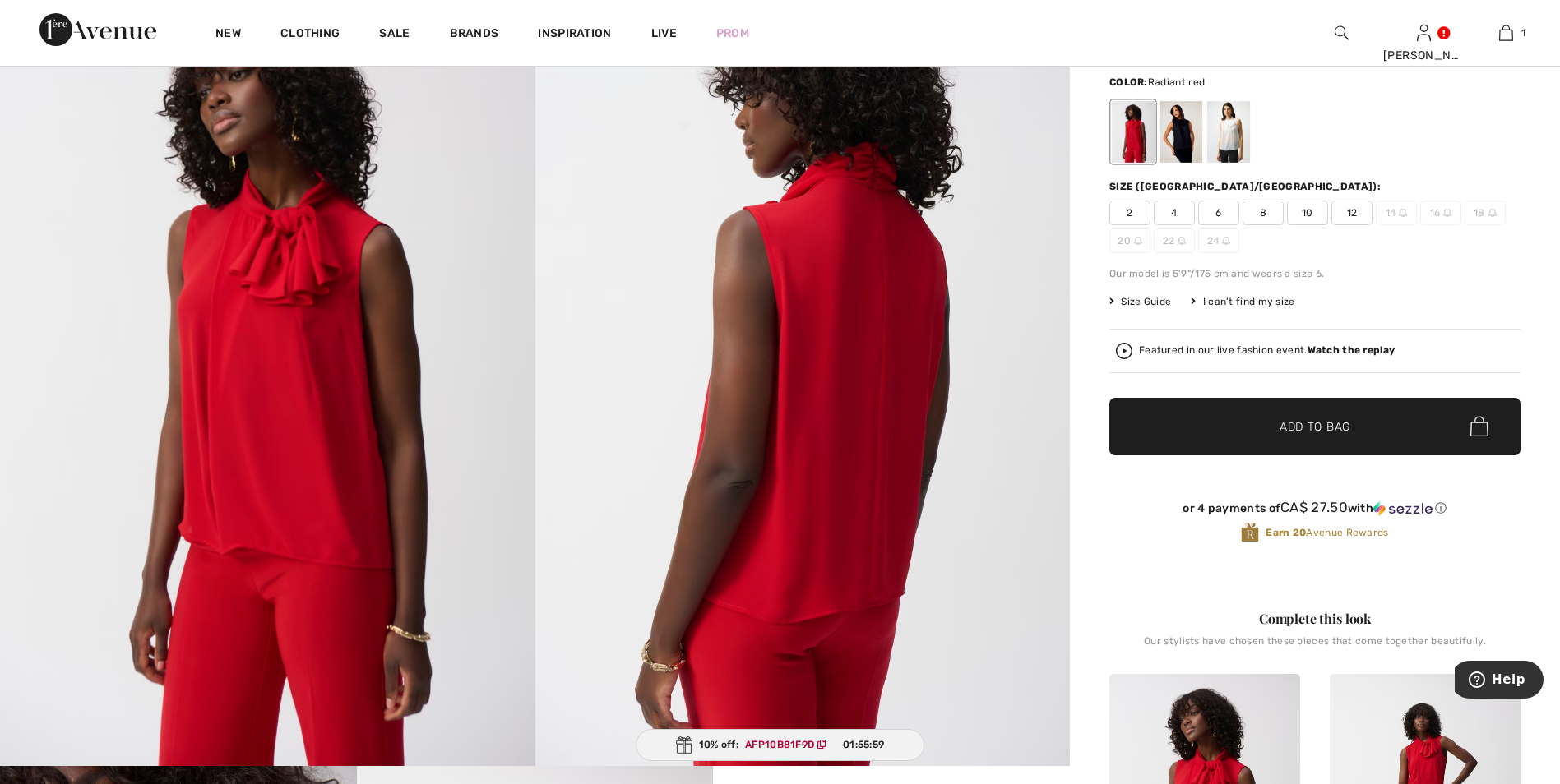
scroll to position [164, 0]
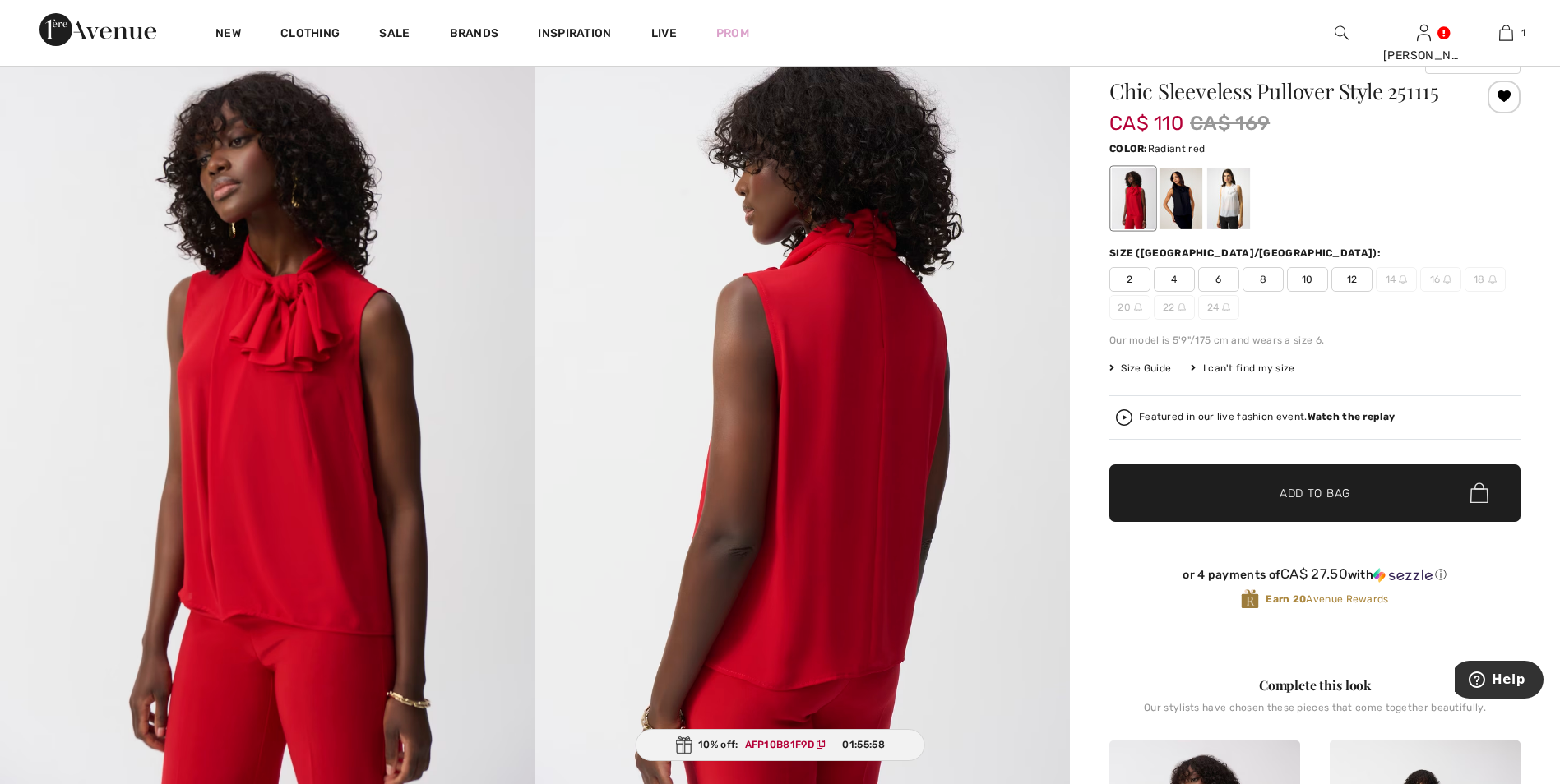
click at [1316, 282] on span "10" at bounding box center [1308, 279] width 41 height 25
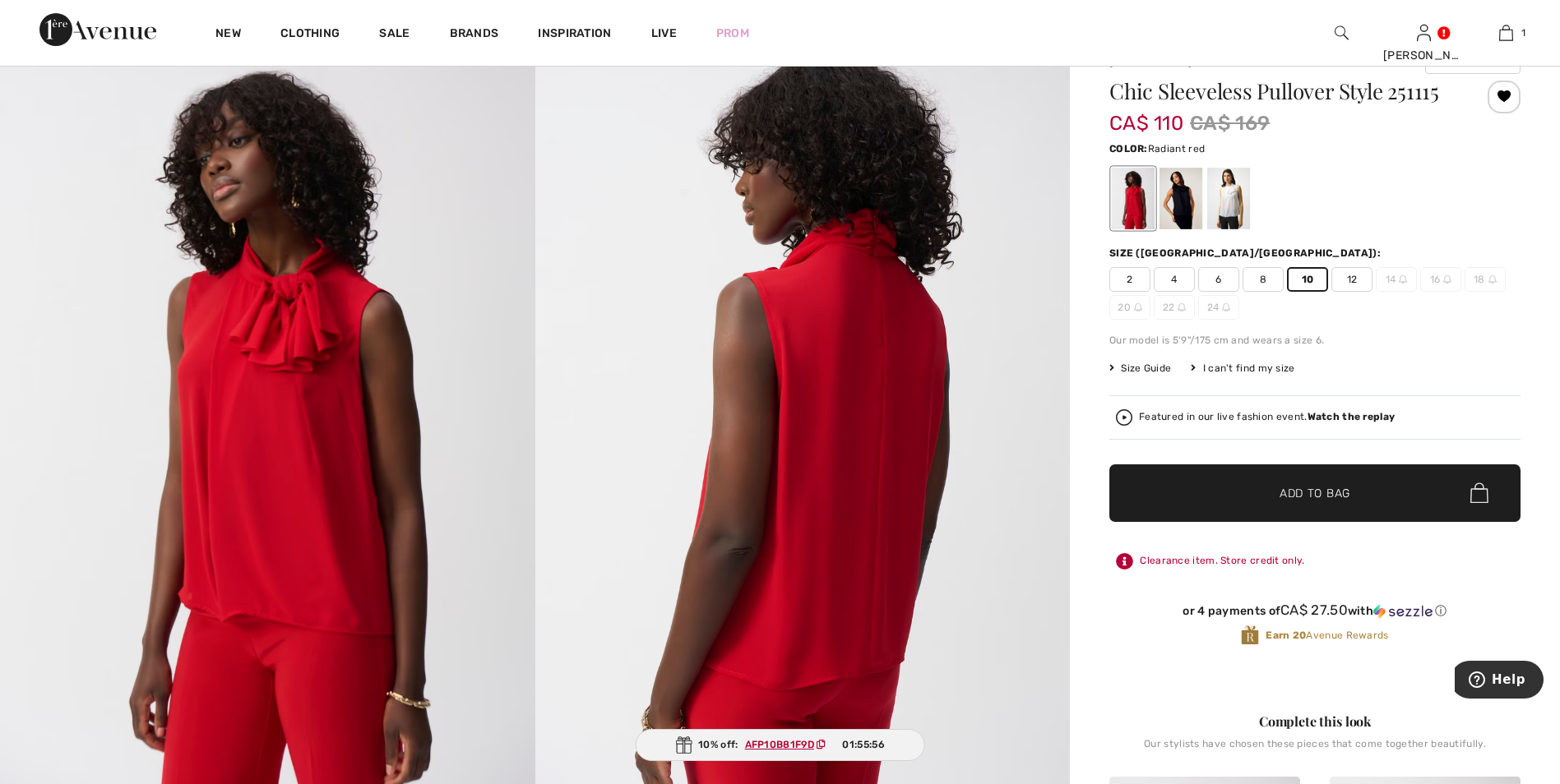
click at [1267, 500] on span "✔ Added to Bag" at bounding box center [1290, 492] width 101 height 17
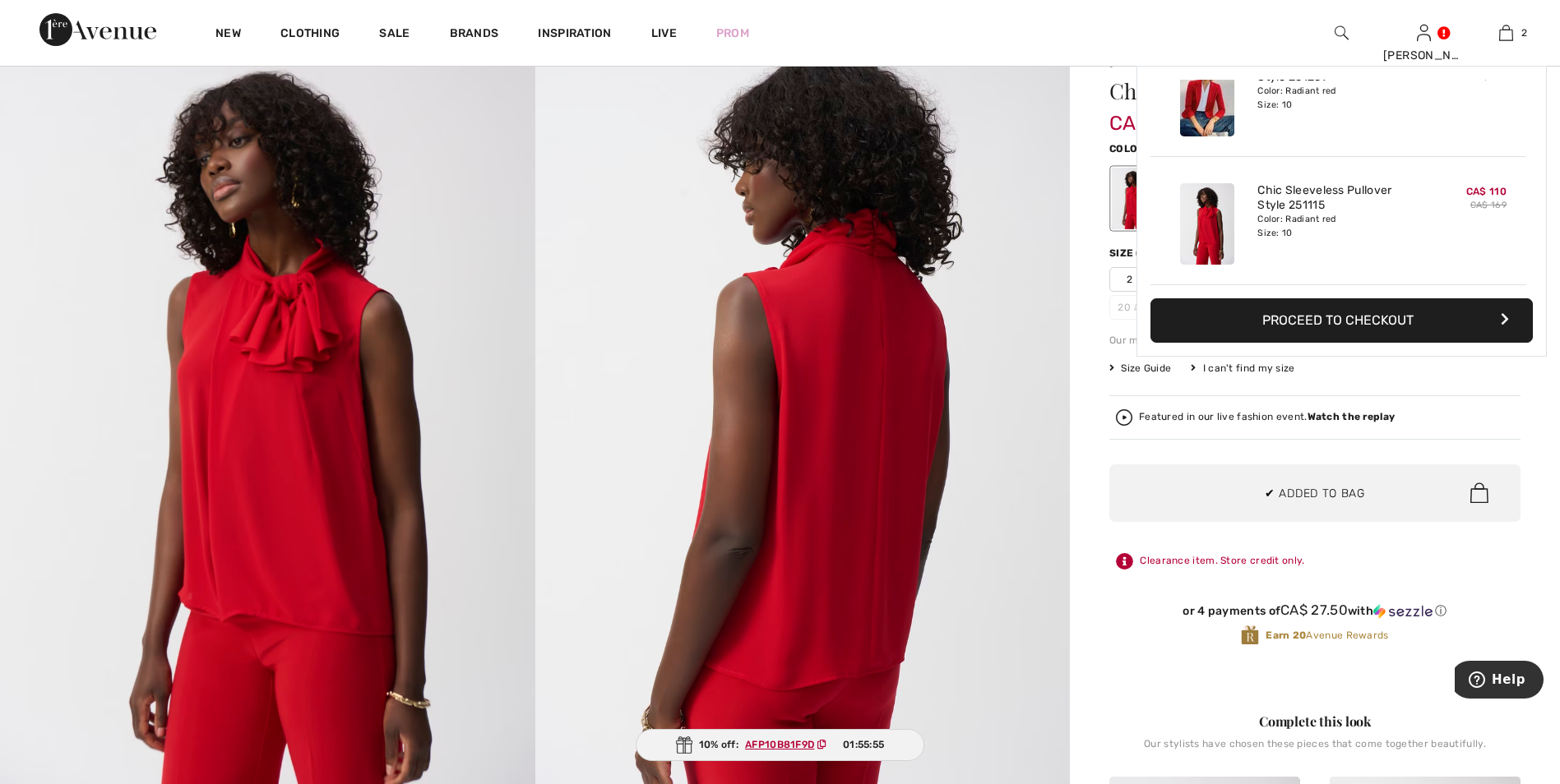
scroll to position [0, 0]
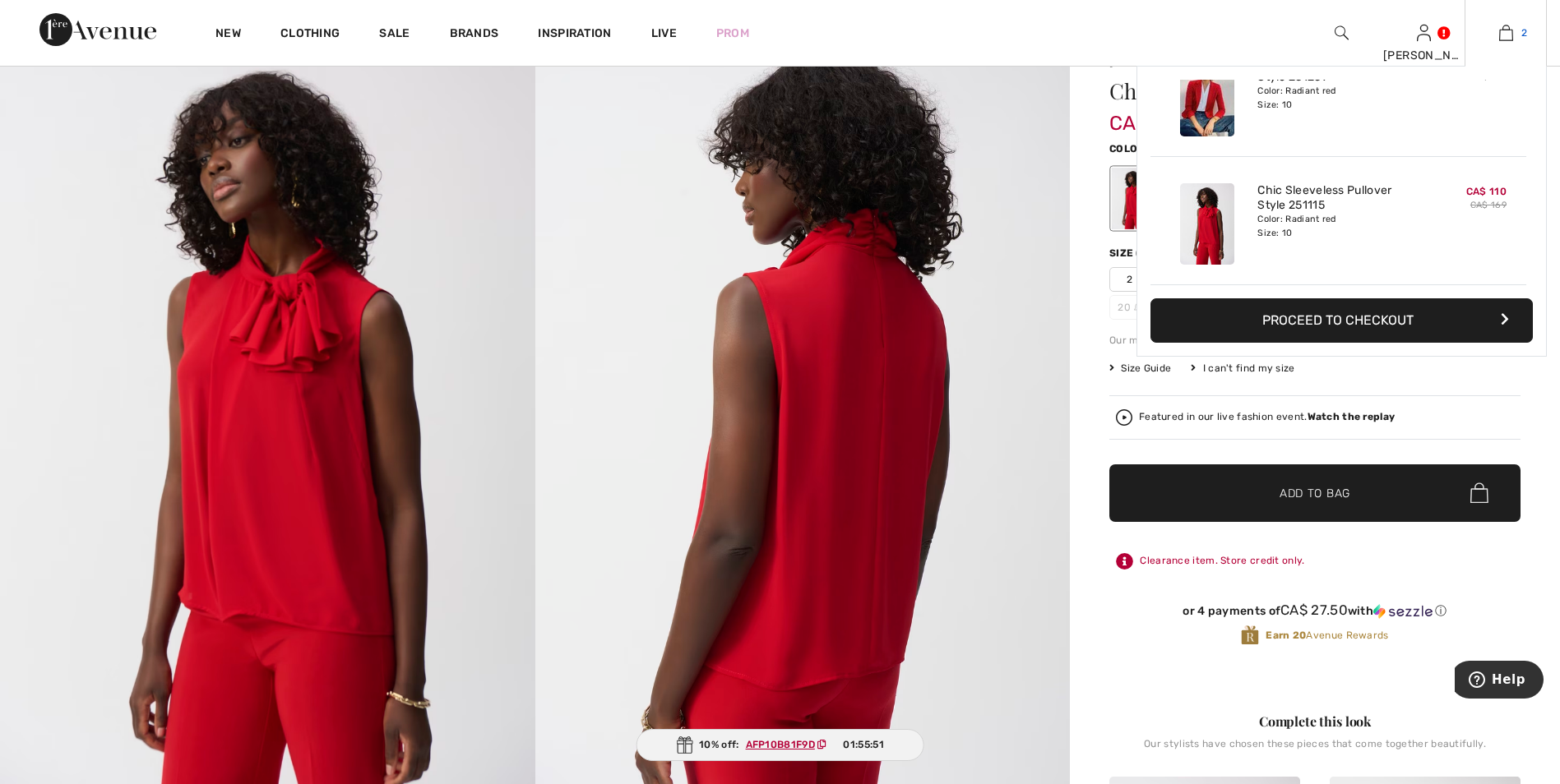
click at [1507, 30] on img at bounding box center [1506, 33] width 14 height 20
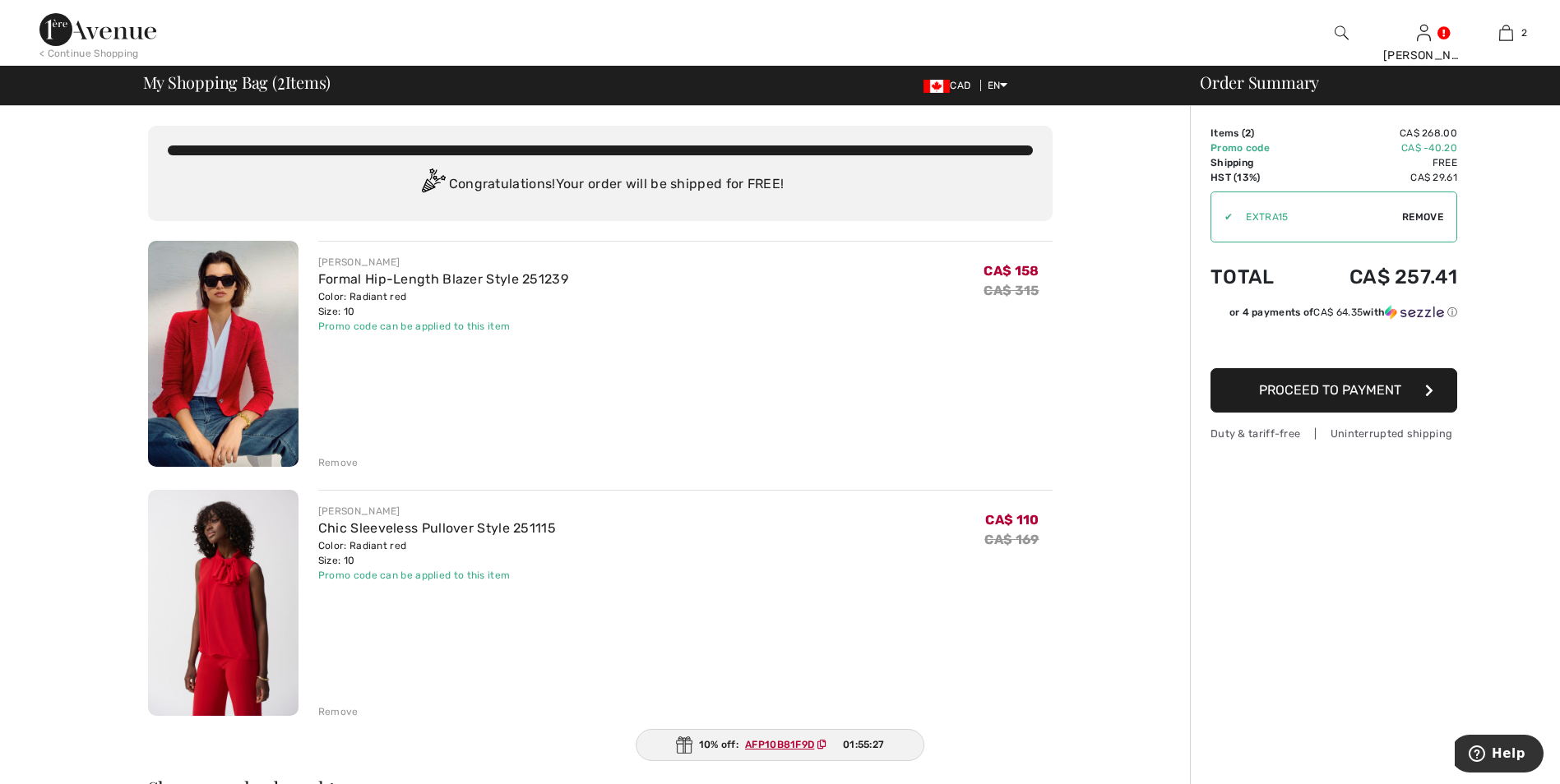
click at [785, 746] on ins "AFP10B81F9D" at bounding box center [780, 745] width 69 height 12
click at [725, 742] on div "10% off: AFP10B81F9D 01:55:23" at bounding box center [780, 745] width 291 height 32
click at [790, 747] on ins "AFP10B81F9D" at bounding box center [780, 745] width 69 height 12
click at [855, 744] on span "01:55:15" at bounding box center [863, 745] width 40 height 15
click at [335, 713] on div "Remove" at bounding box center [338, 712] width 40 height 15
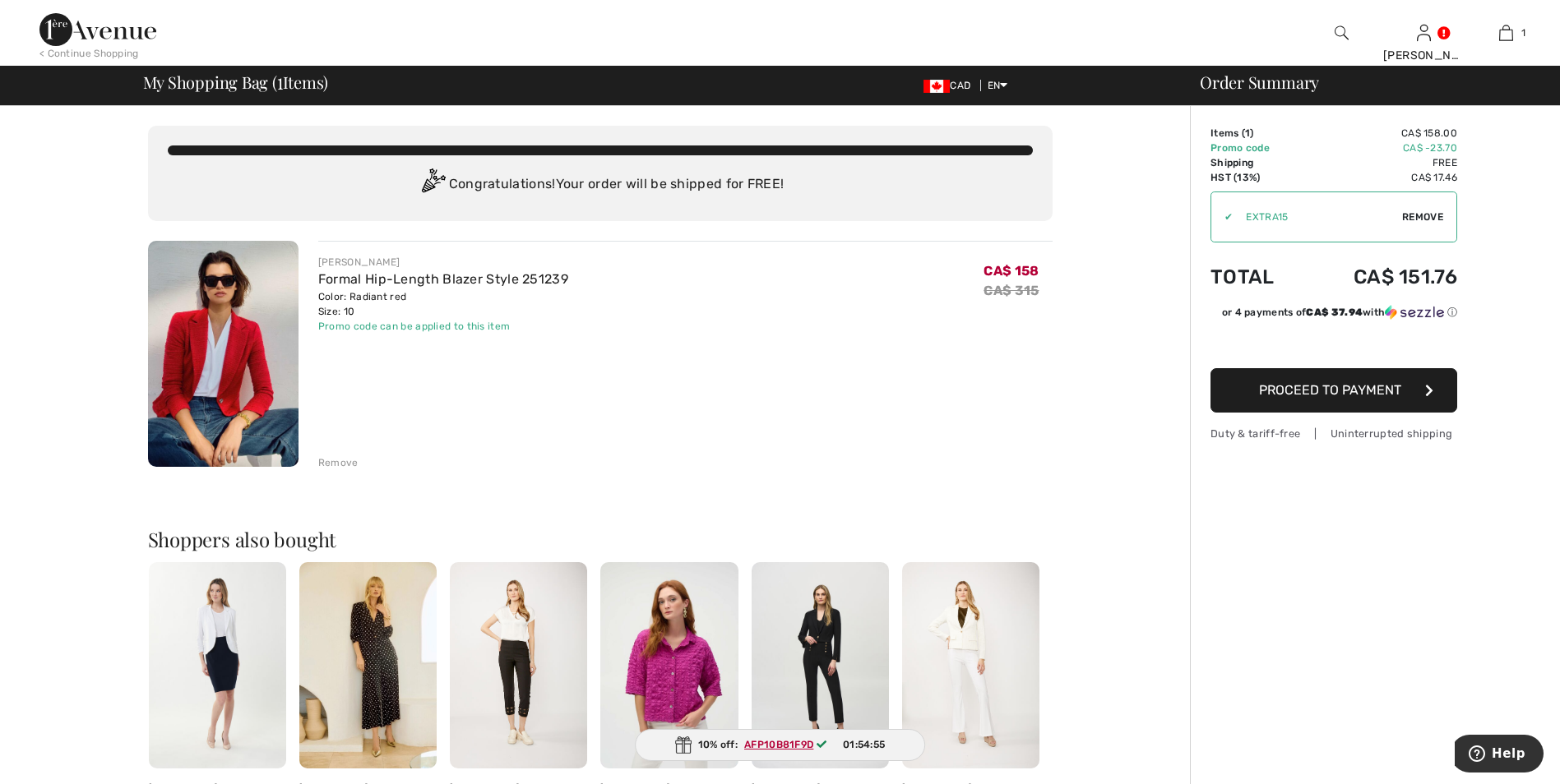
click at [690, 747] on img at bounding box center [684, 745] width 16 height 17
click at [761, 747] on ins "AFP10B81F9D" at bounding box center [779, 745] width 69 height 12
click at [1305, 389] on span "Proceed to Payment" at bounding box center [1330, 390] width 143 height 16
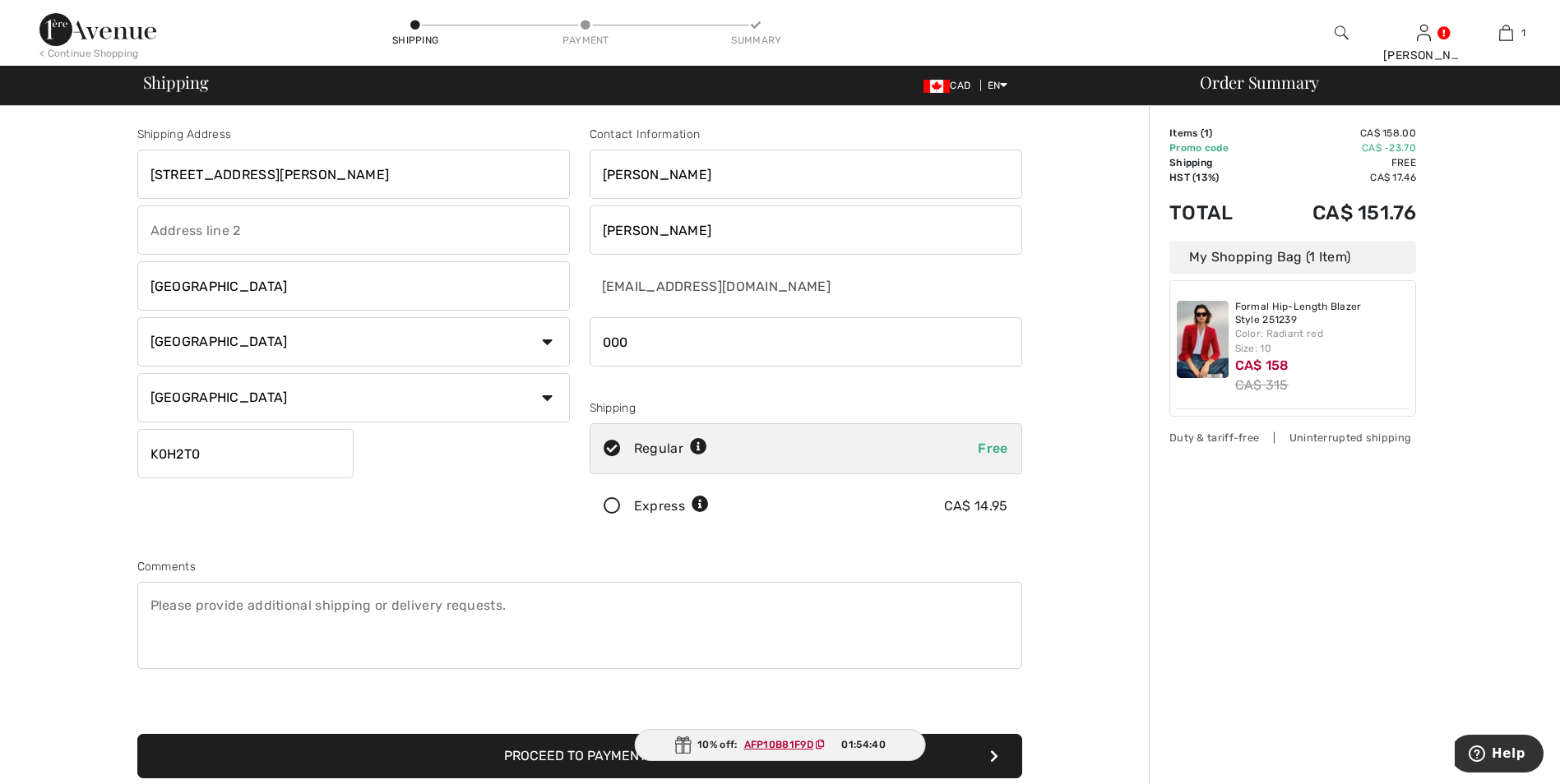
click at [804, 747] on ins "AFP10B81F9D" at bounding box center [779, 745] width 69 height 12
click at [799, 744] on ins "AFP10B81F9D" at bounding box center [778, 745] width 69 height 12
click at [685, 747] on img at bounding box center [684, 745] width 16 height 17
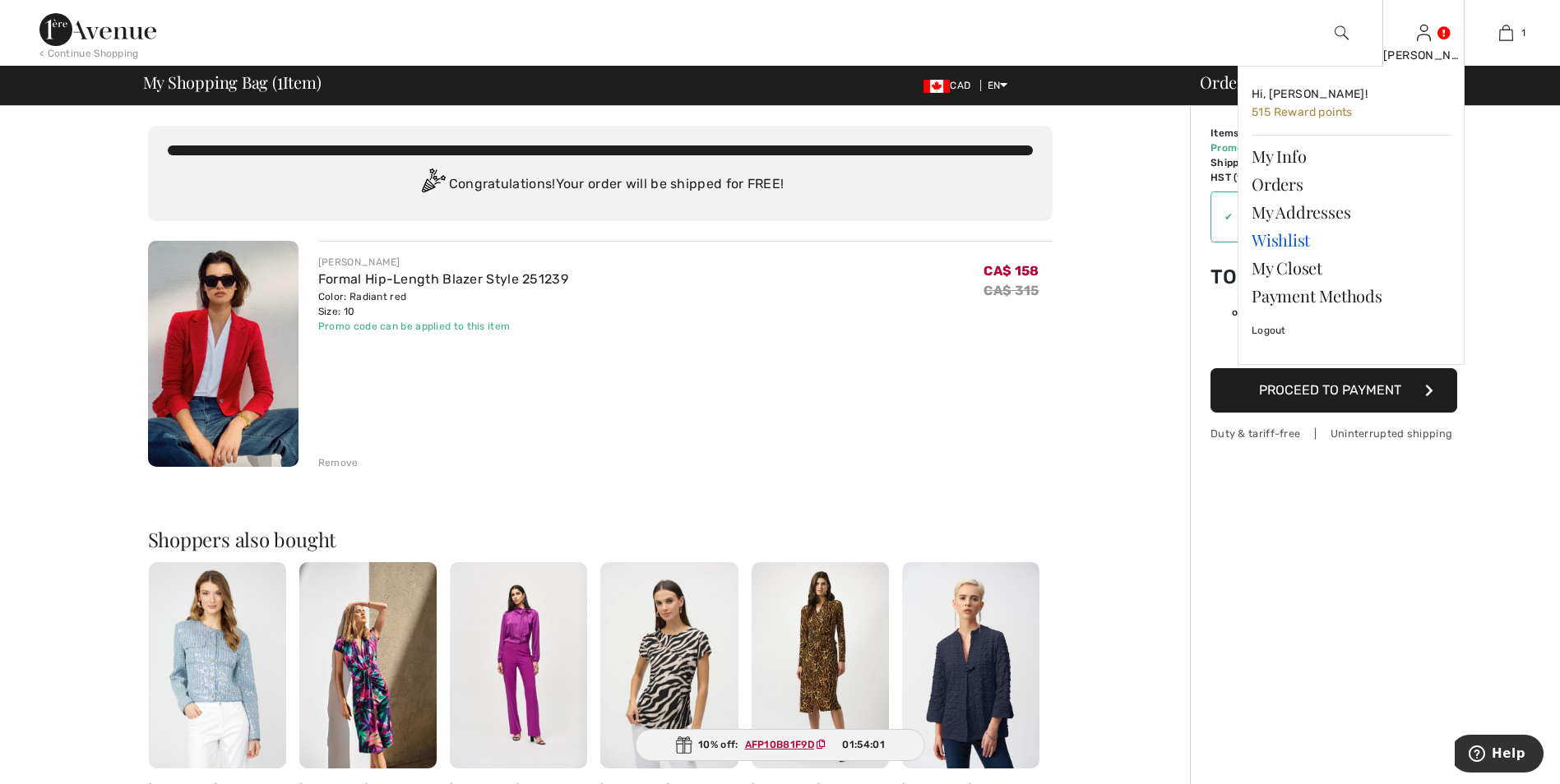
click at [1299, 242] on link "Wishlist" at bounding box center [1351, 240] width 199 height 28
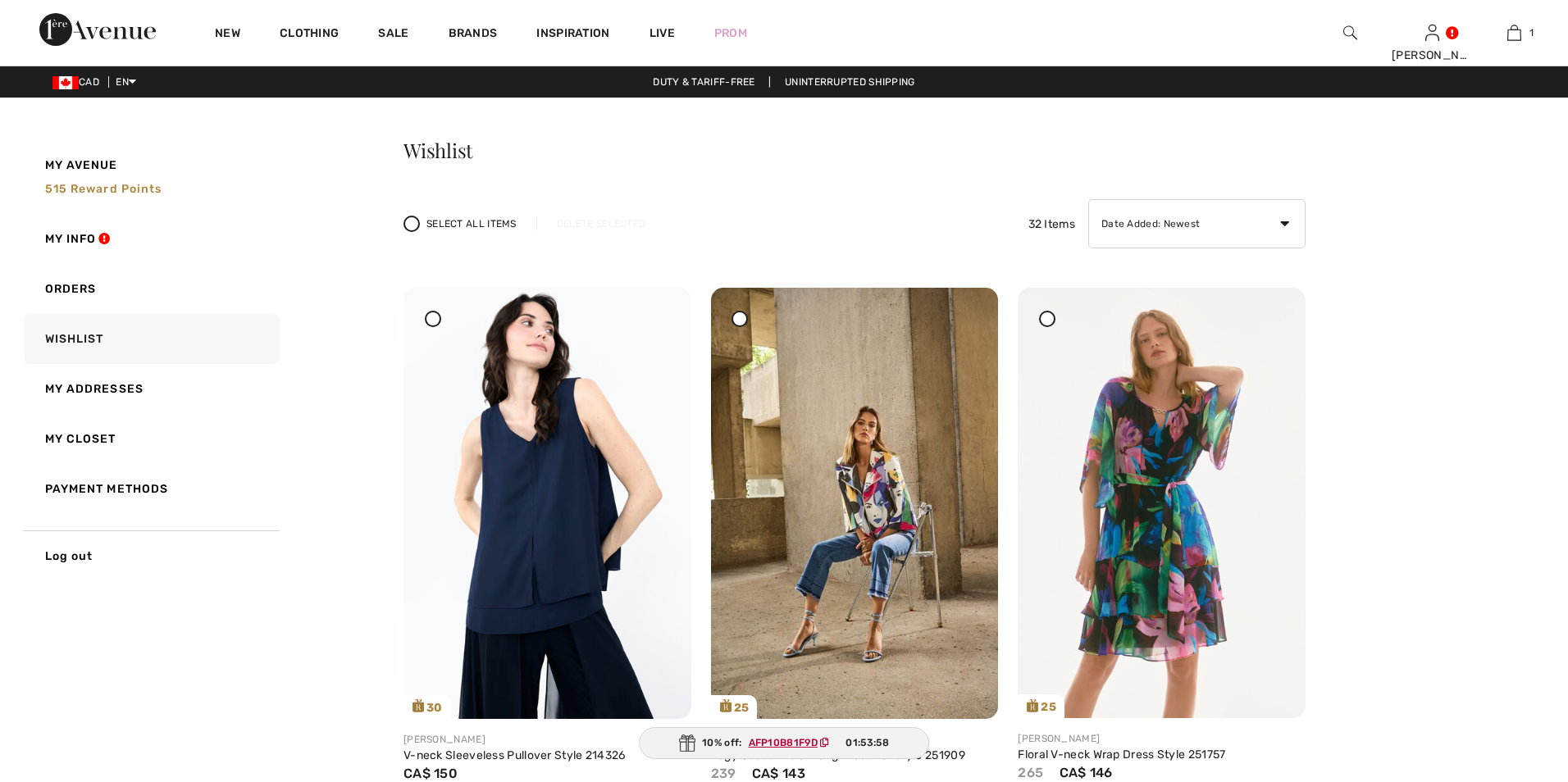
checkbox input "true"
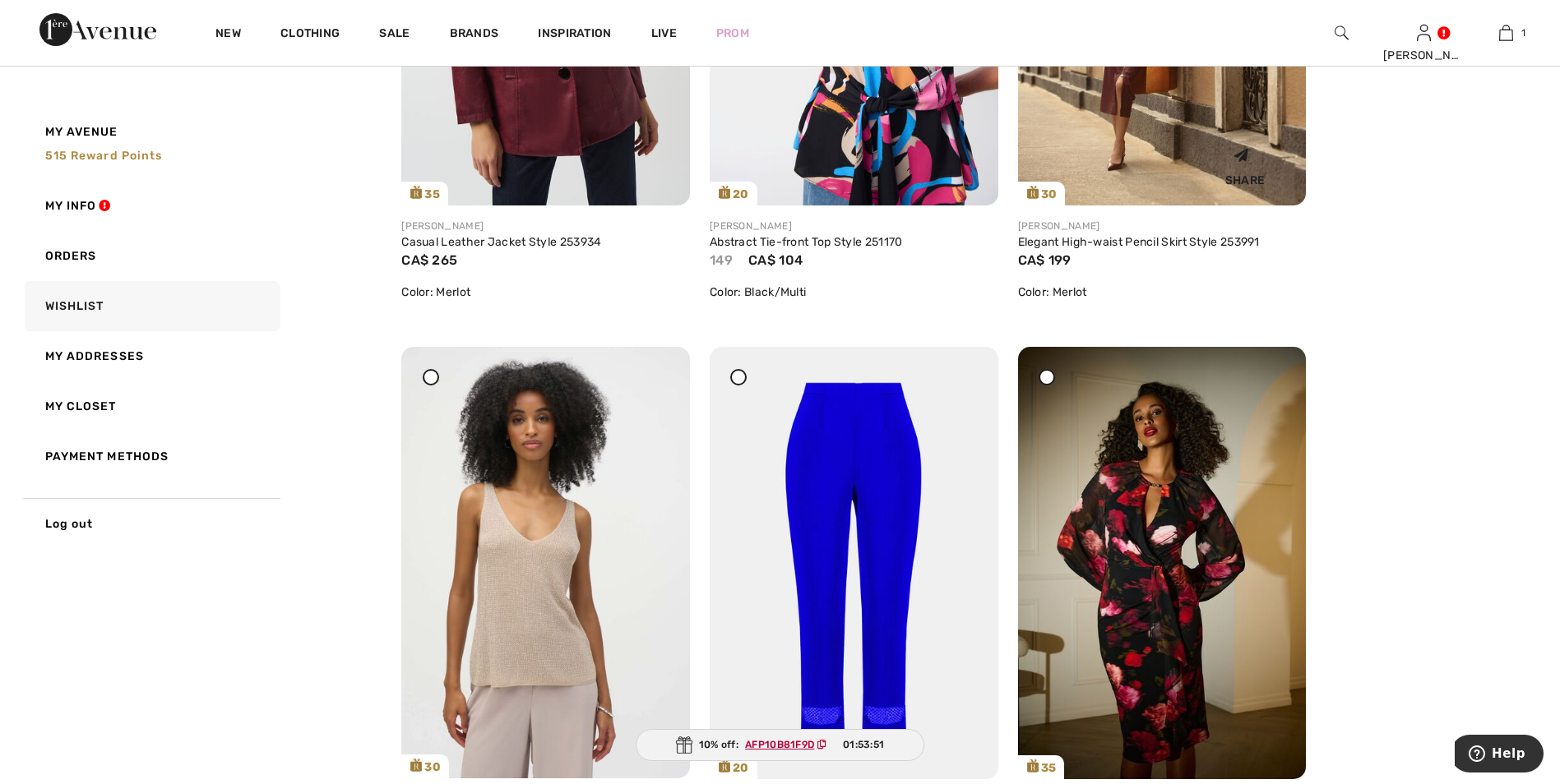
scroll to position [3371, 0]
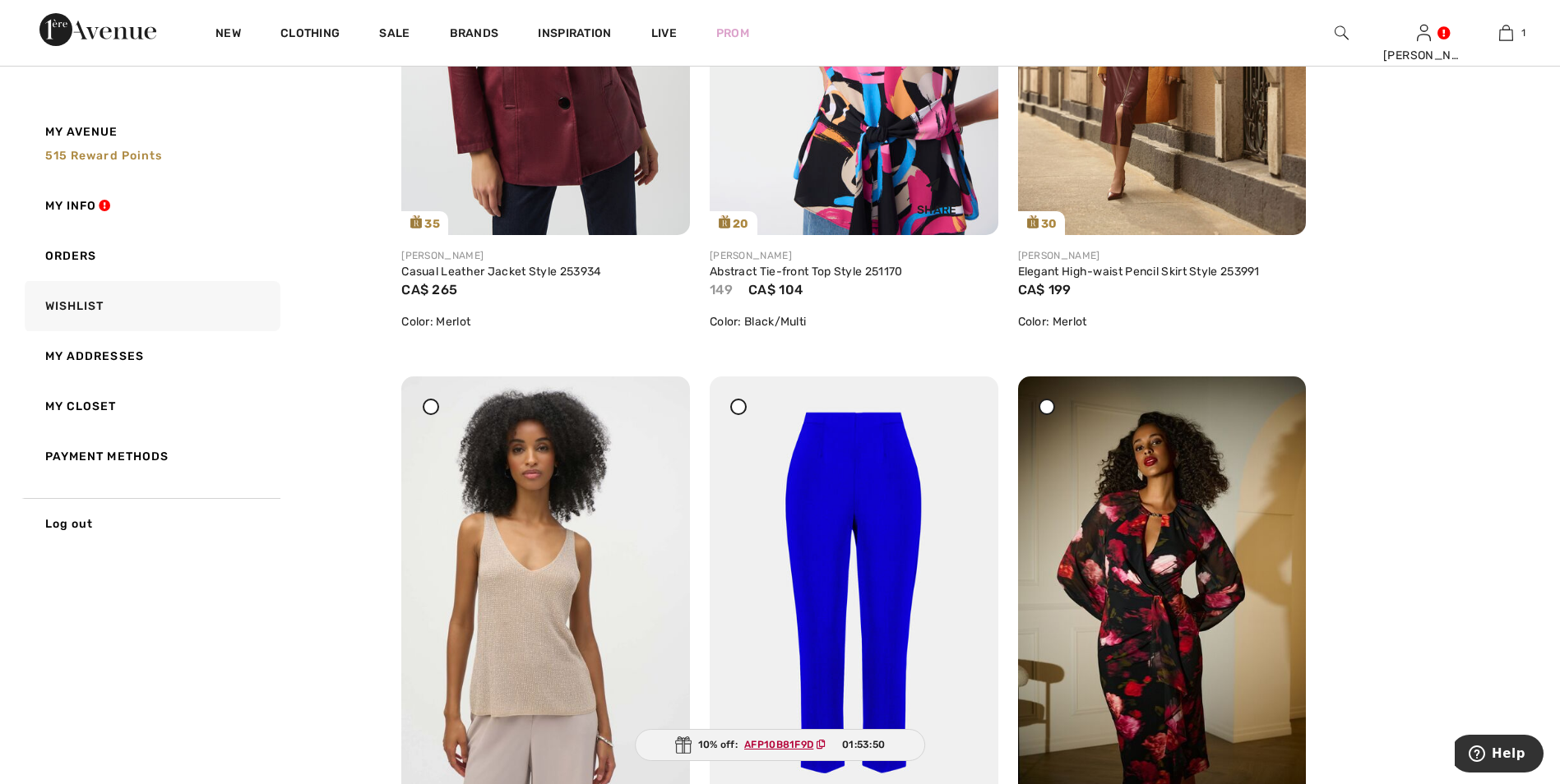
click at [884, 108] on img at bounding box center [854, 19] width 289 height 432
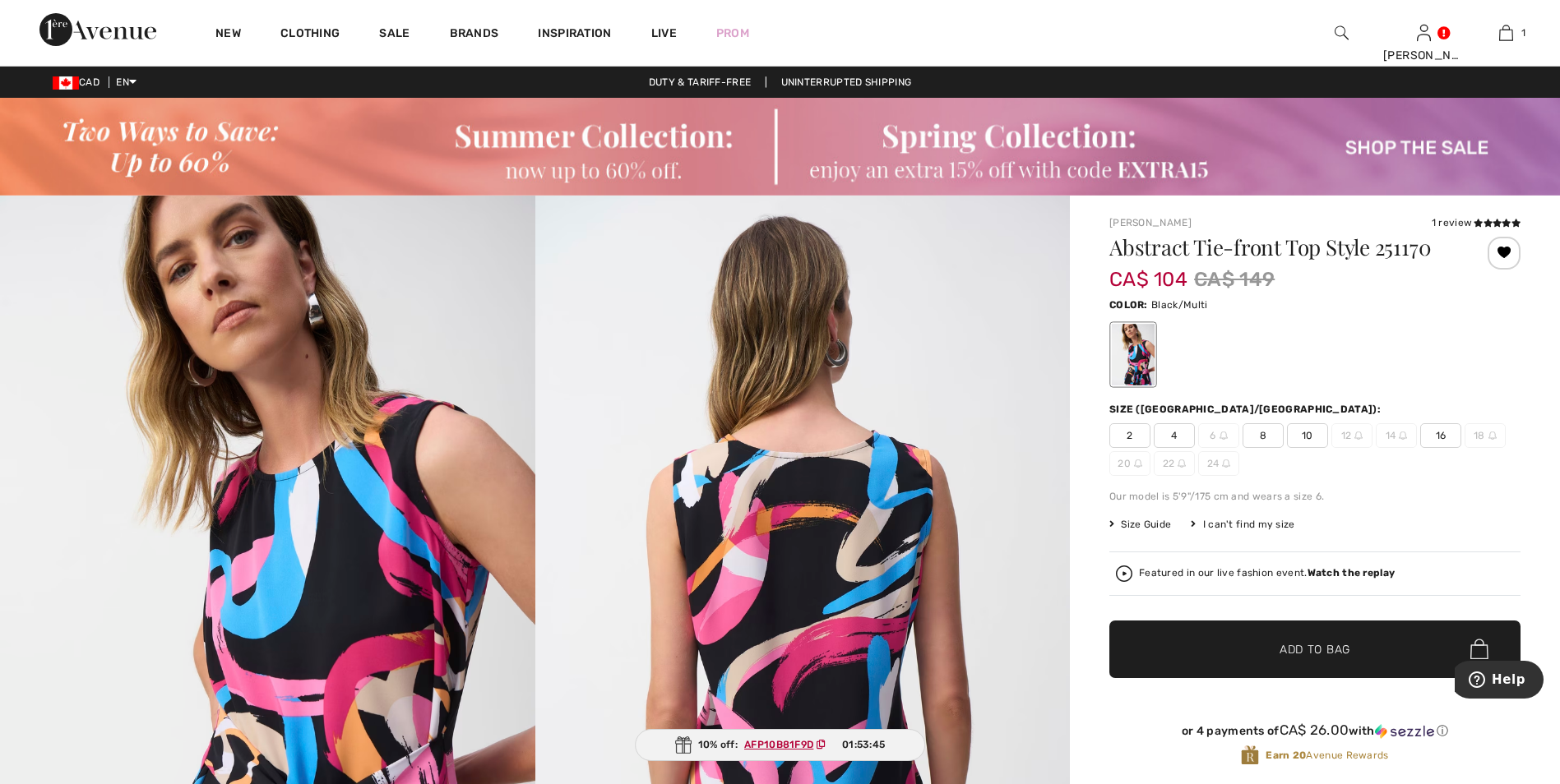
click at [1308, 440] on span "10" at bounding box center [1308, 436] width 41 height 25
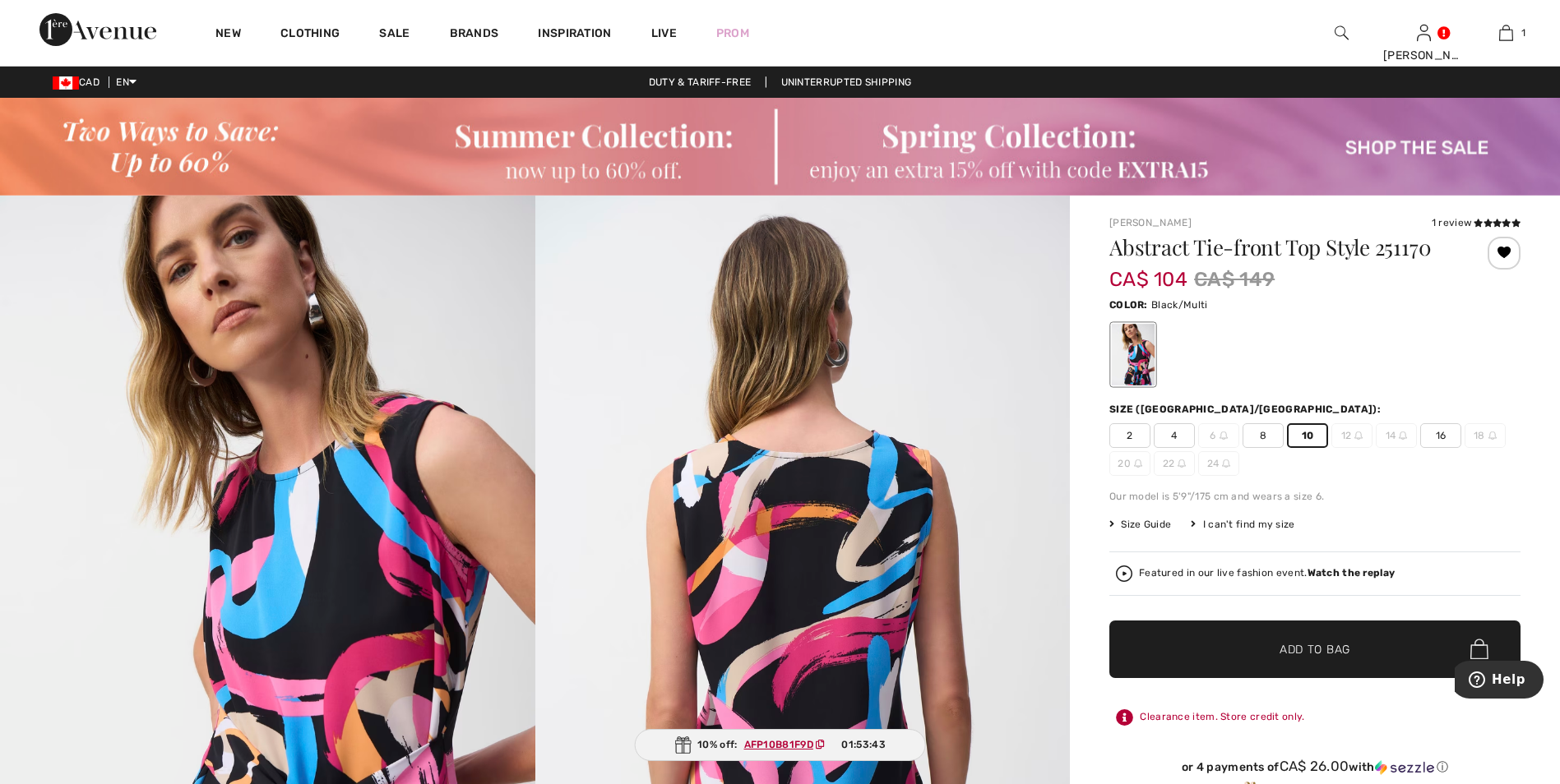
click at [1233, 646] on span "✔ Added to Bag Add to Bag" at bounding box center [1314, 650] width 411 height 58
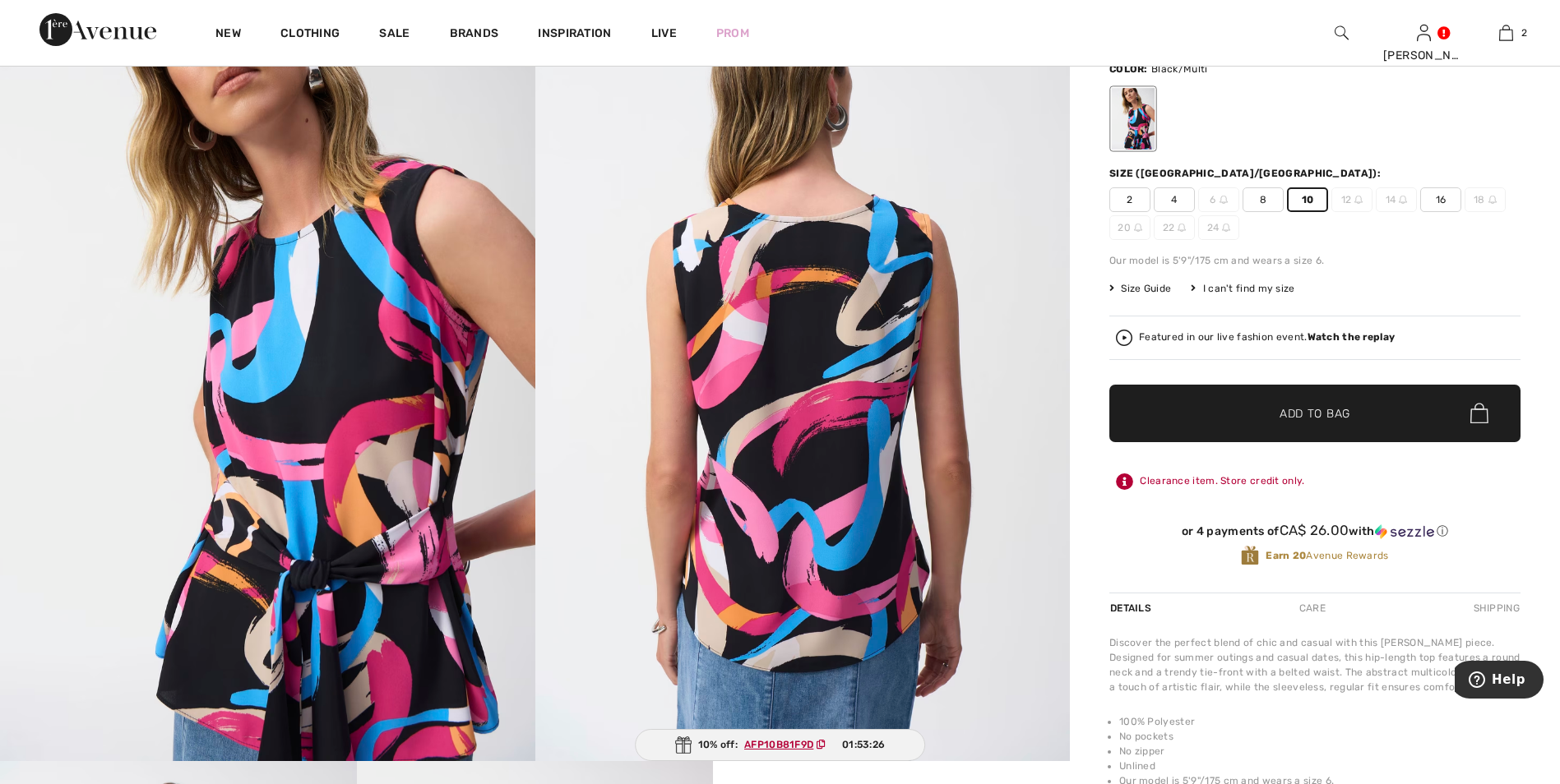
scroll to position [164, 0]
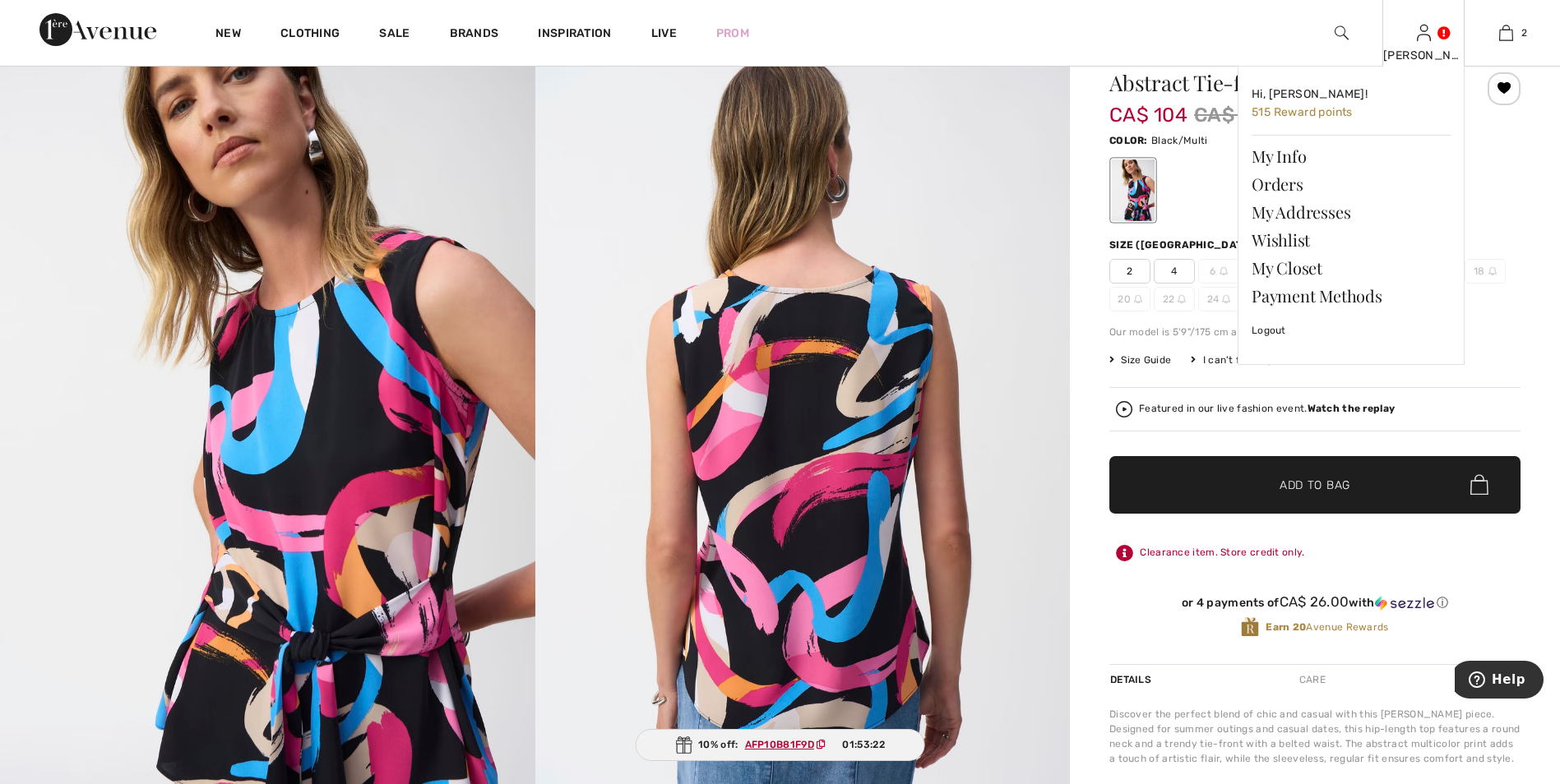
click at [1417, 48] on div "[PERSON_NAME]" at bounding box center [1423, 55] width 81 height 17
click at [1298, 241] on link "Wishlist" at bounding box center [1351, 240] width 199 height 28
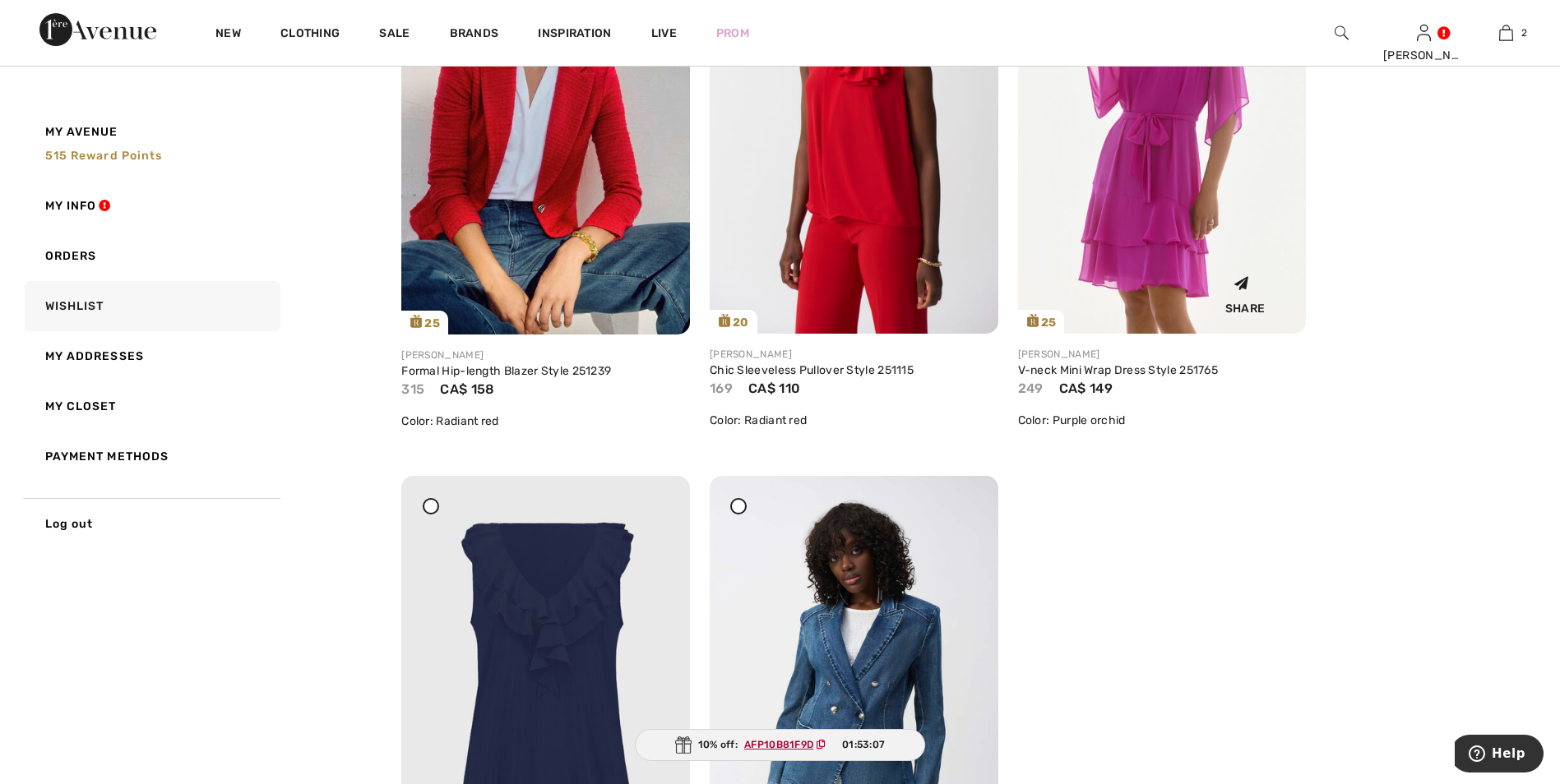
scroll to position [5591, 0]
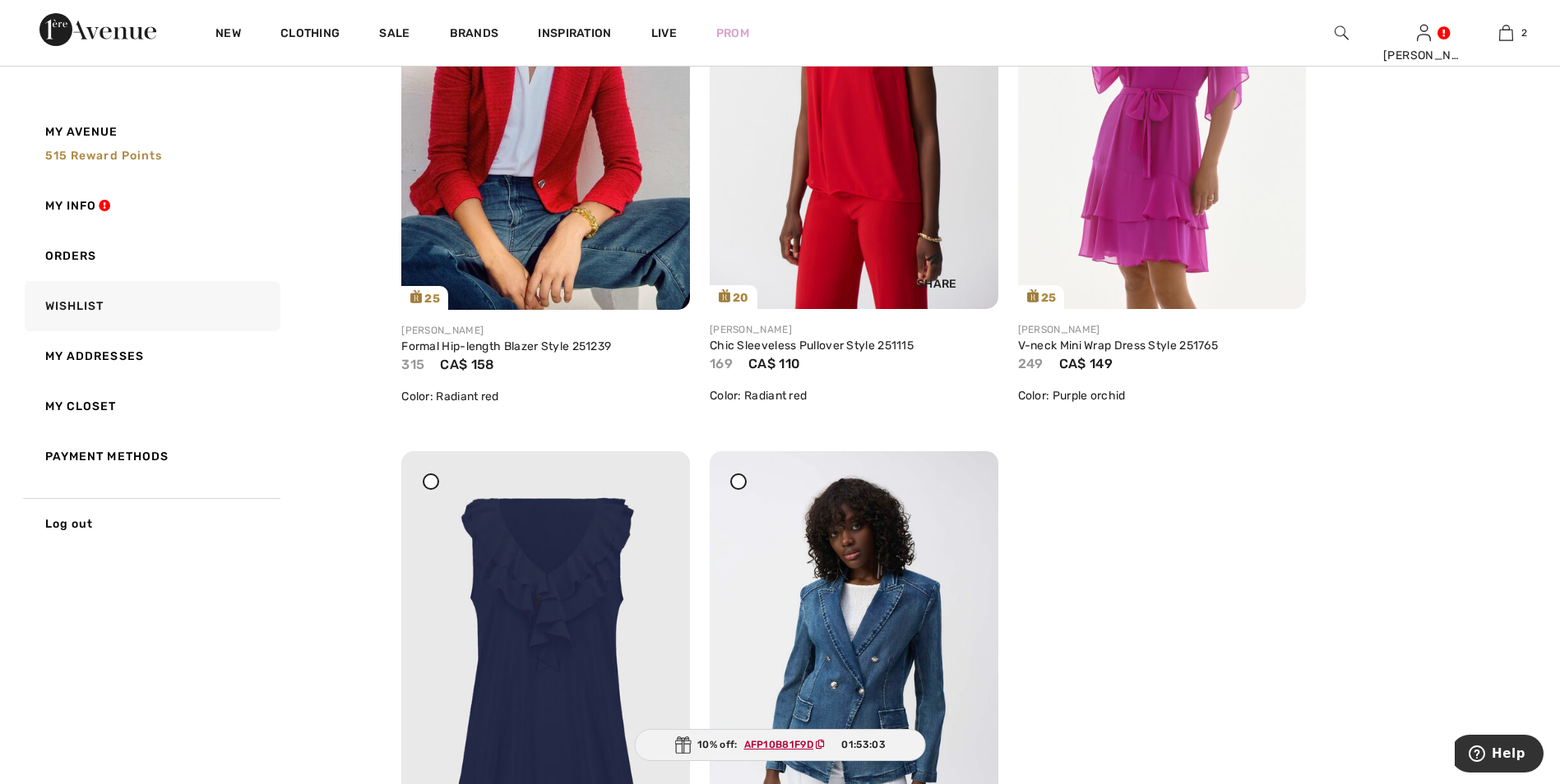
click at [873, 181] on img at bounding box center [854, 93] width 289 height 432
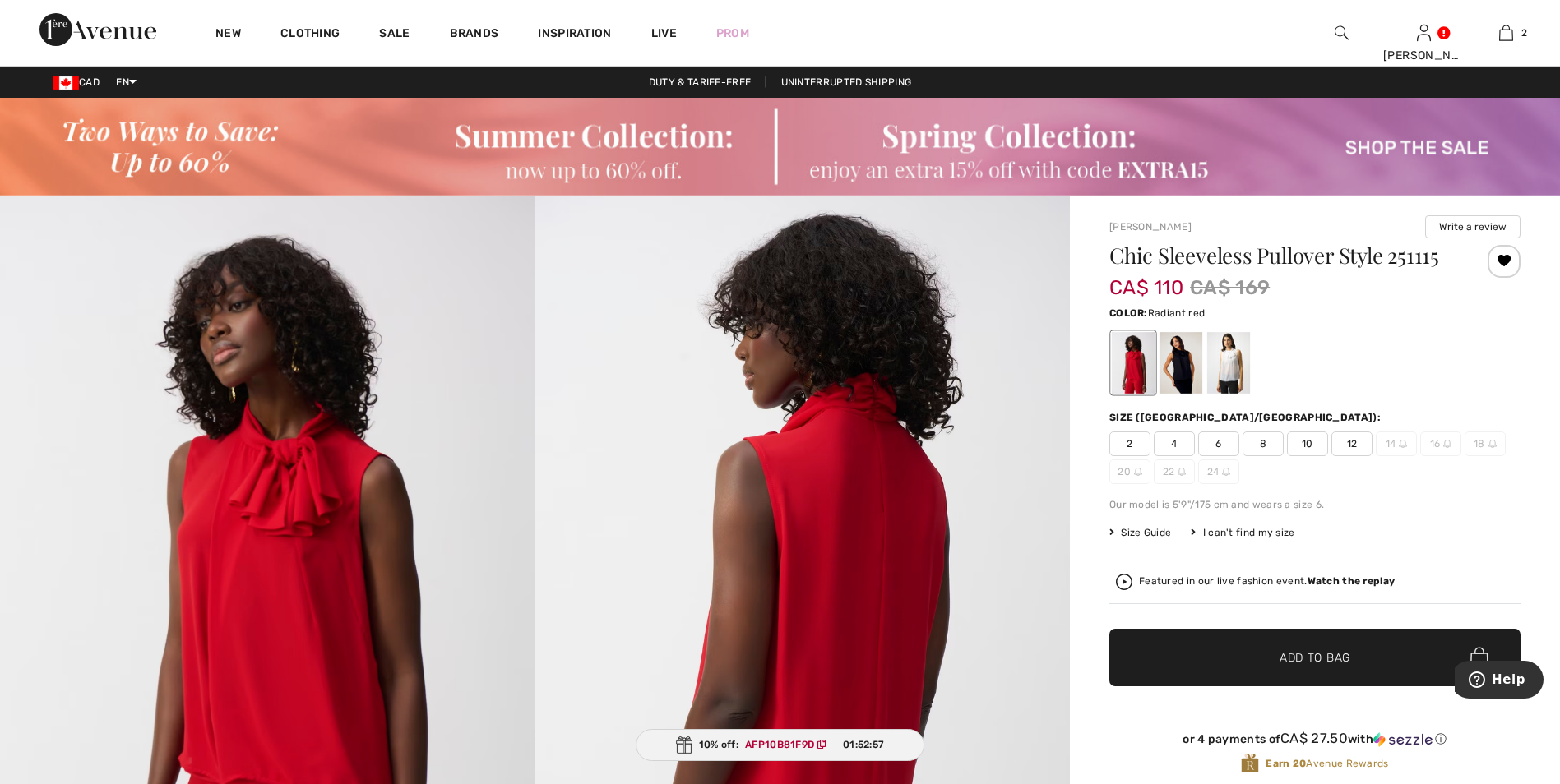
click at [1305, 439] on span "10" at bounding box center [1308, 444] width 41 height 25
click at [1330, 656] on span "Add to Bag" at bounding box center [1315, 657] width 71 height 17
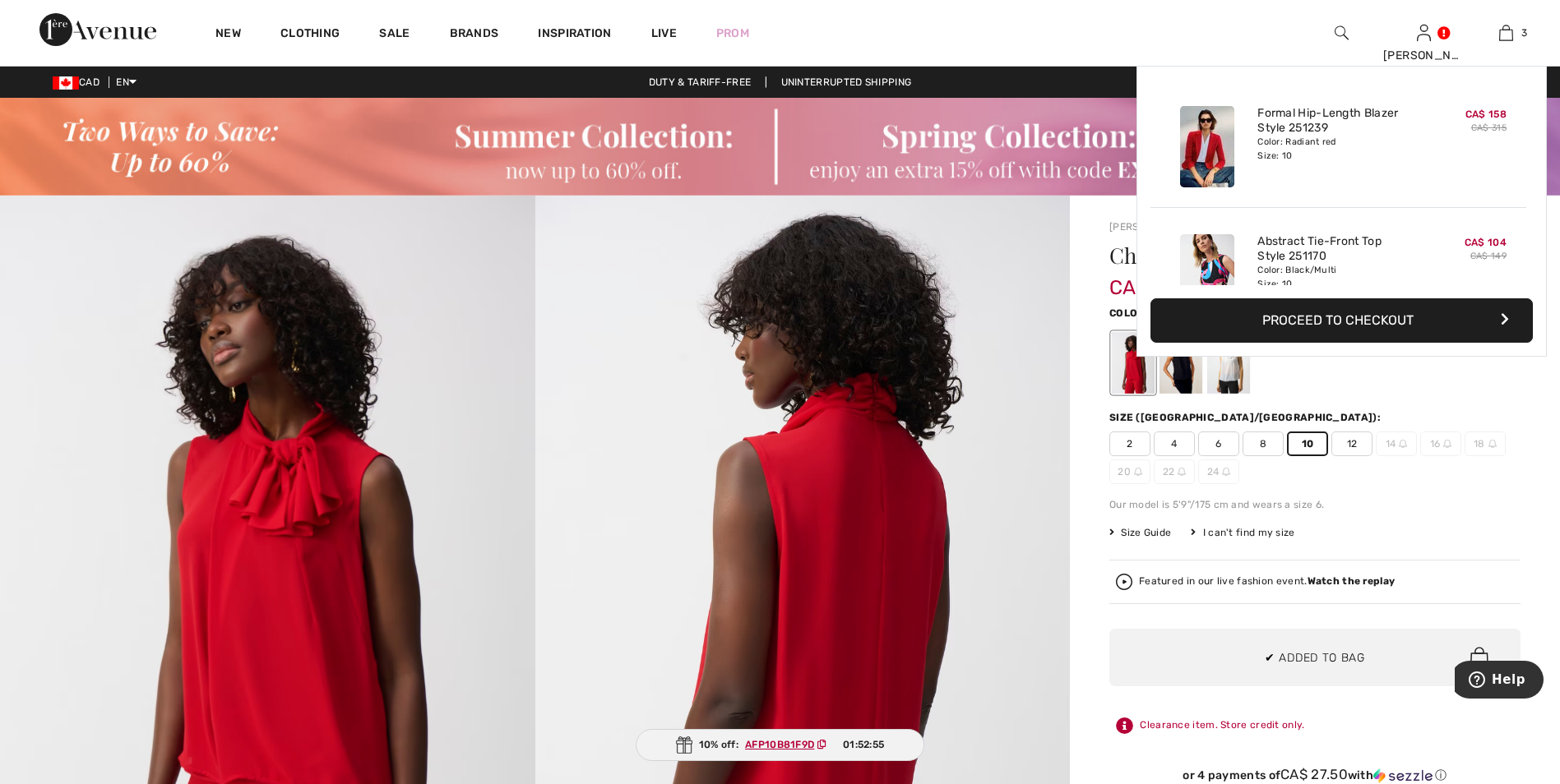
scroll to position [179, 0]
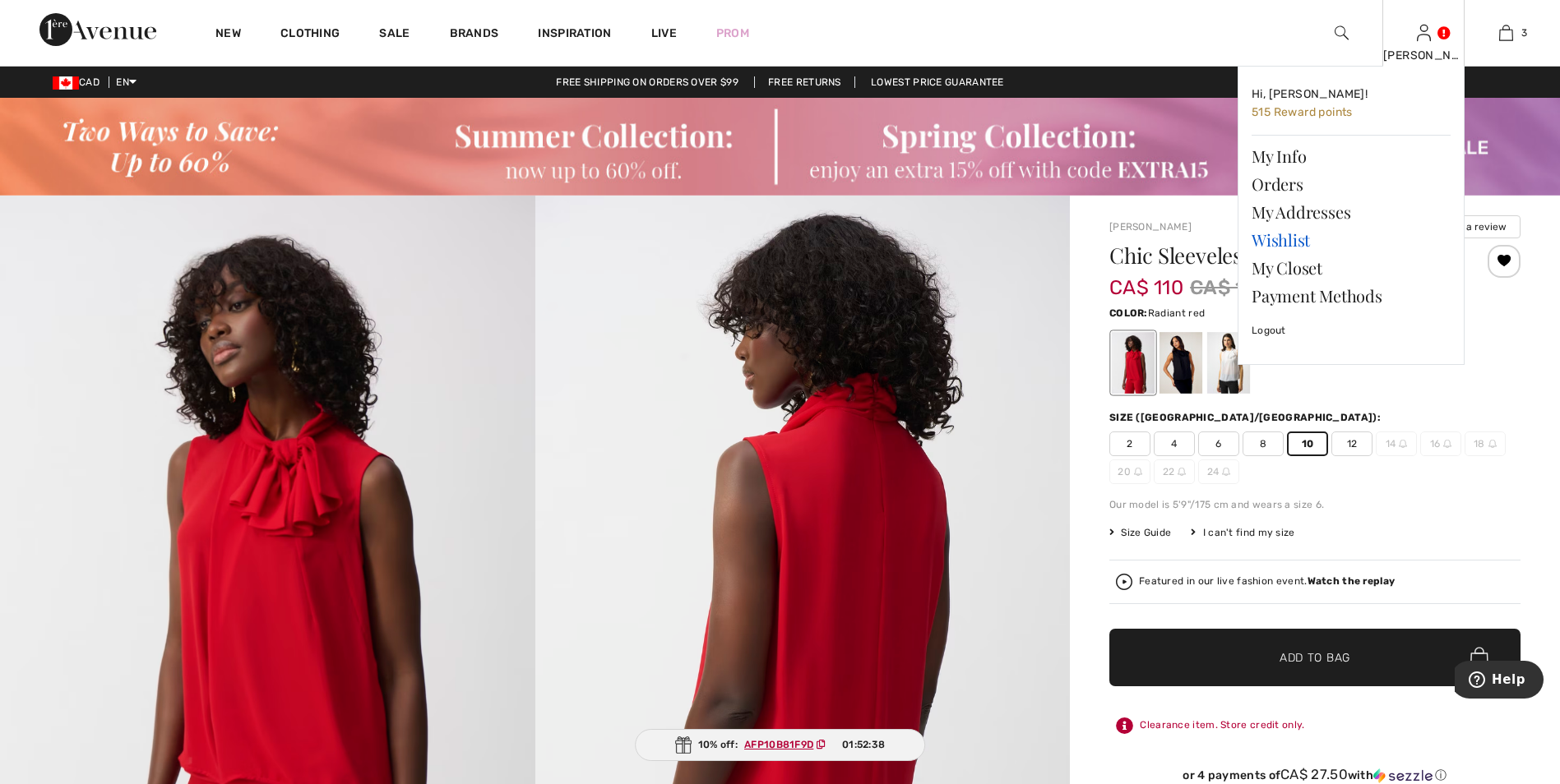
click at [1300, 245] on link "Wishlist" at bounding box center [1351, 240] width 199 height 28
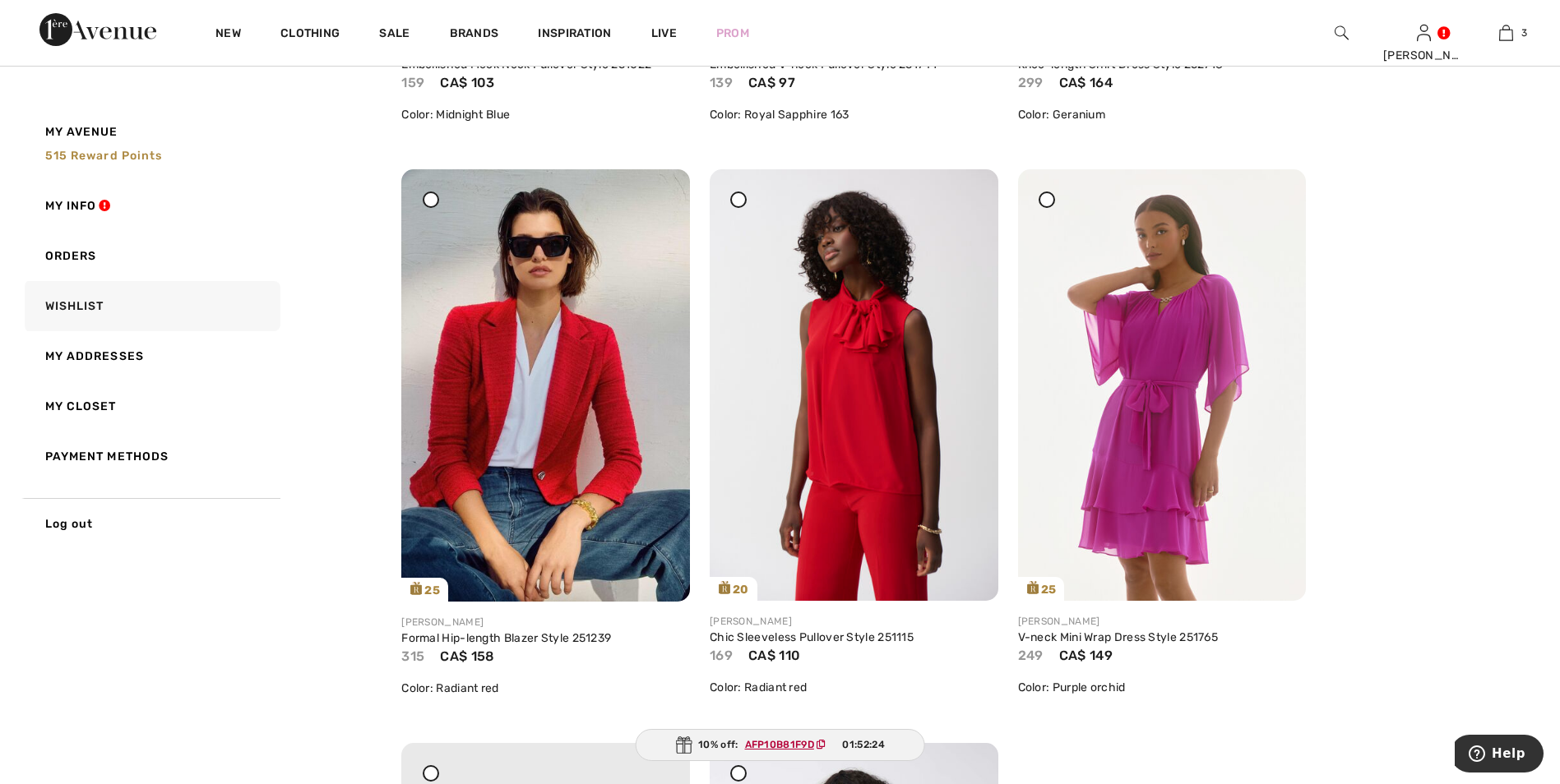
scroll to position [3617, 0]
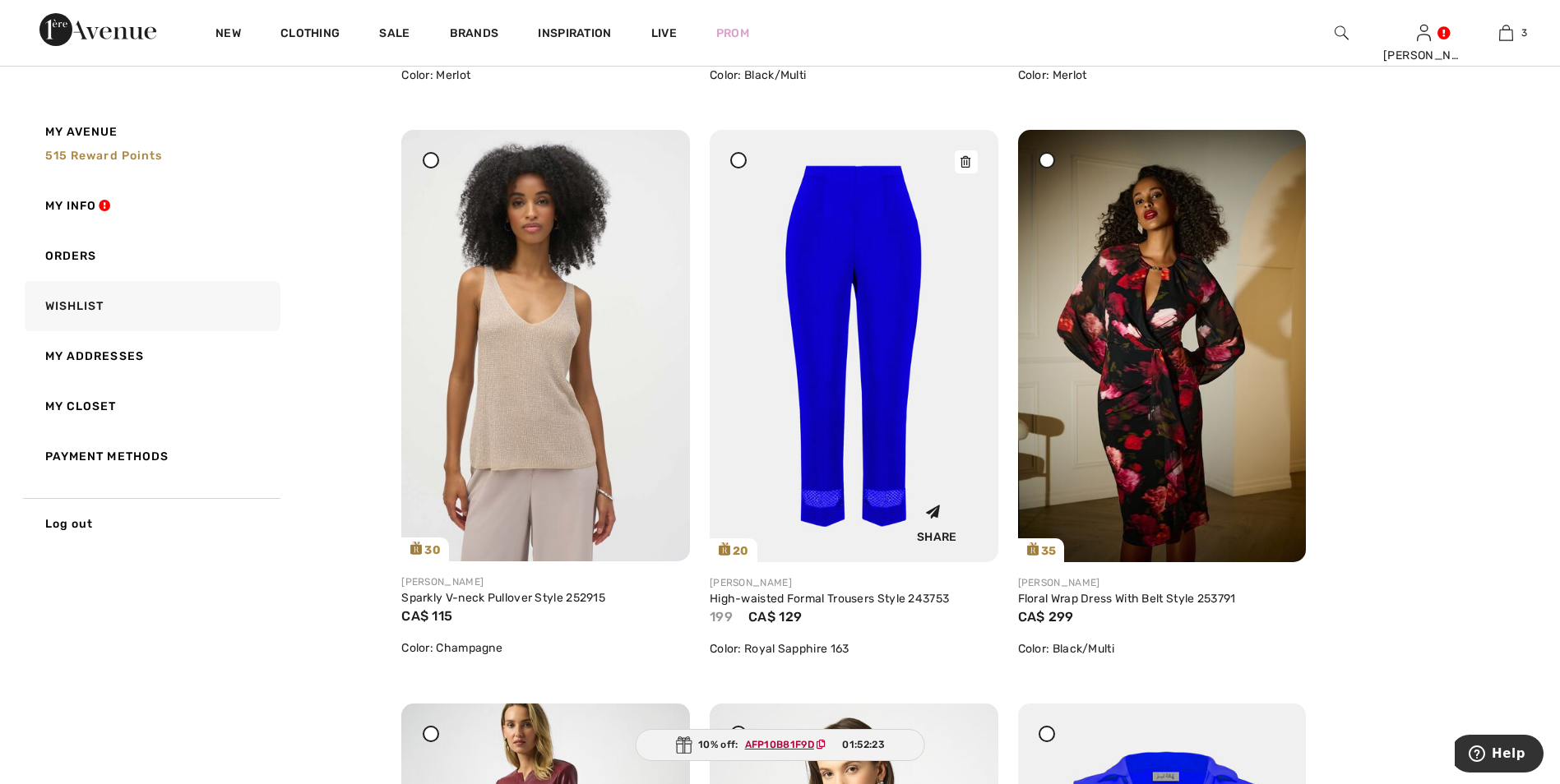
click at [901, 284] on img at bounding box center [854, 346] width 289 height 433
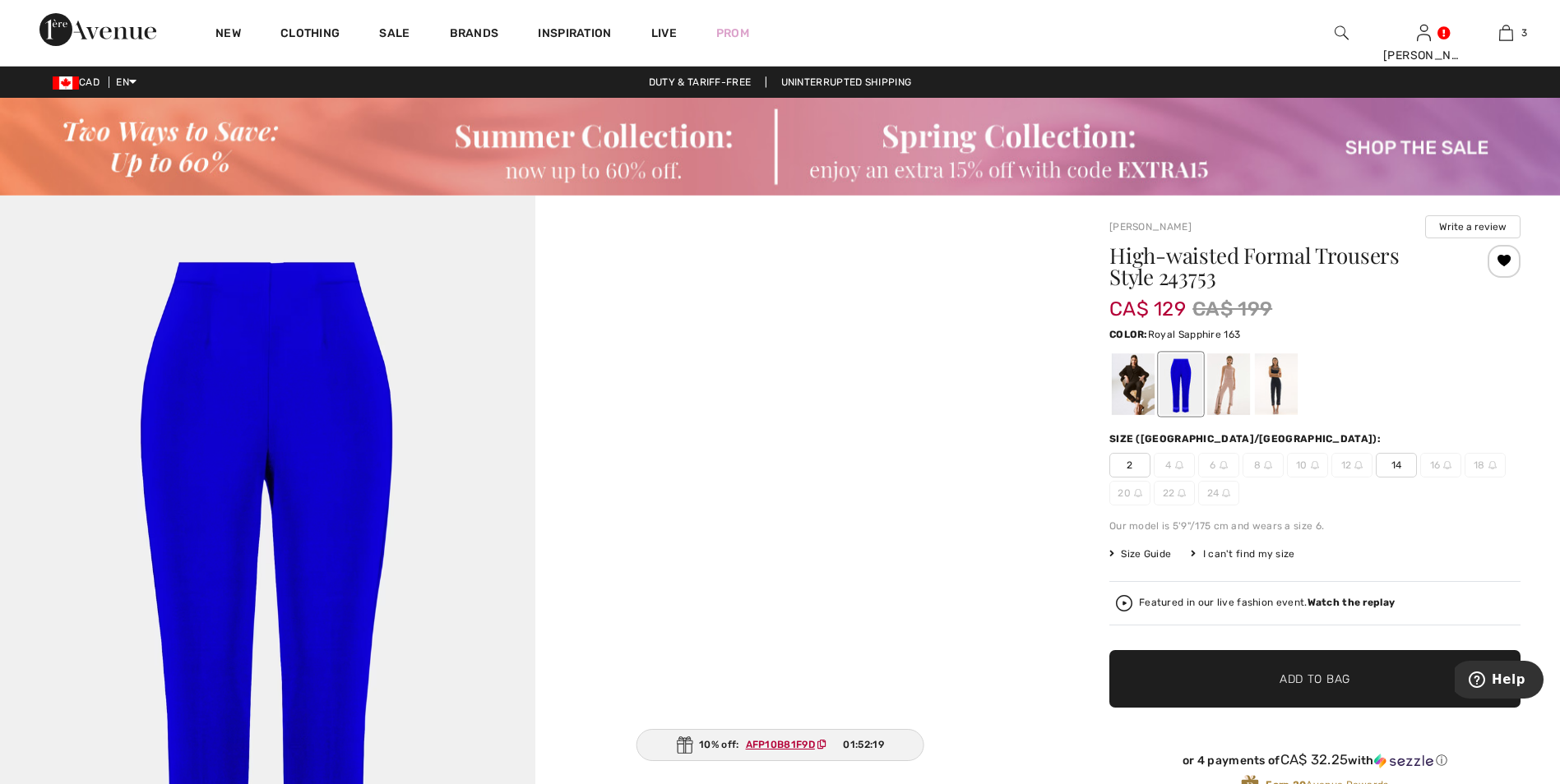
click at [1398, 459] on span "14" at bounding box center [1396, 466] width 41 height 25
click at [1396, 701] on span "✔ Added to Bag Add to Bag" at bounding box center [1314, 679] width 411 height 58
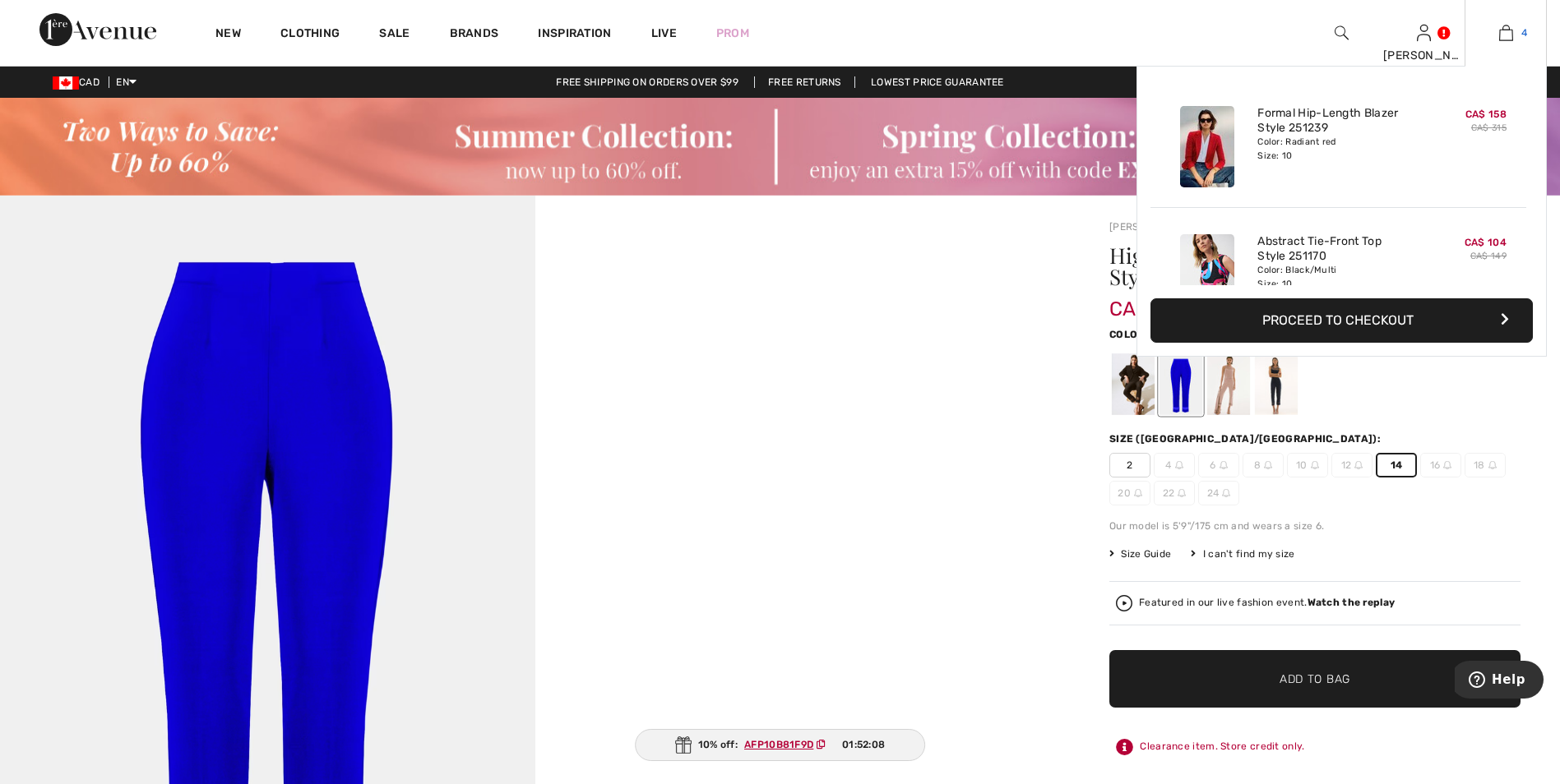
click at [1506, 29] on img at bounding box center [1506, 33] width 14 height 20
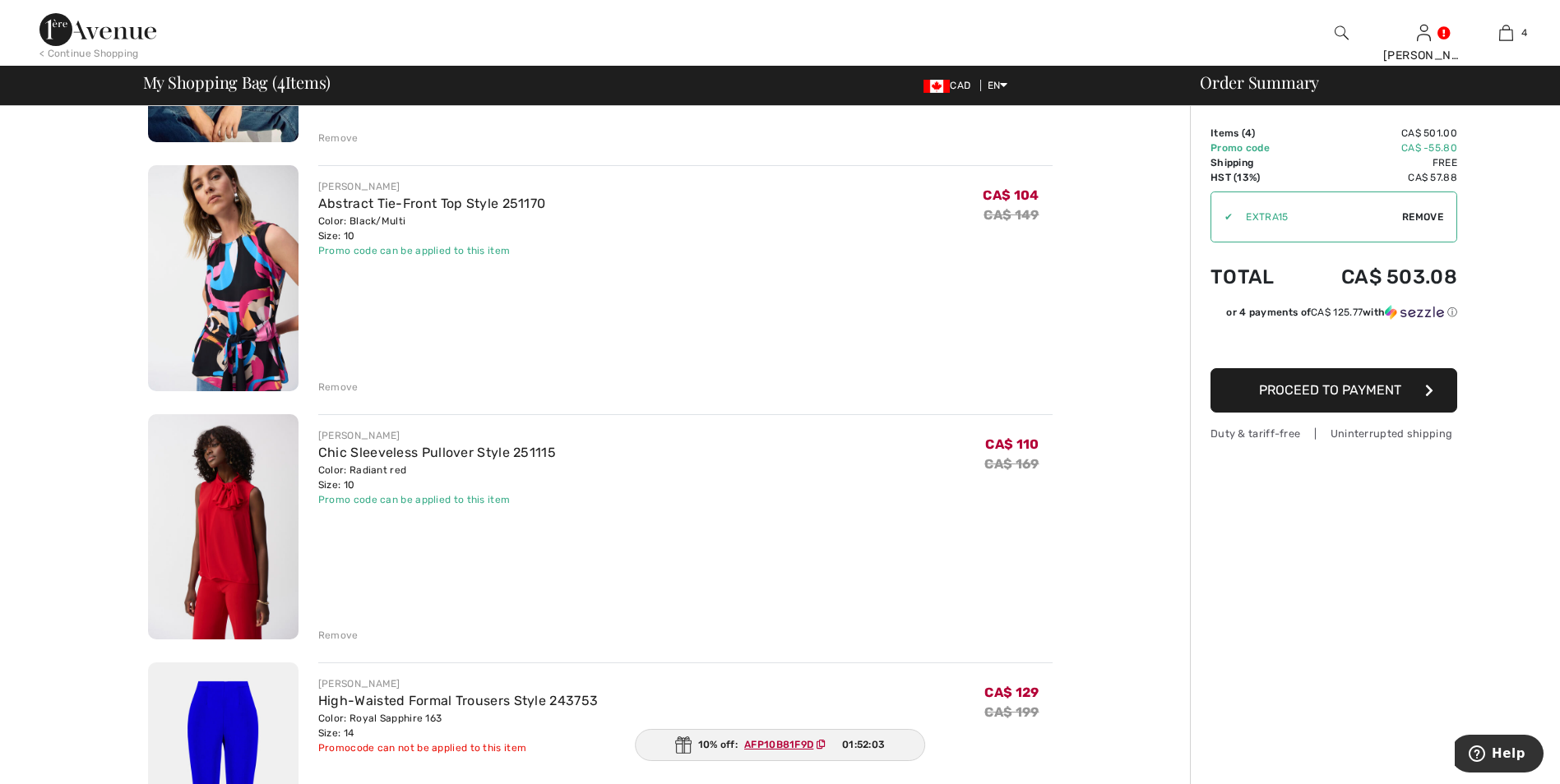
scroll to position [329, 0]
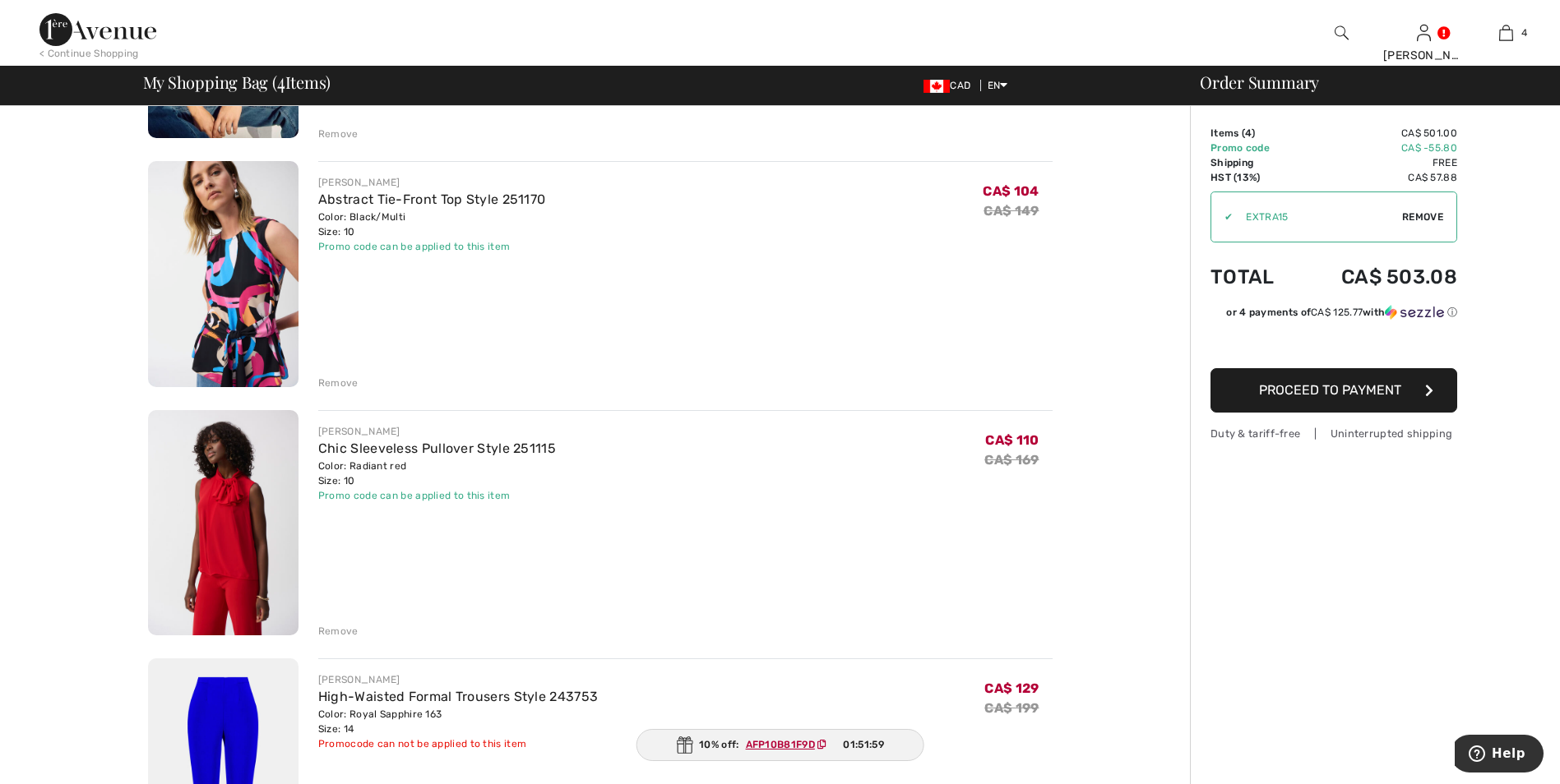
click at [333, 383] on div "Remove" at bounding box center [338, 383] width 40 height 15
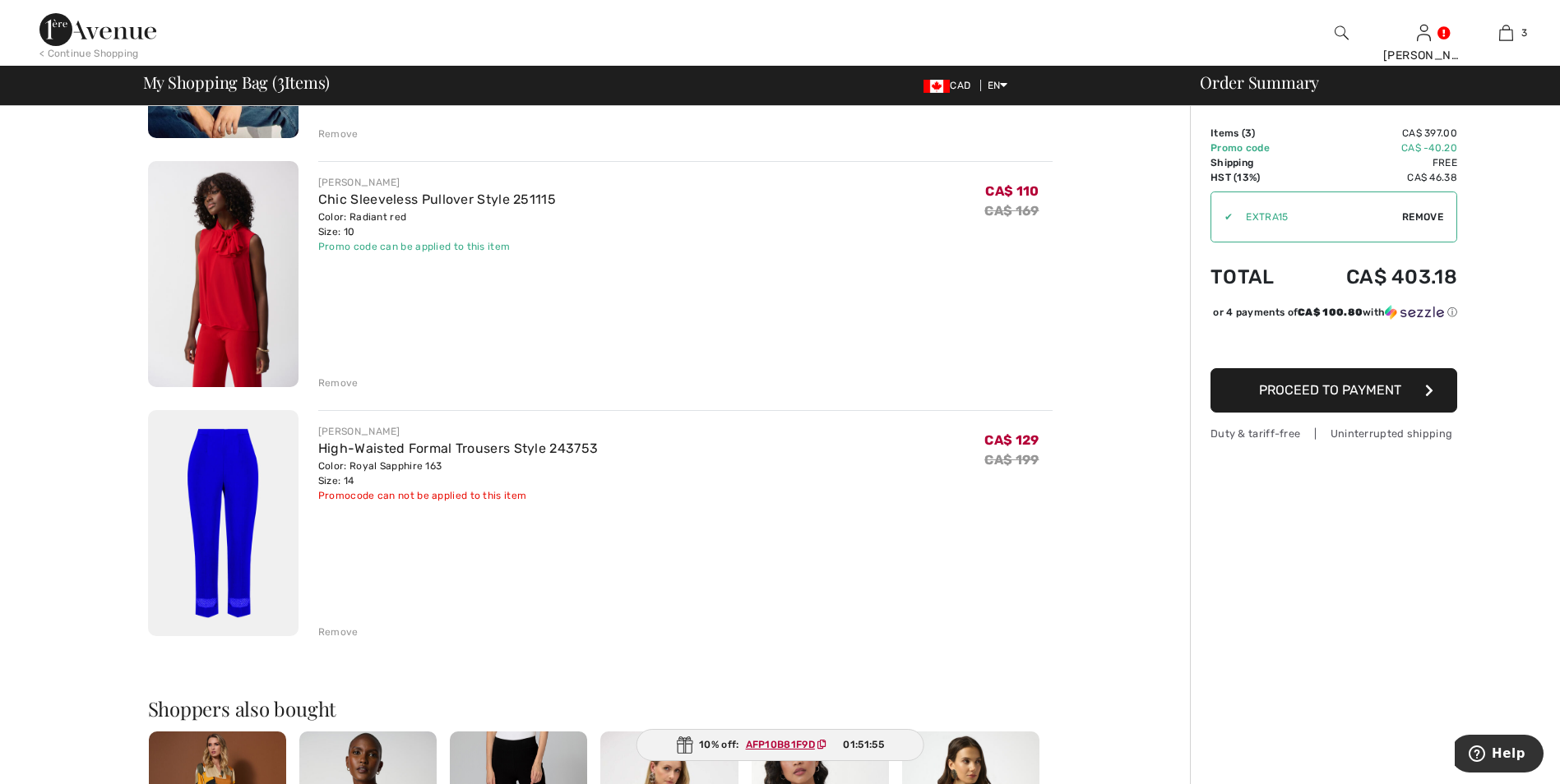
click at [335, 636] on div "Remove" at bounding box center [338, 632] width 40 height 15
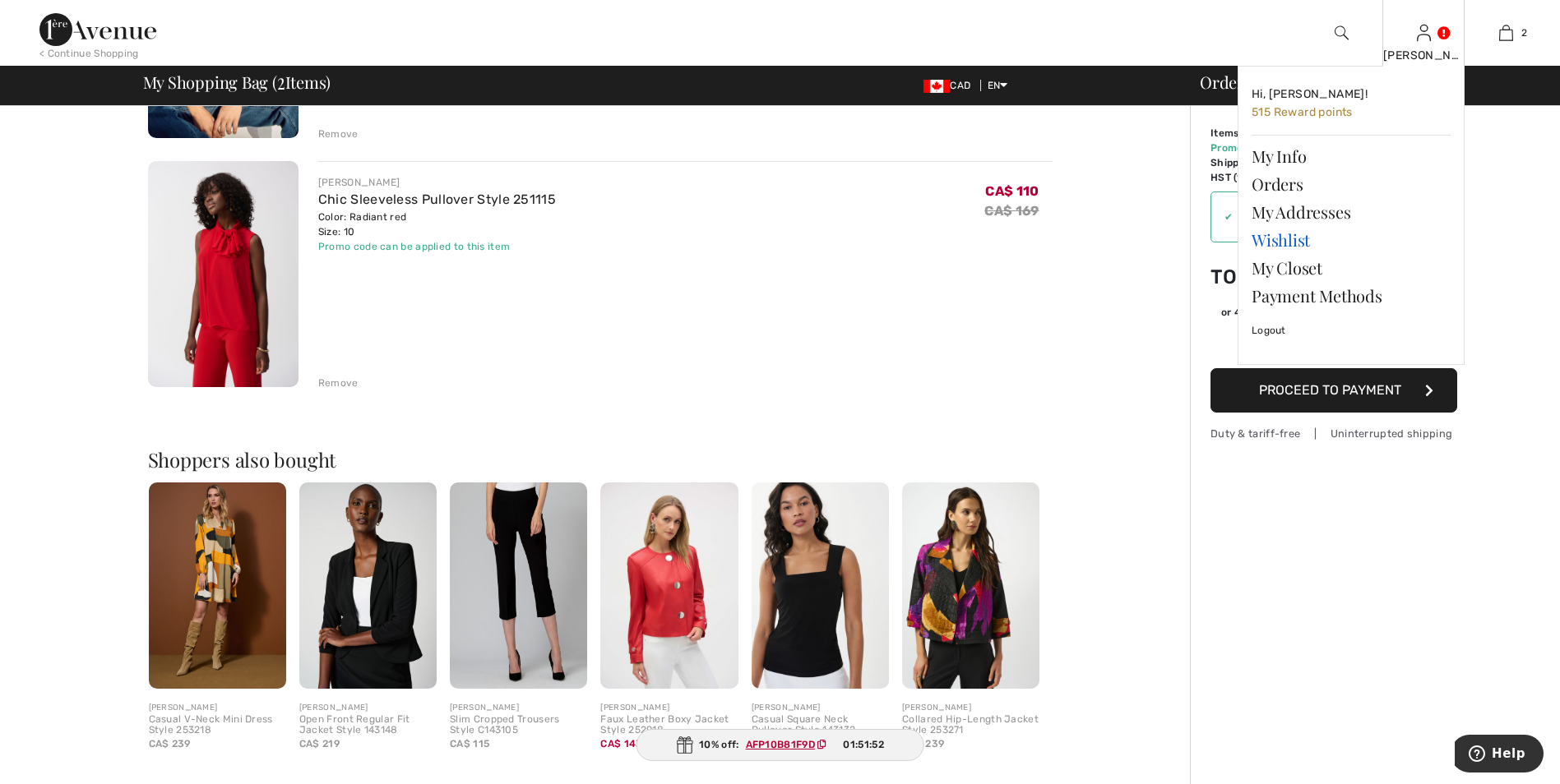
click at [1273, 246] on link "Wishlist" at bounding box center [1351, 240] width 199 height 28
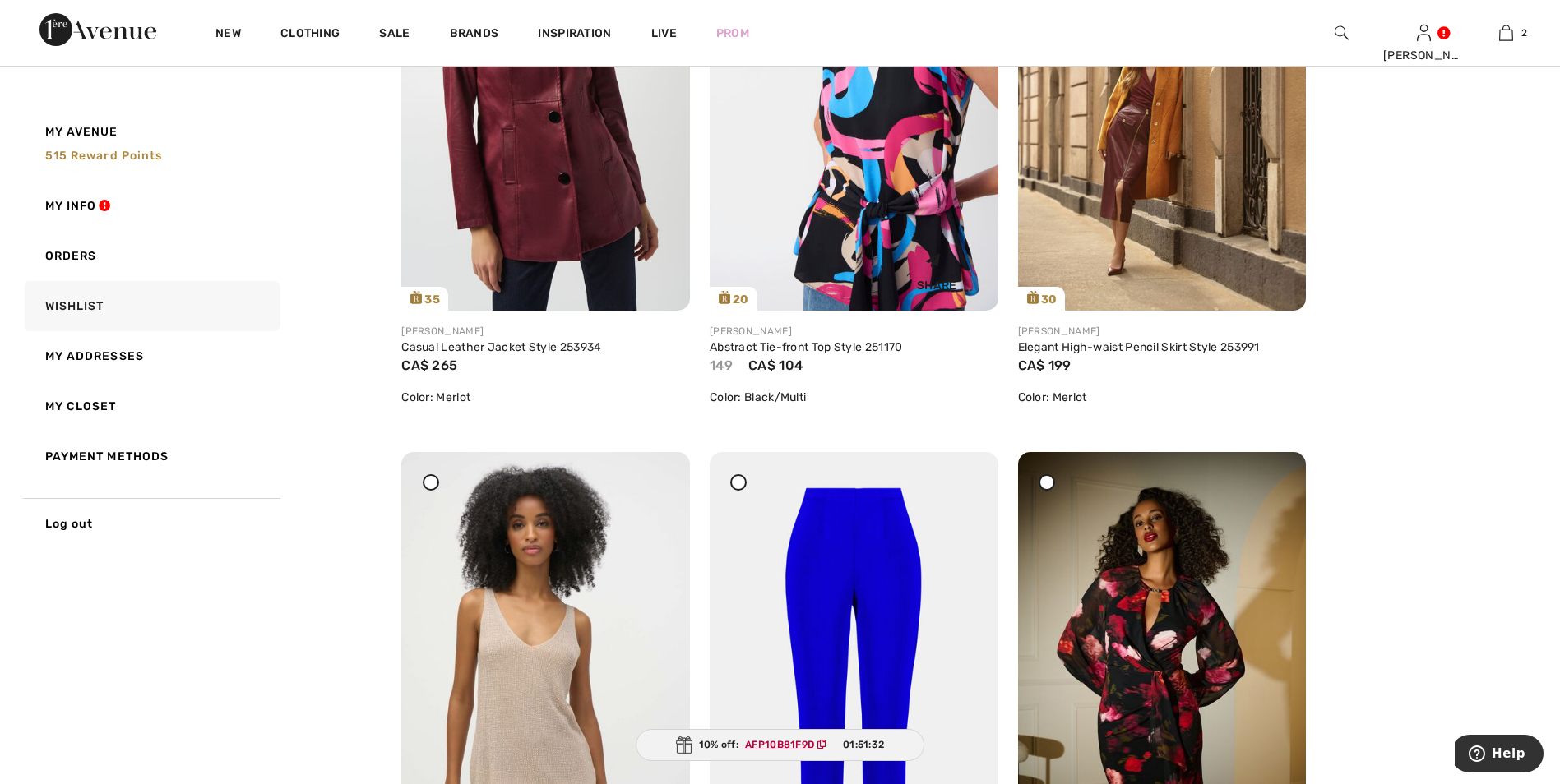
scroll to position [3206, 0]
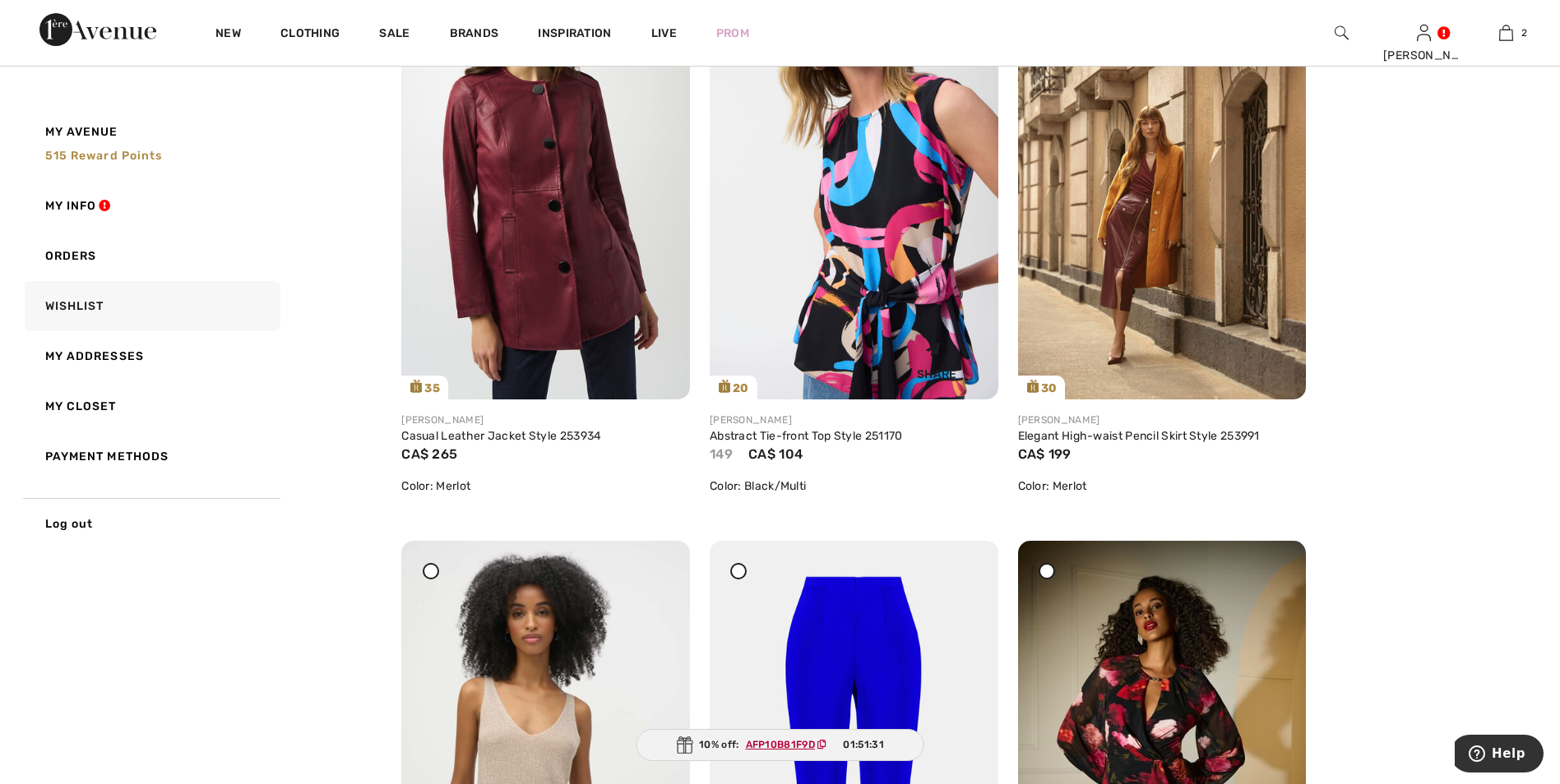
click at [891, 245] on img at bounding box center [854, 183] width 289 height 432
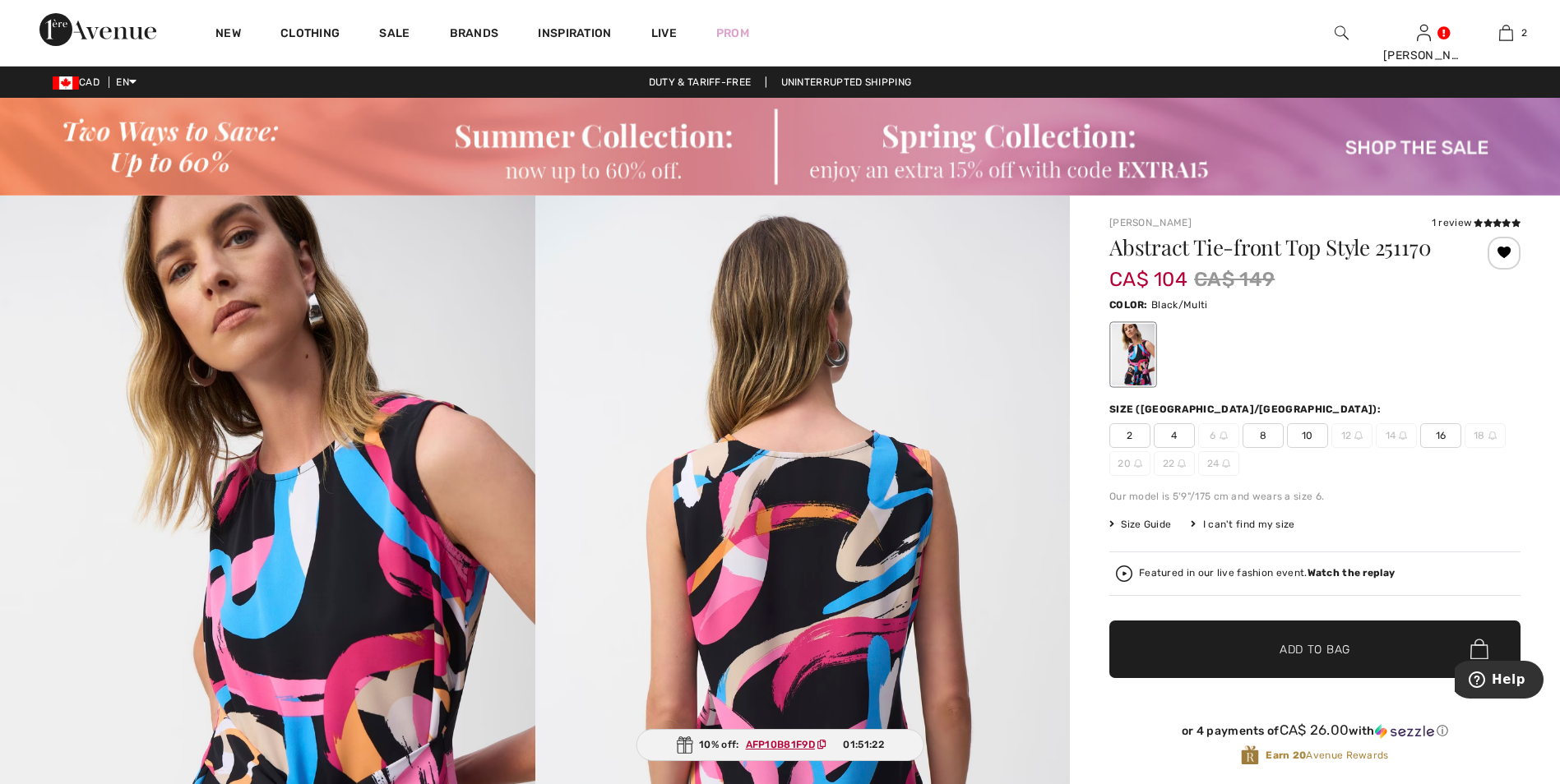
click at [1317, 431] on span "10" at bounding box center [1308, 436] width 41 height 25
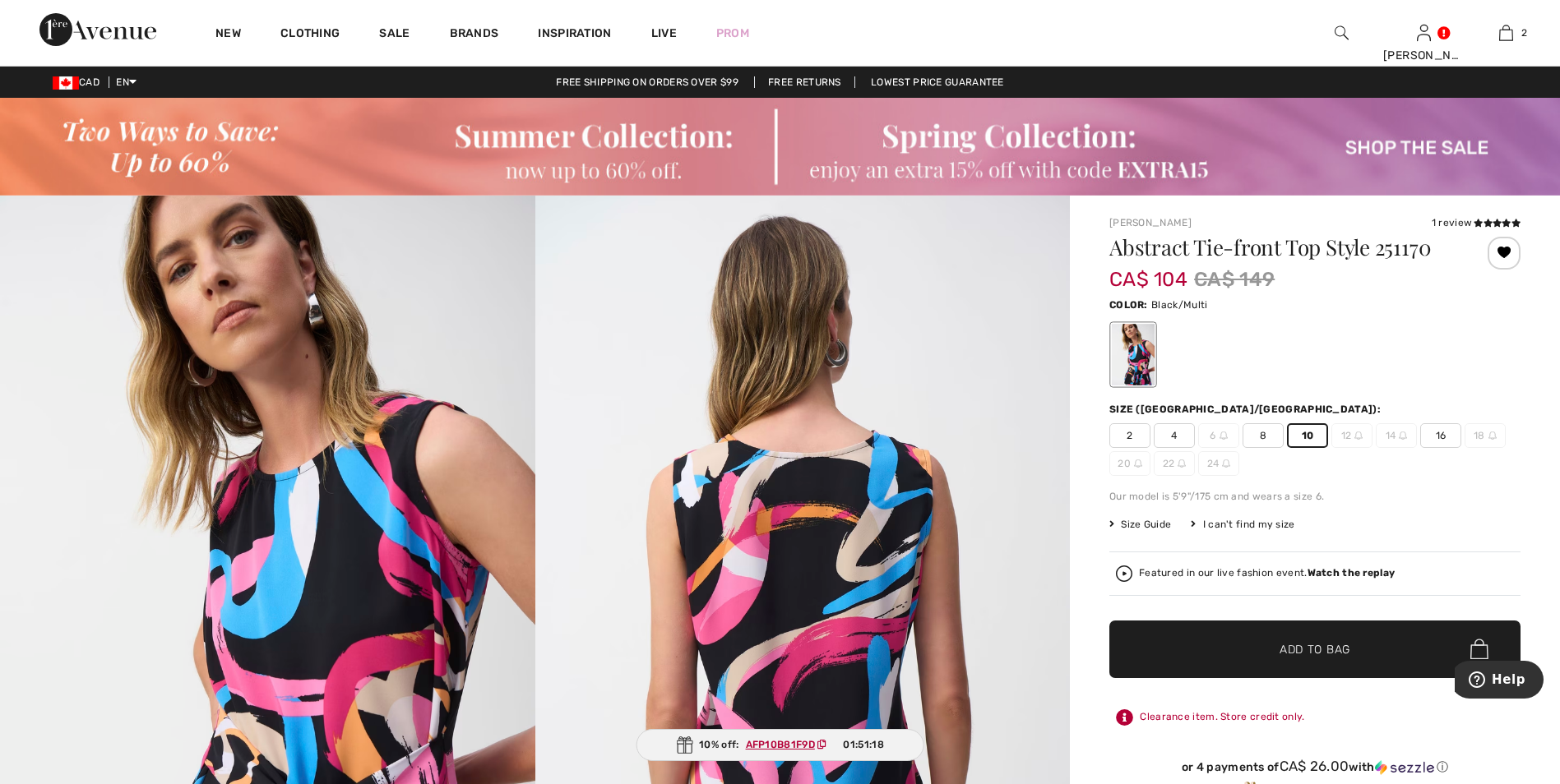
click at [1319, 651] on span "Add to Bag" at bounding box center [1315, 649] width 71 height 17
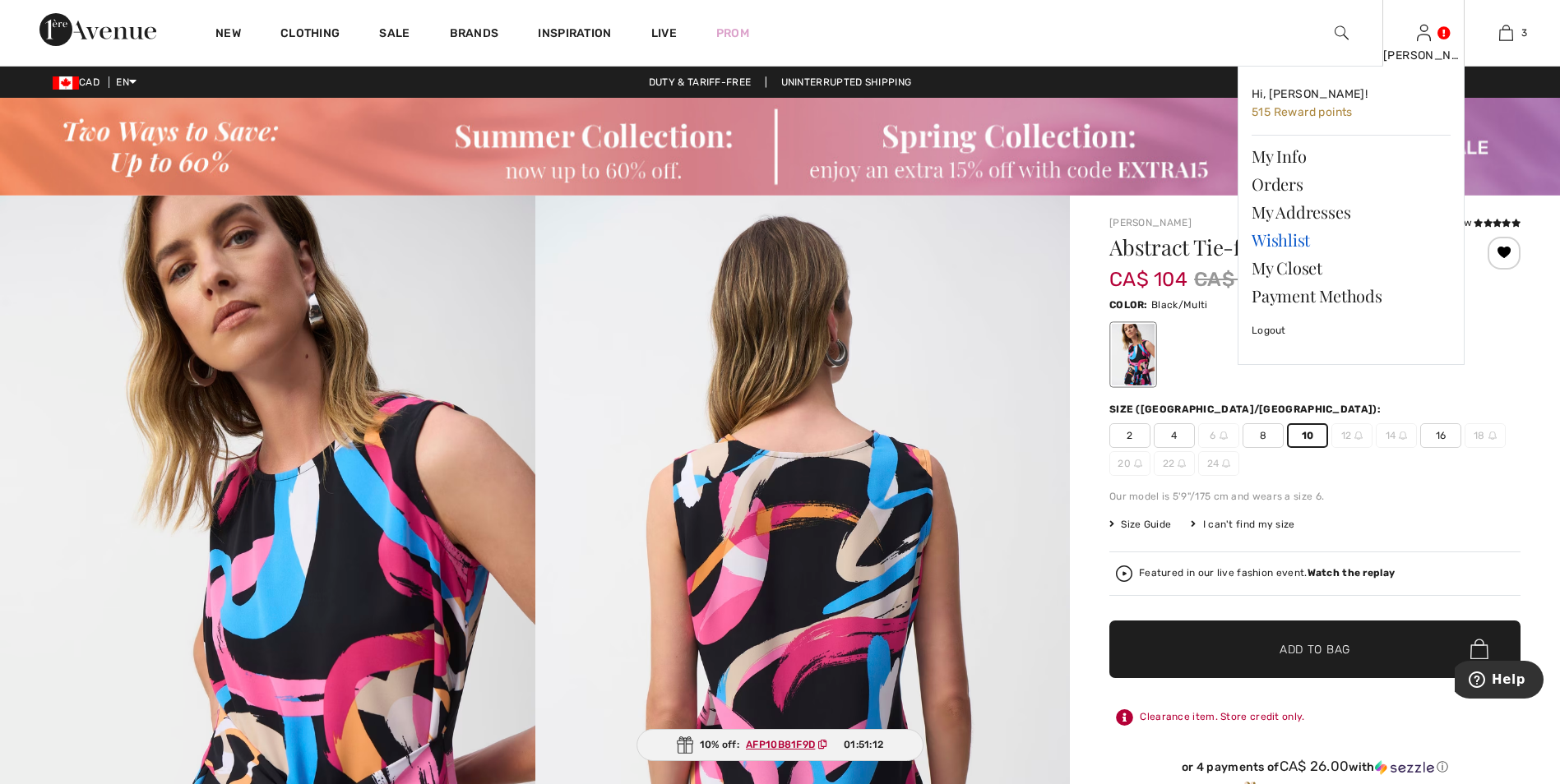
click at [1273, 243] on link "Wishlist" at bounding box center [1351, 240] width 199 height 28
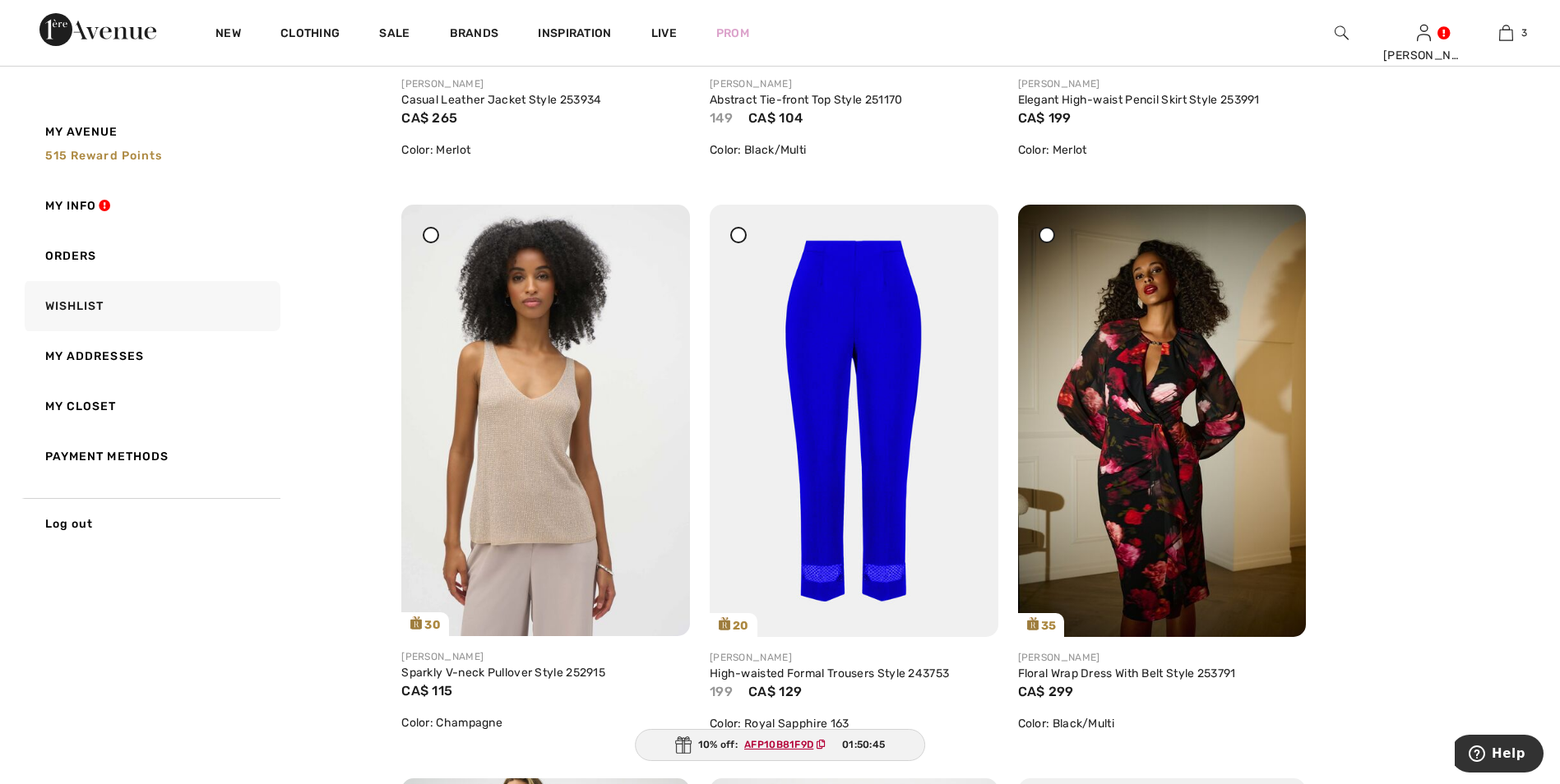
scroll to position [3535, 0]
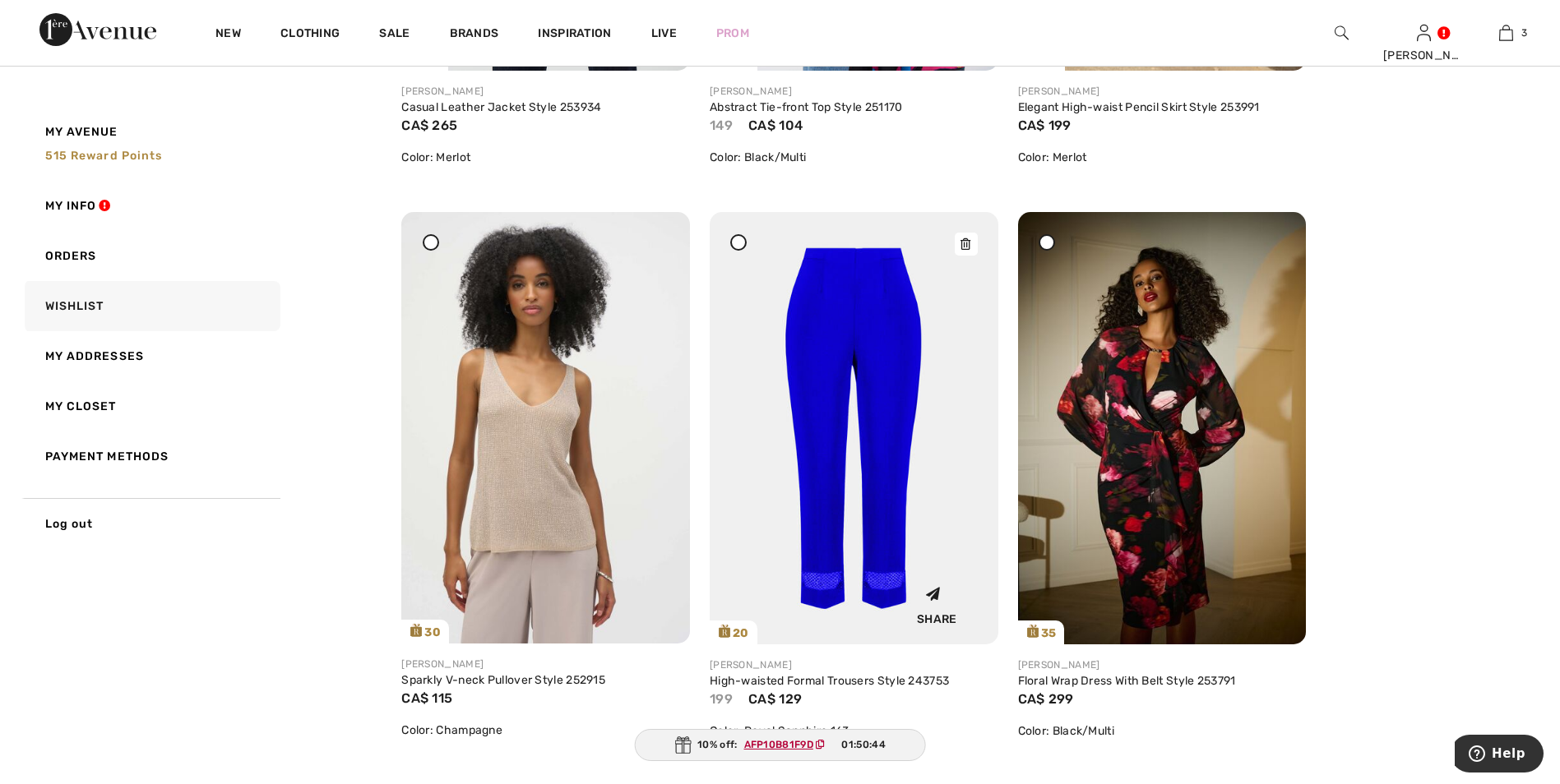
click at [894, 388] on img at bounding box center [854, 428] width 289 height 433
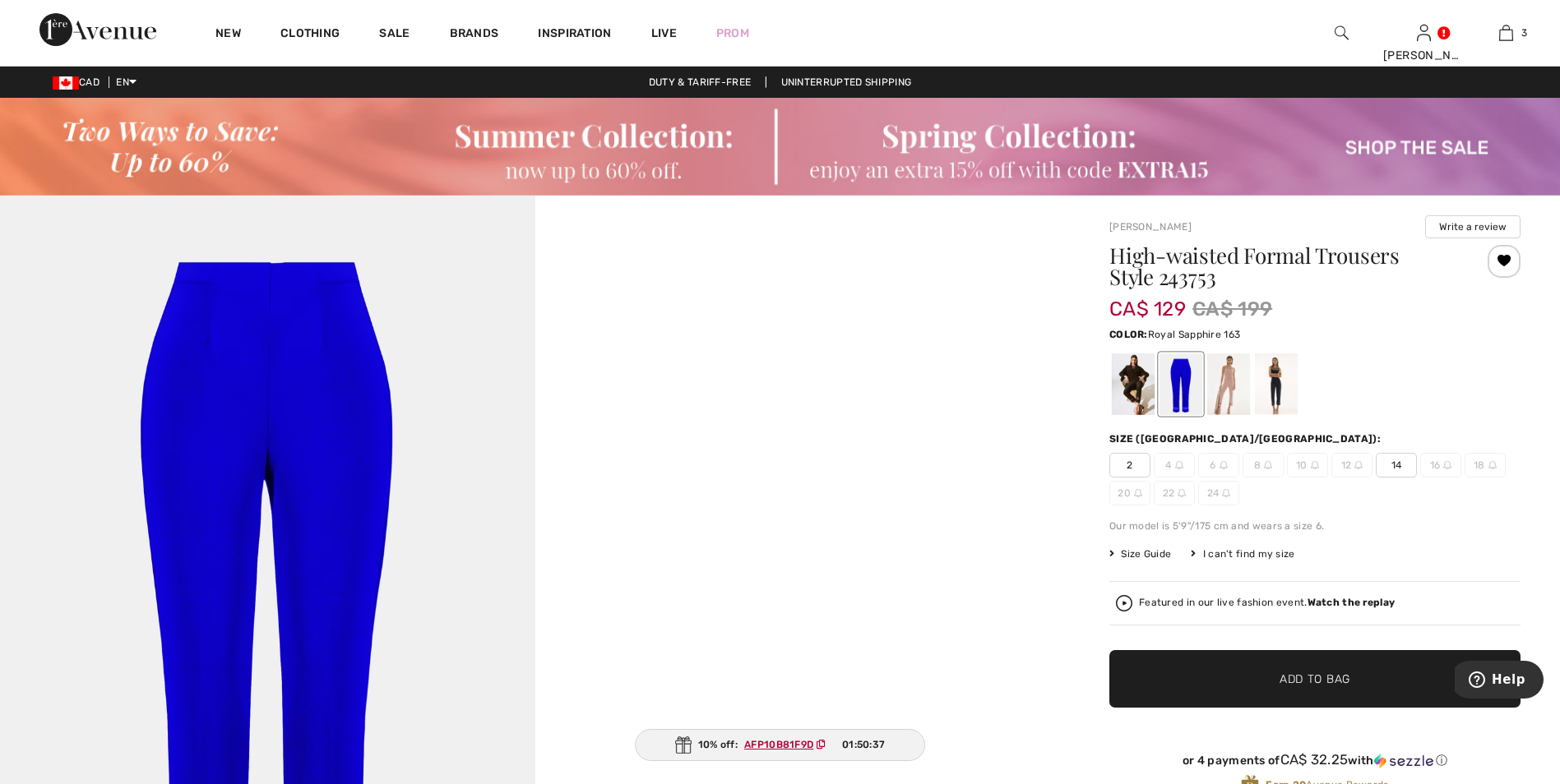
click at [1396, 462] on span "14" at bounding box center [1396, 466] width 41 height 25
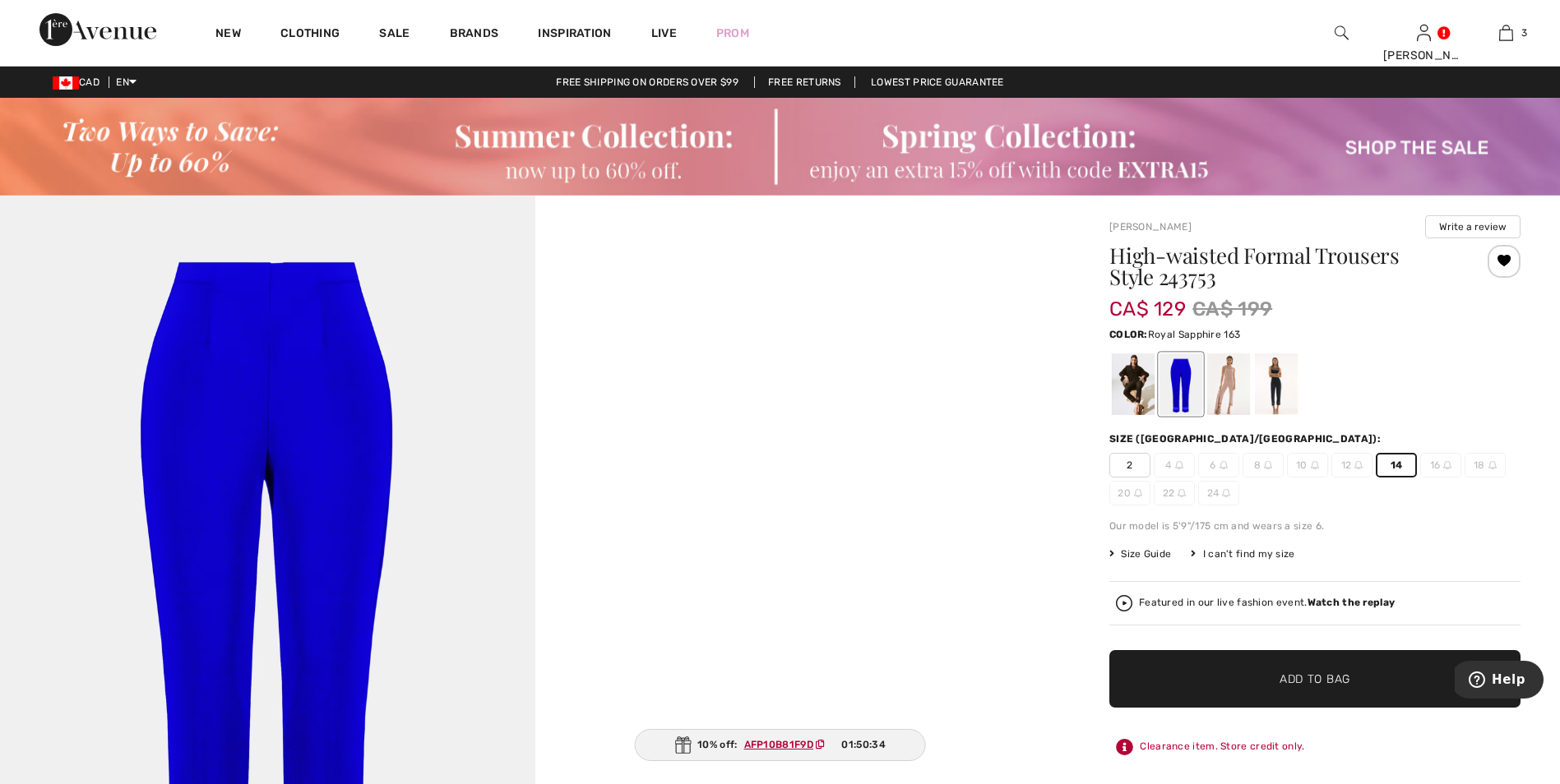
click at [1273, 681] on span "✔ Added to Bag" at bounding box center [1290, 678] width 101 height 17
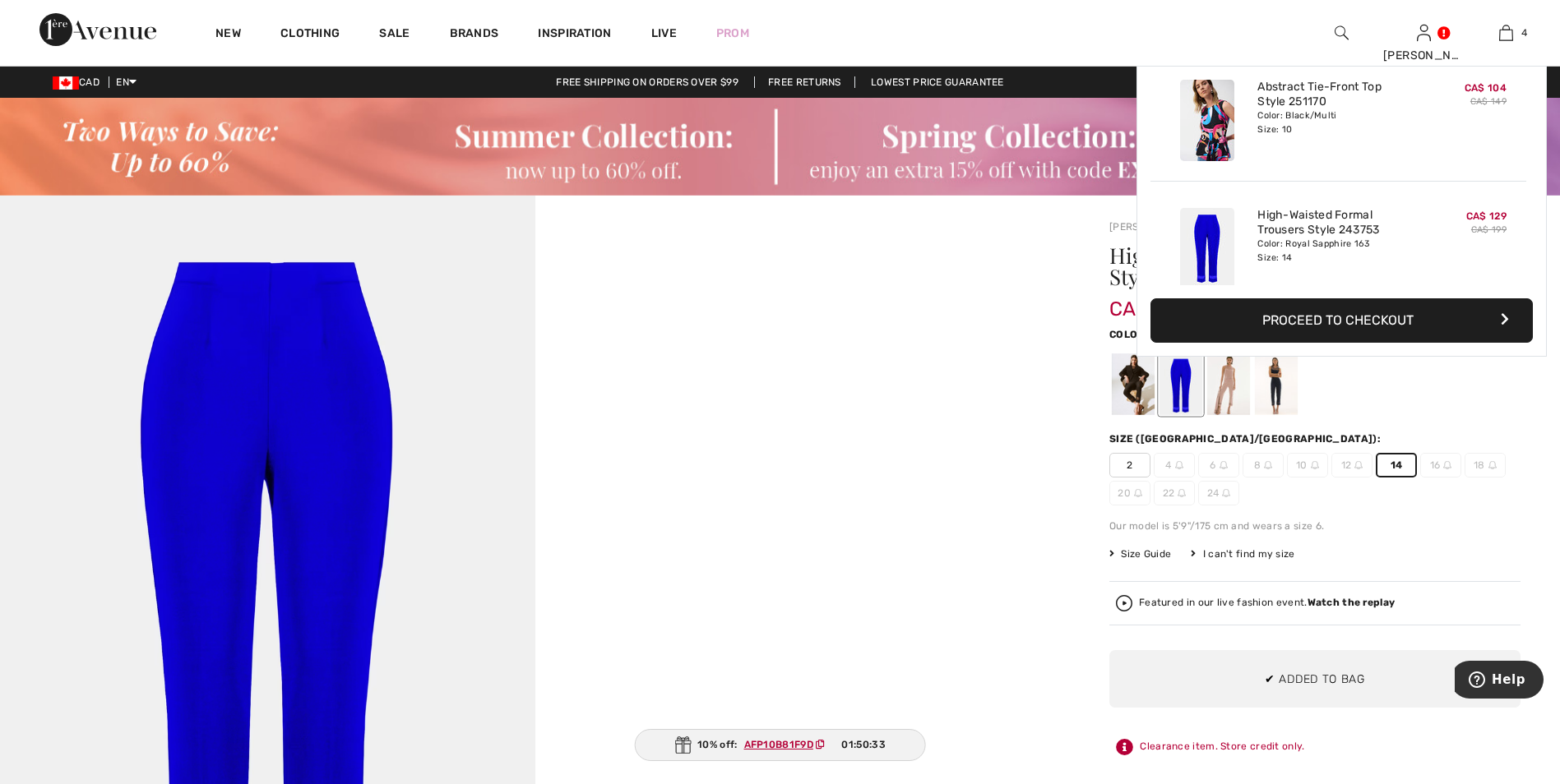
scroll to position [307, 0]
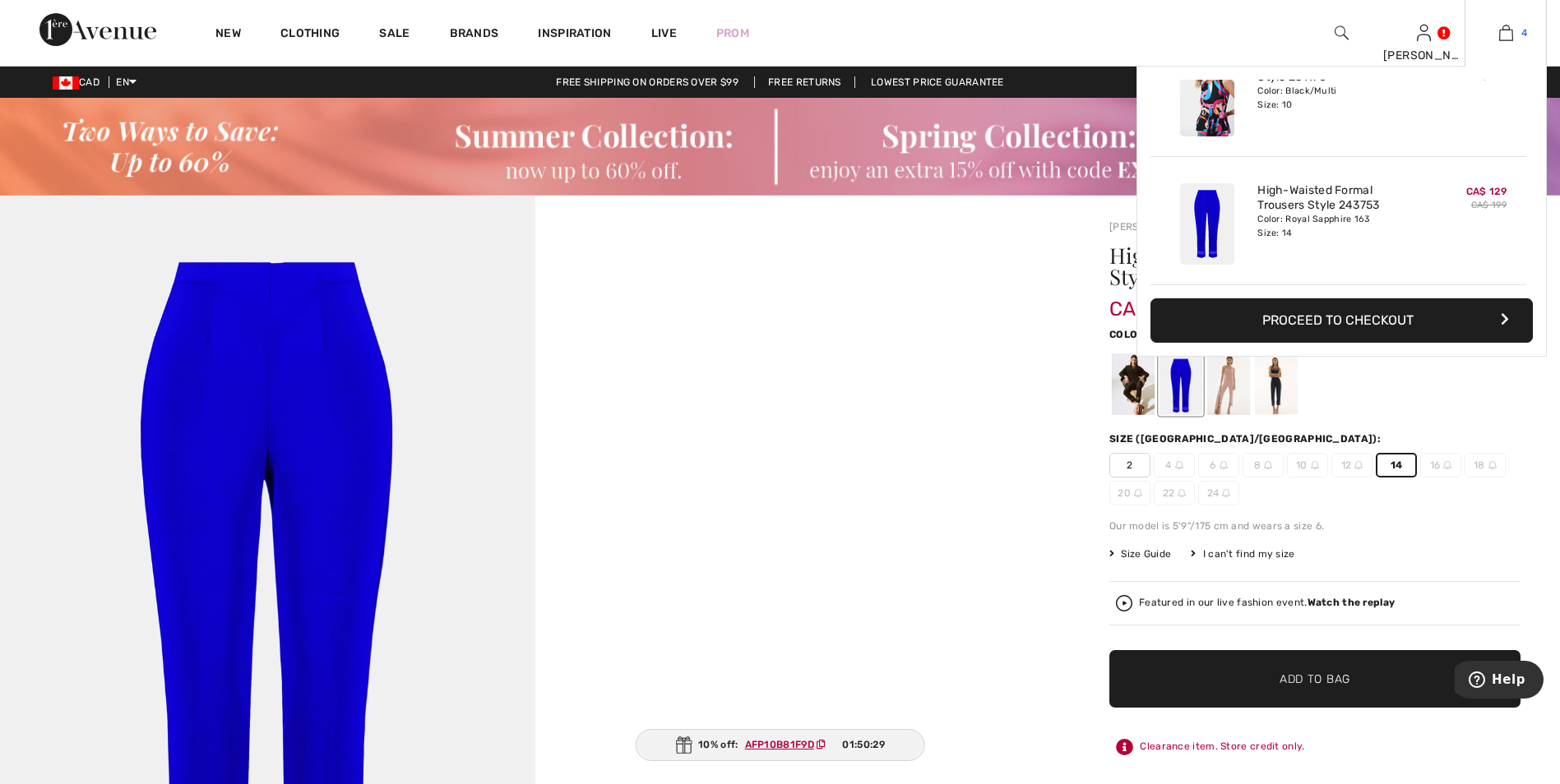
click at [1506, 31] on img at bounding box center [1506, 33] width 14 height 20
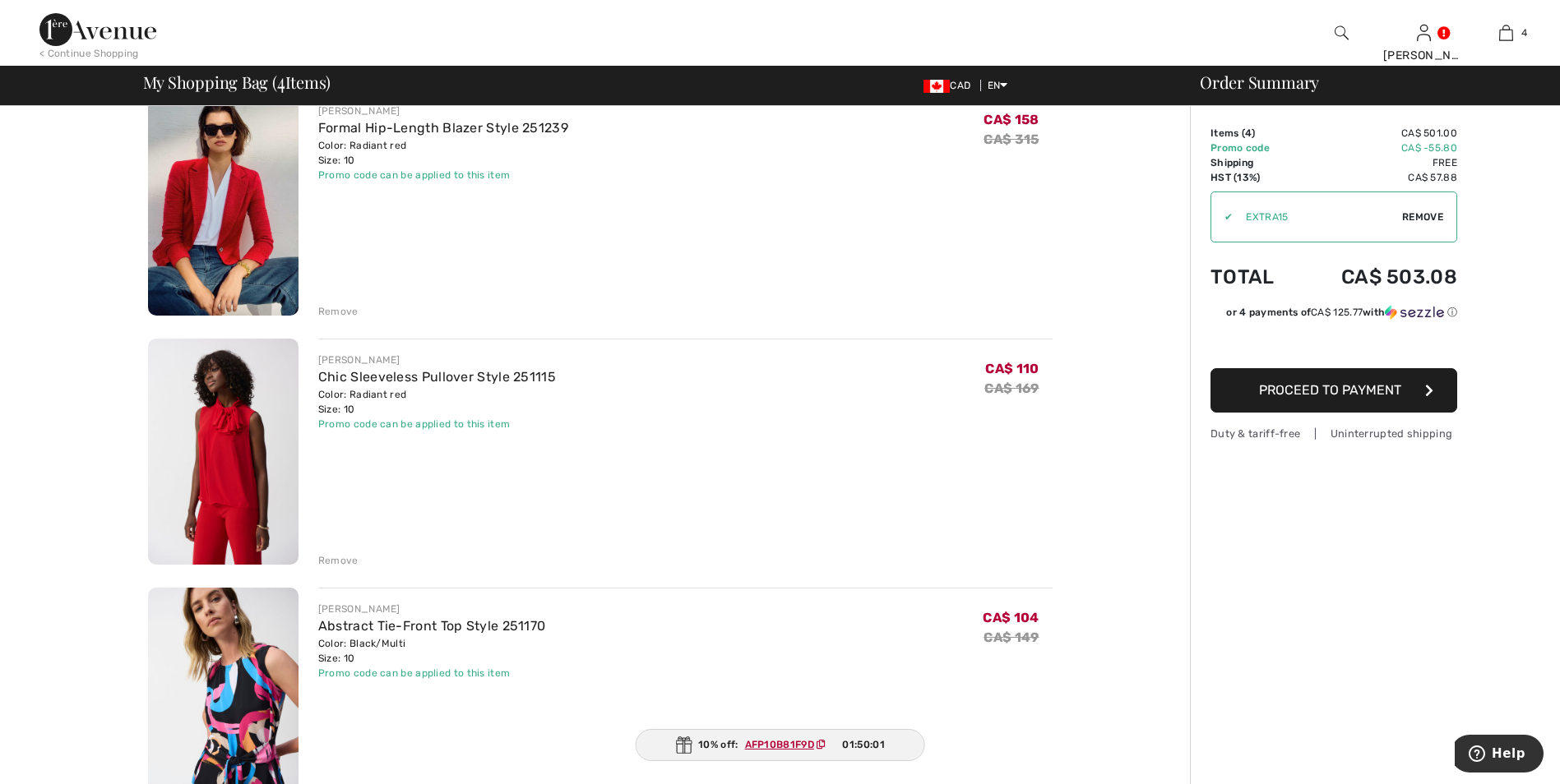
scroll to position [164, 0]
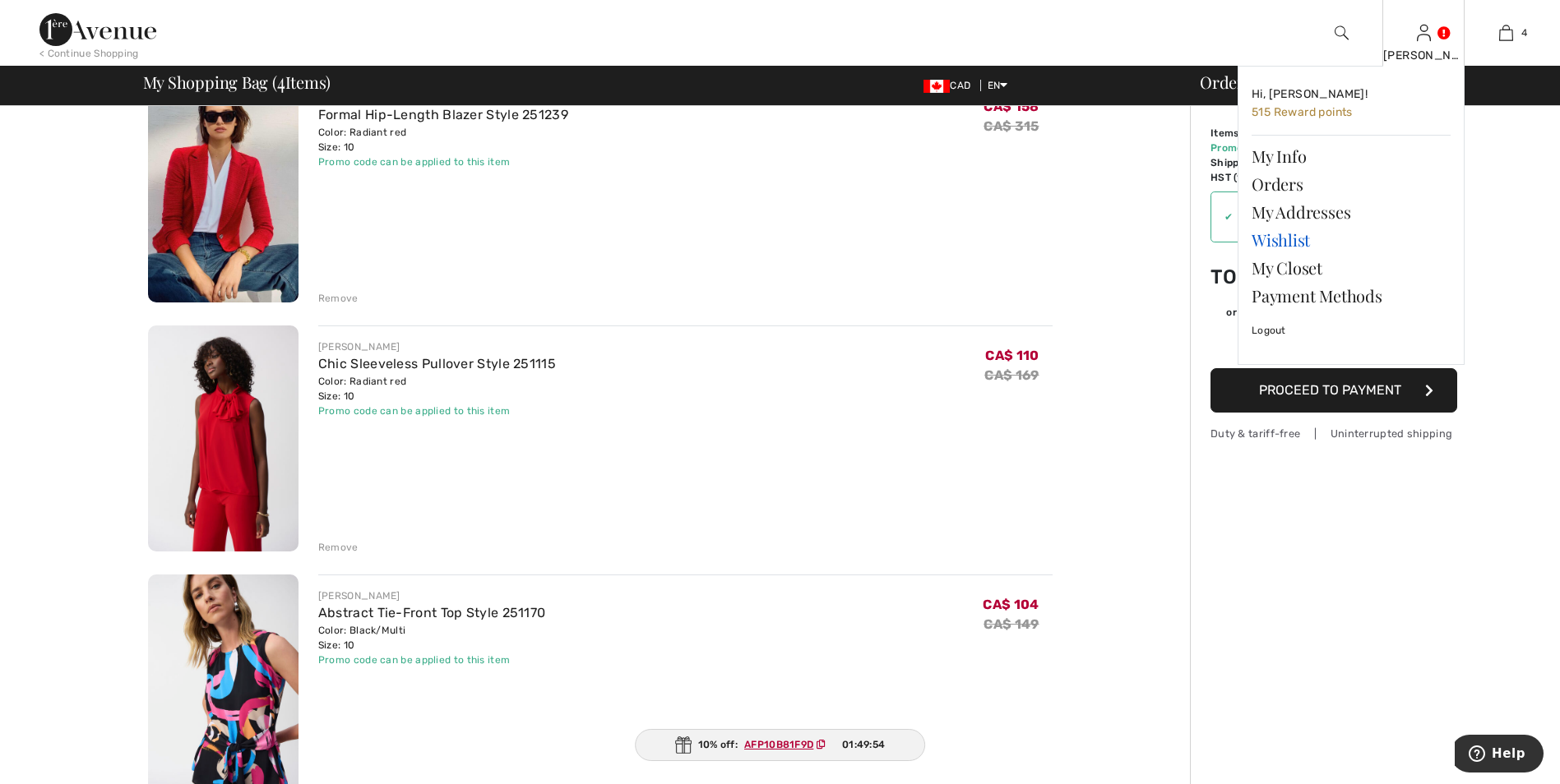
click at [1275, 237] on link "Wishlist" at bounding box center [1351, 240] width 199 height 28
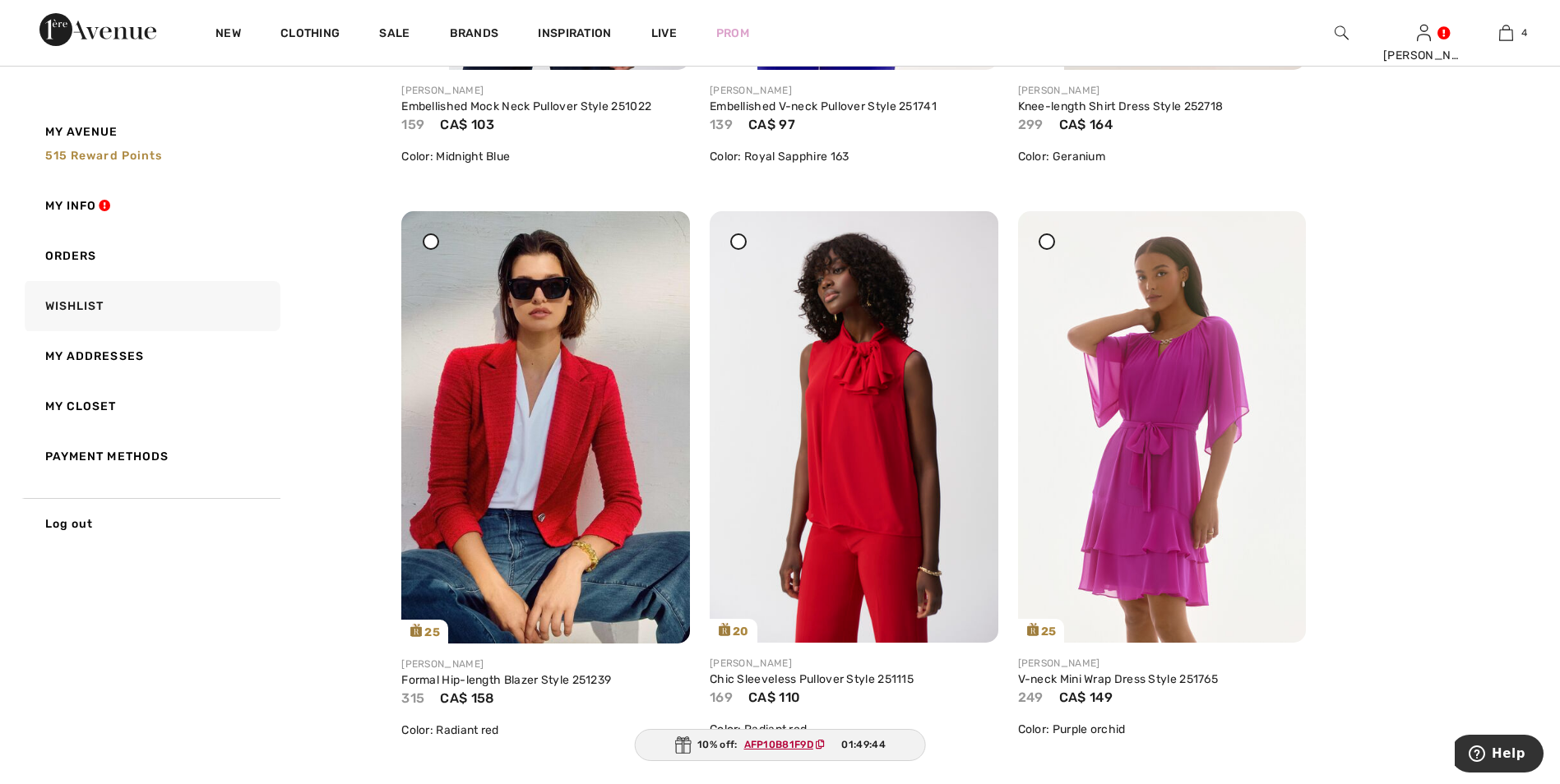
scroll to position [5426, 0]
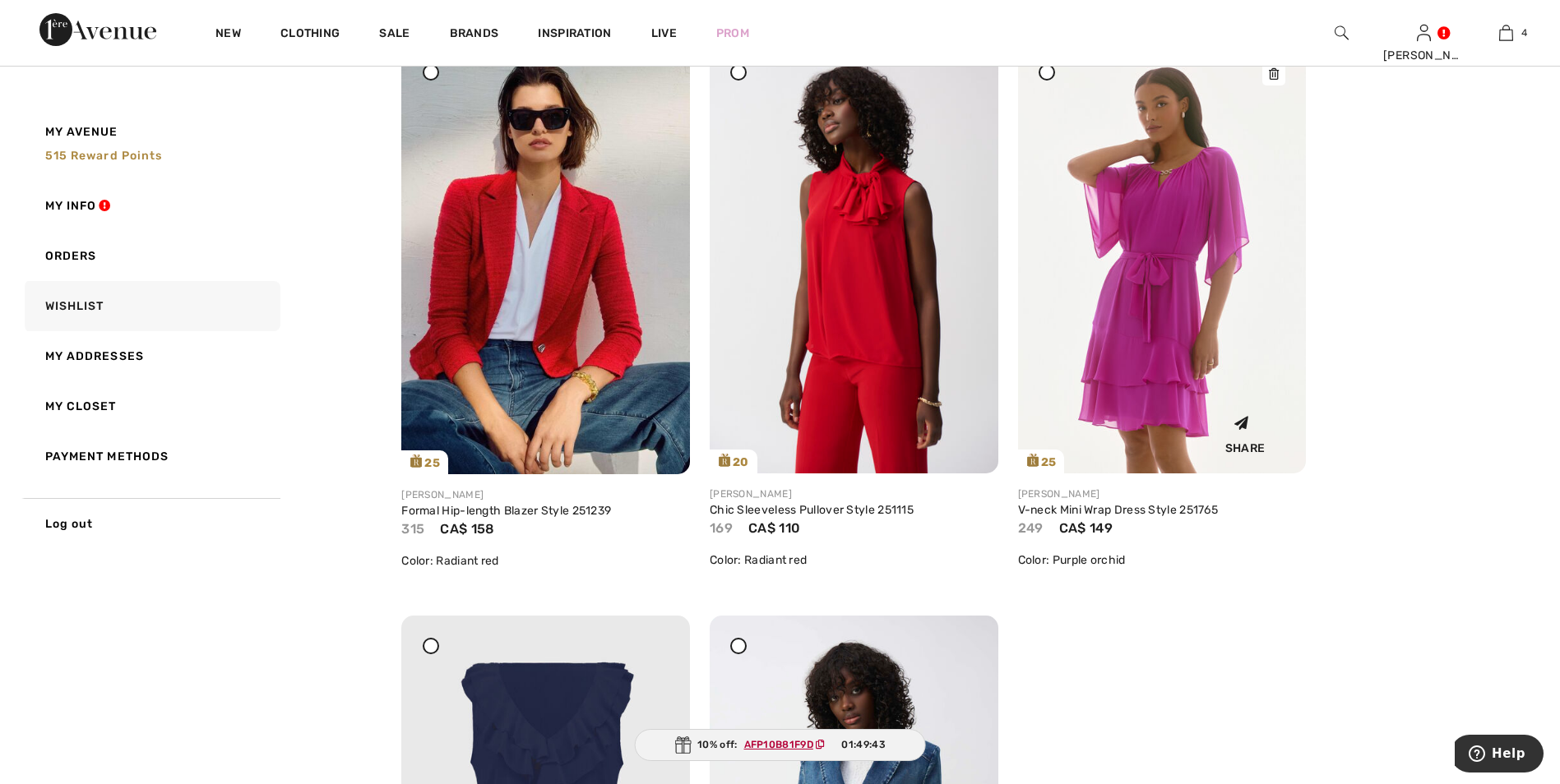
click at [1184, 234] on img at bounding box center [1163, 258] width 289 height 432
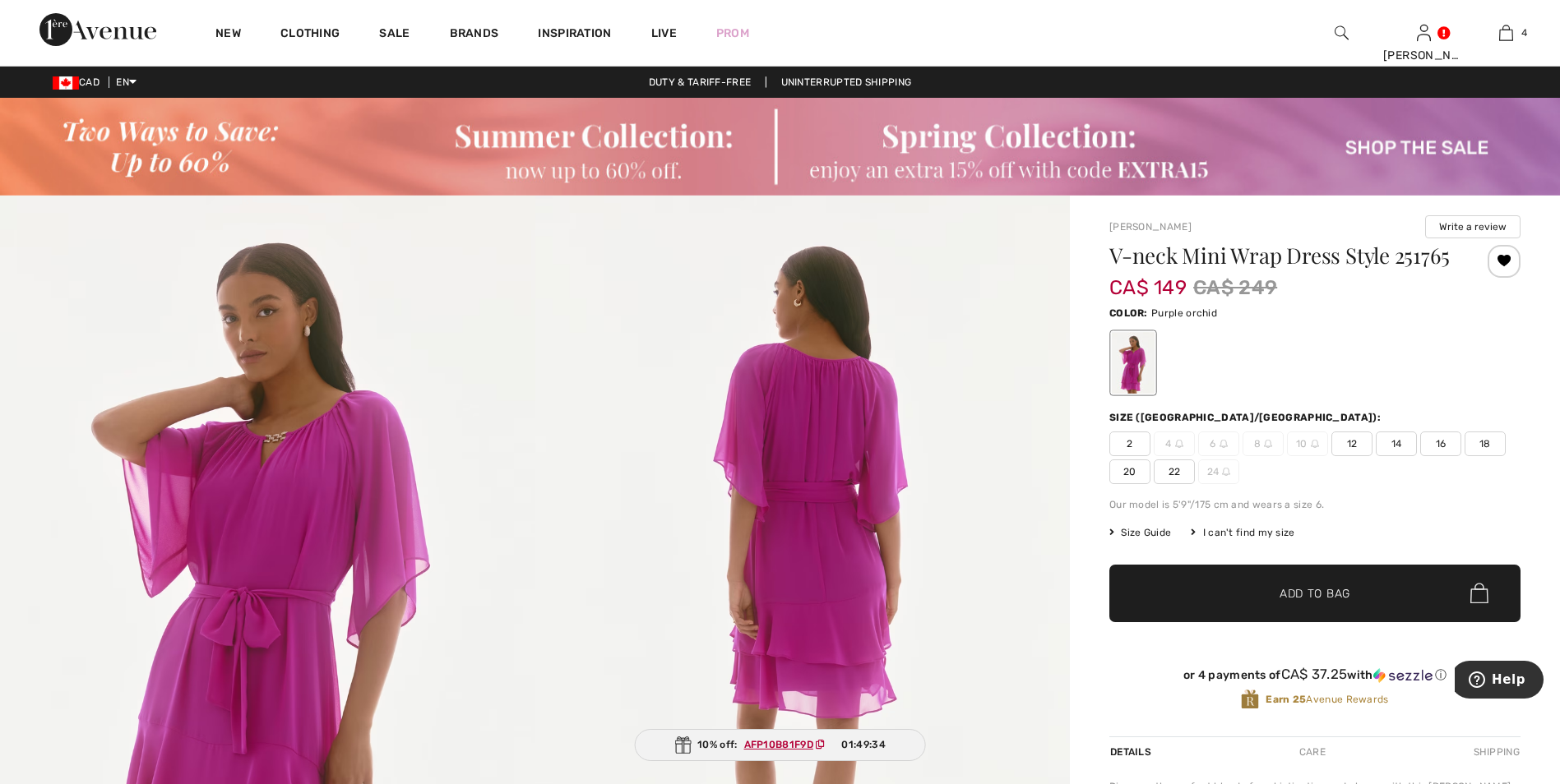
click at [1353, 442] on span "12" at bounding box center [1352, 444] width 41 height 25
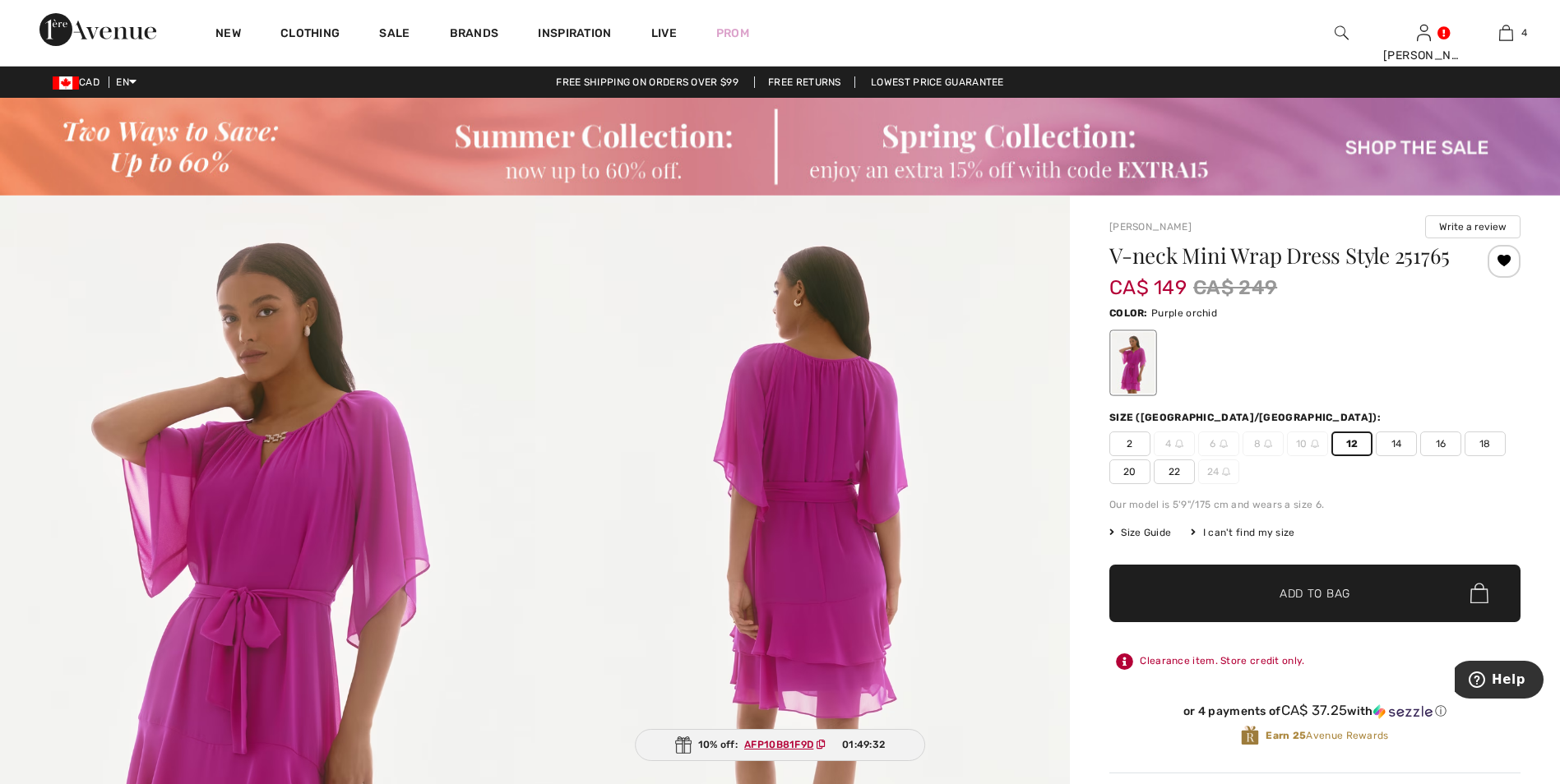
click at [1307, 594] on span "Add to Bag" at bounding box center [1315, 593] width 71 height 17
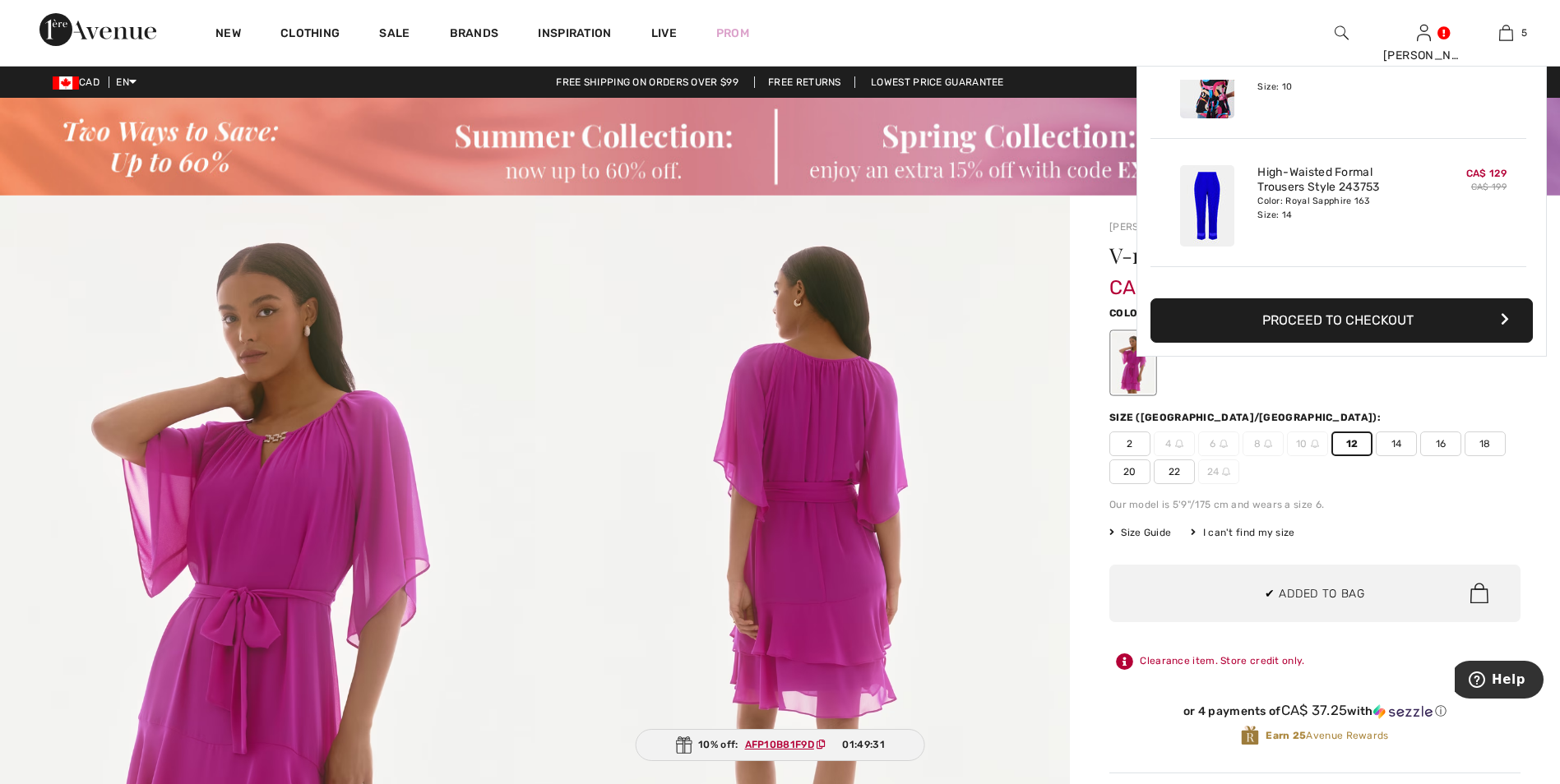
scroll to position [436, 0]
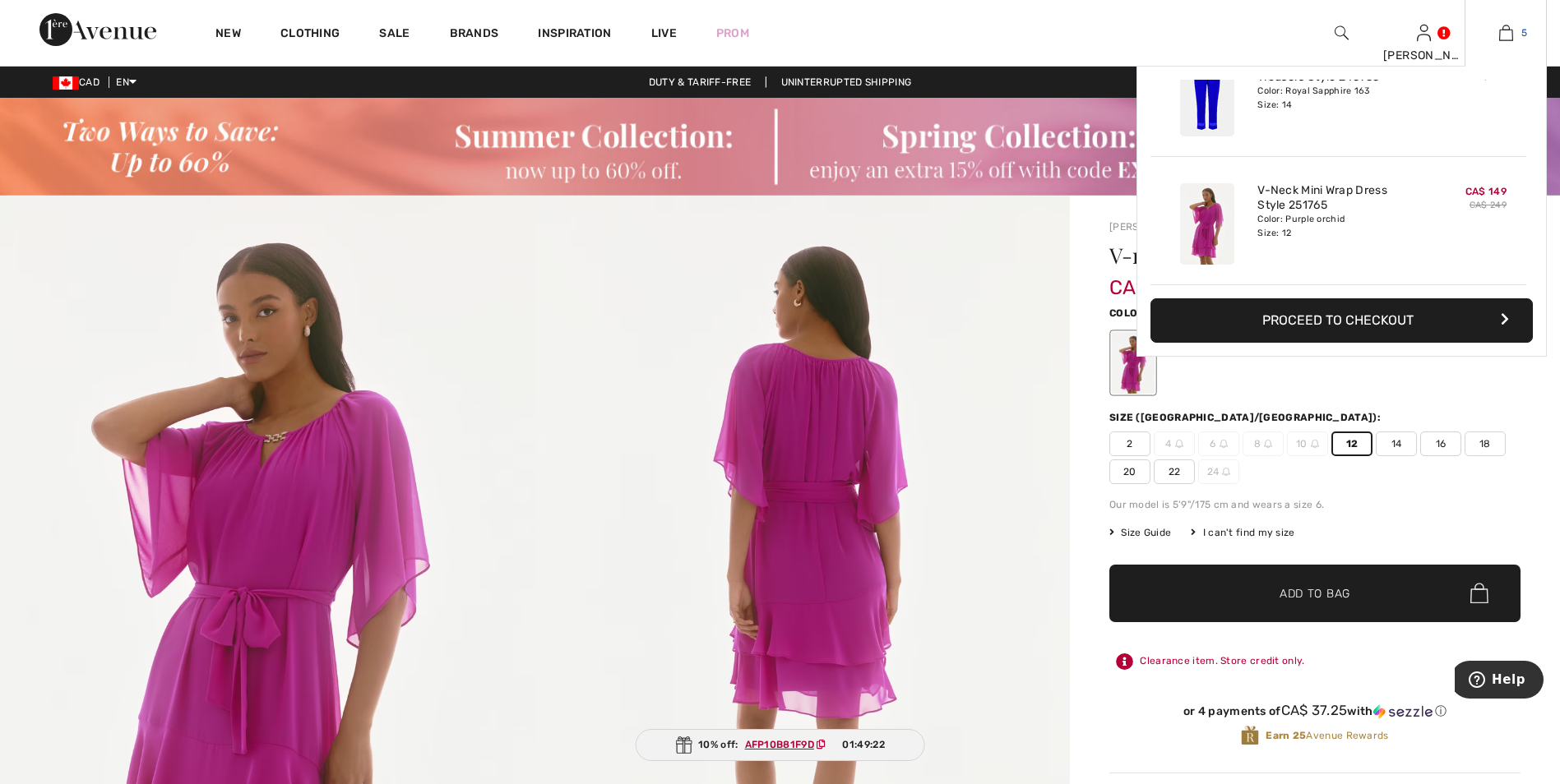
click at [1506, 36] on img at bounding box center [1506, 33] width 14 height 20
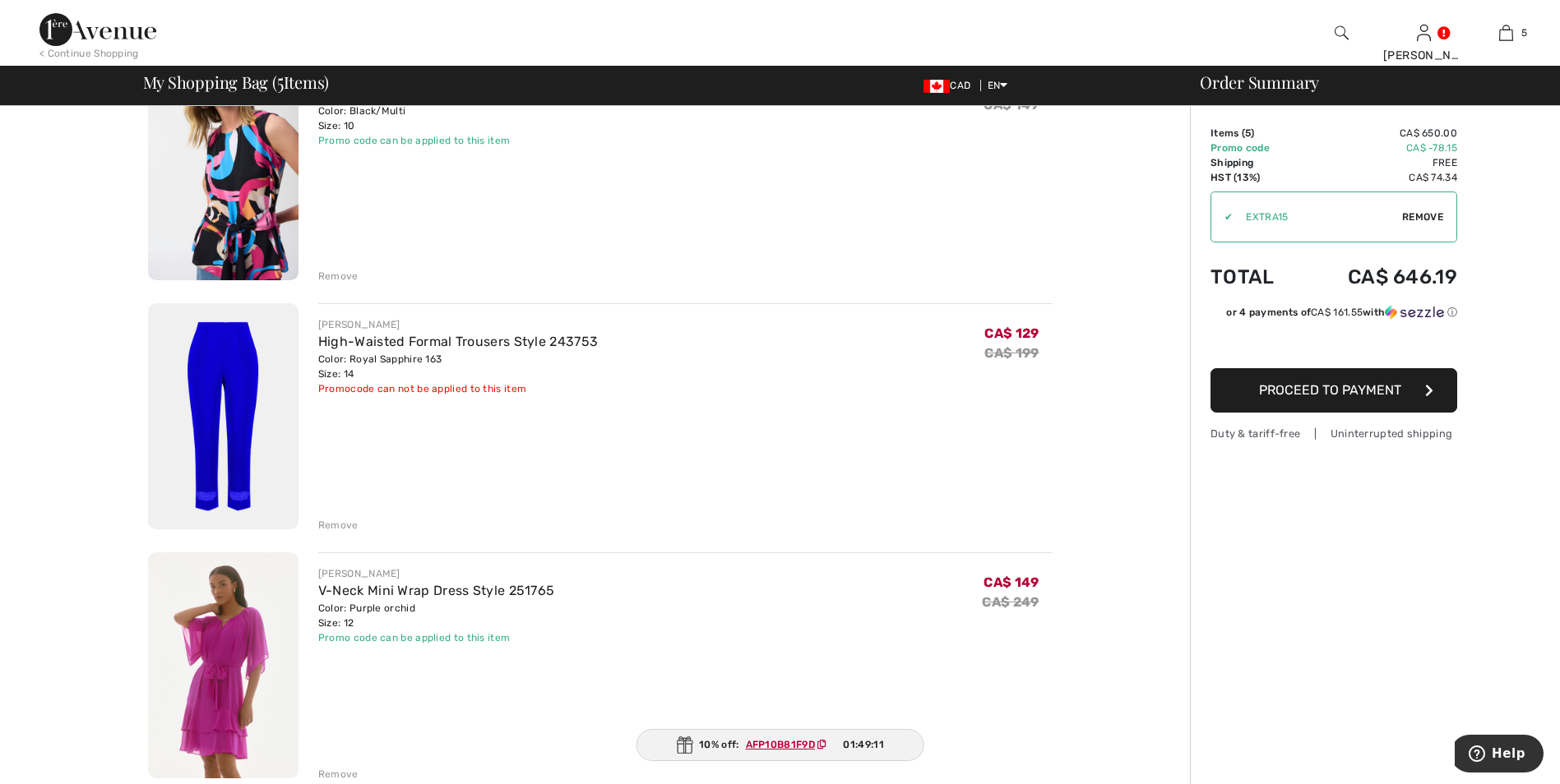
scroll to position [658, 0]
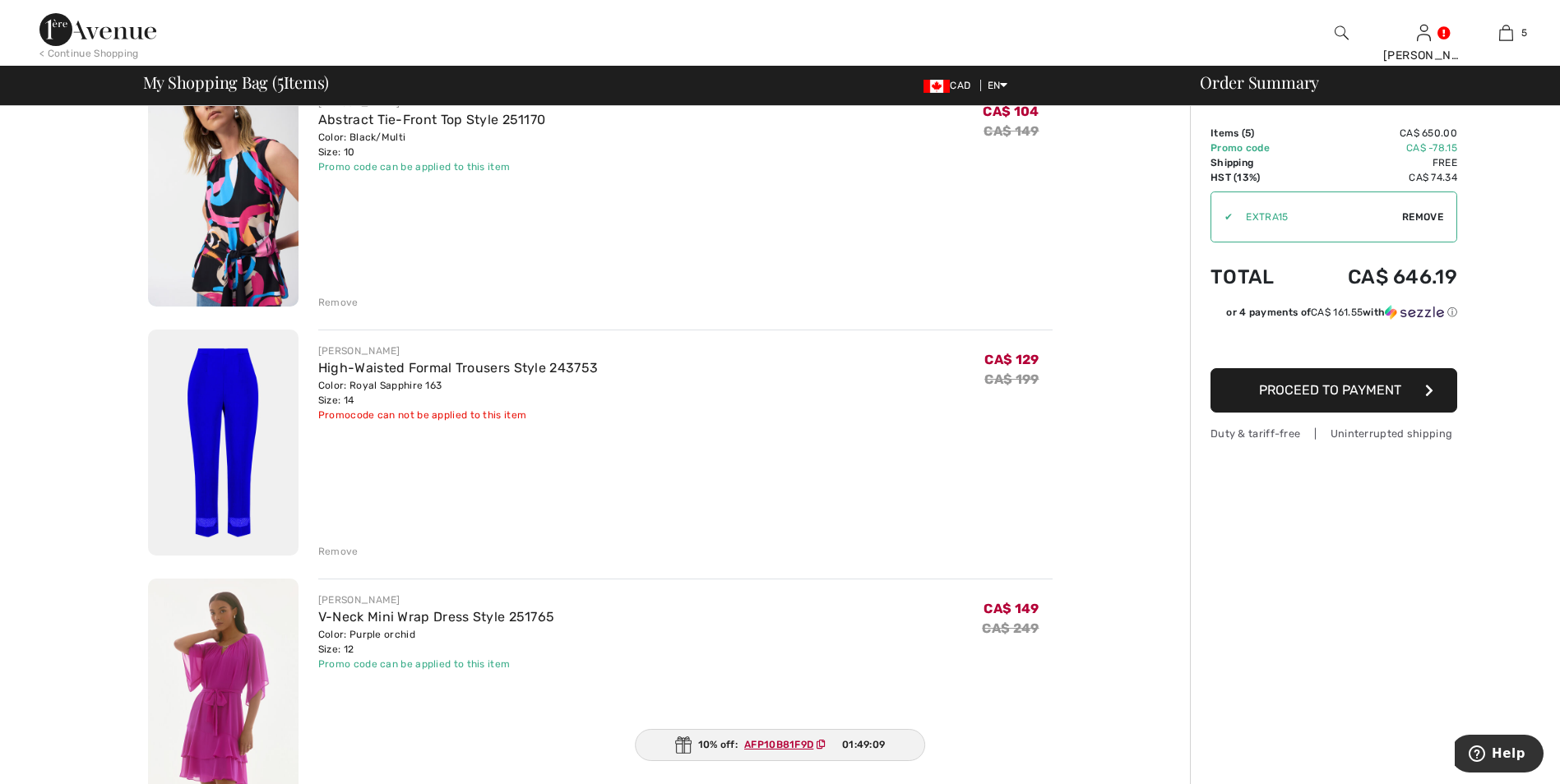
click at [351, 550] on div "Remove" at bounding box center [338, 552] width 40 height 15
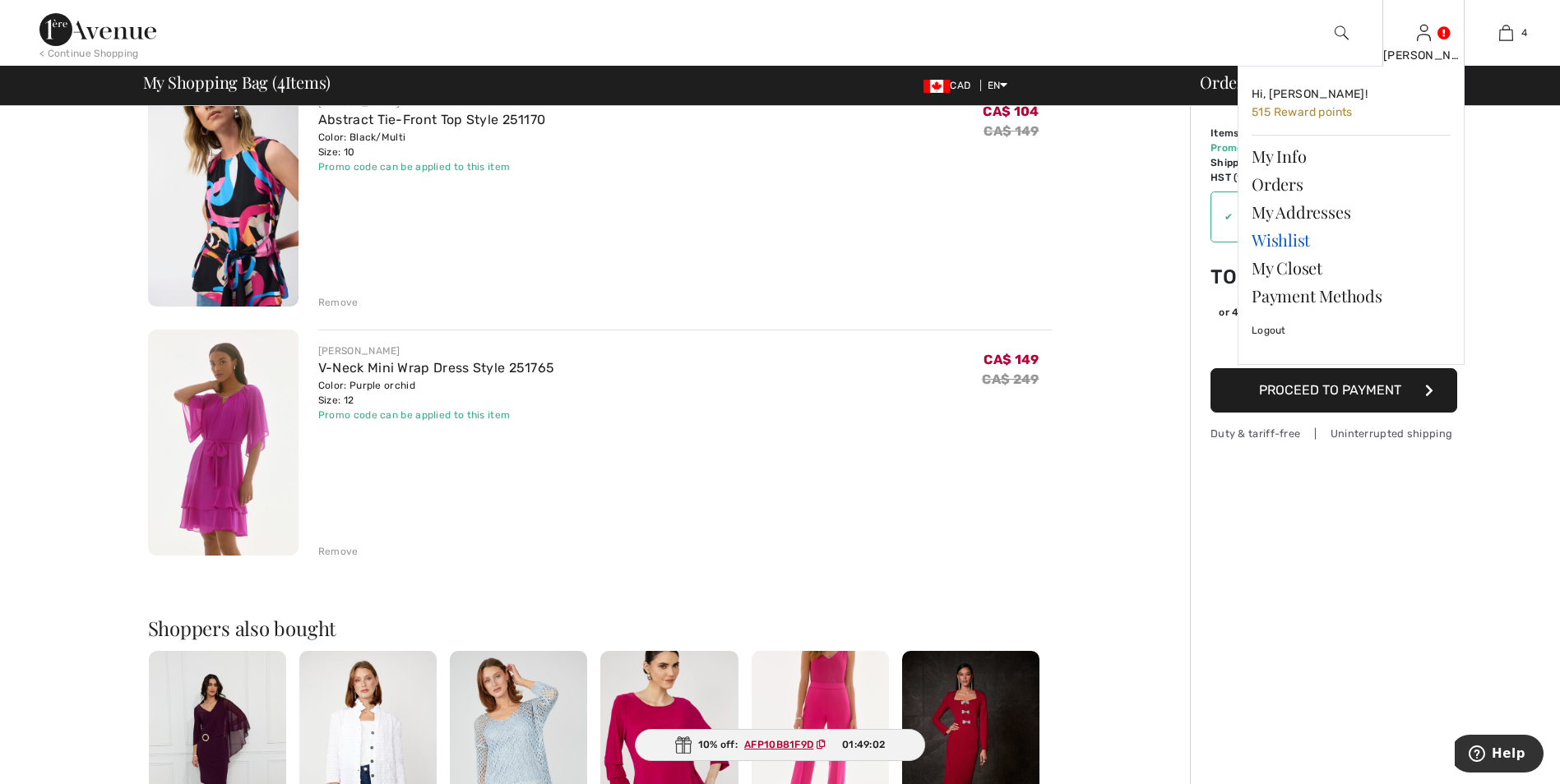
click at [1280, 240] on link "Wishlist" at bounding box center [1351, 240] width 199 height 28
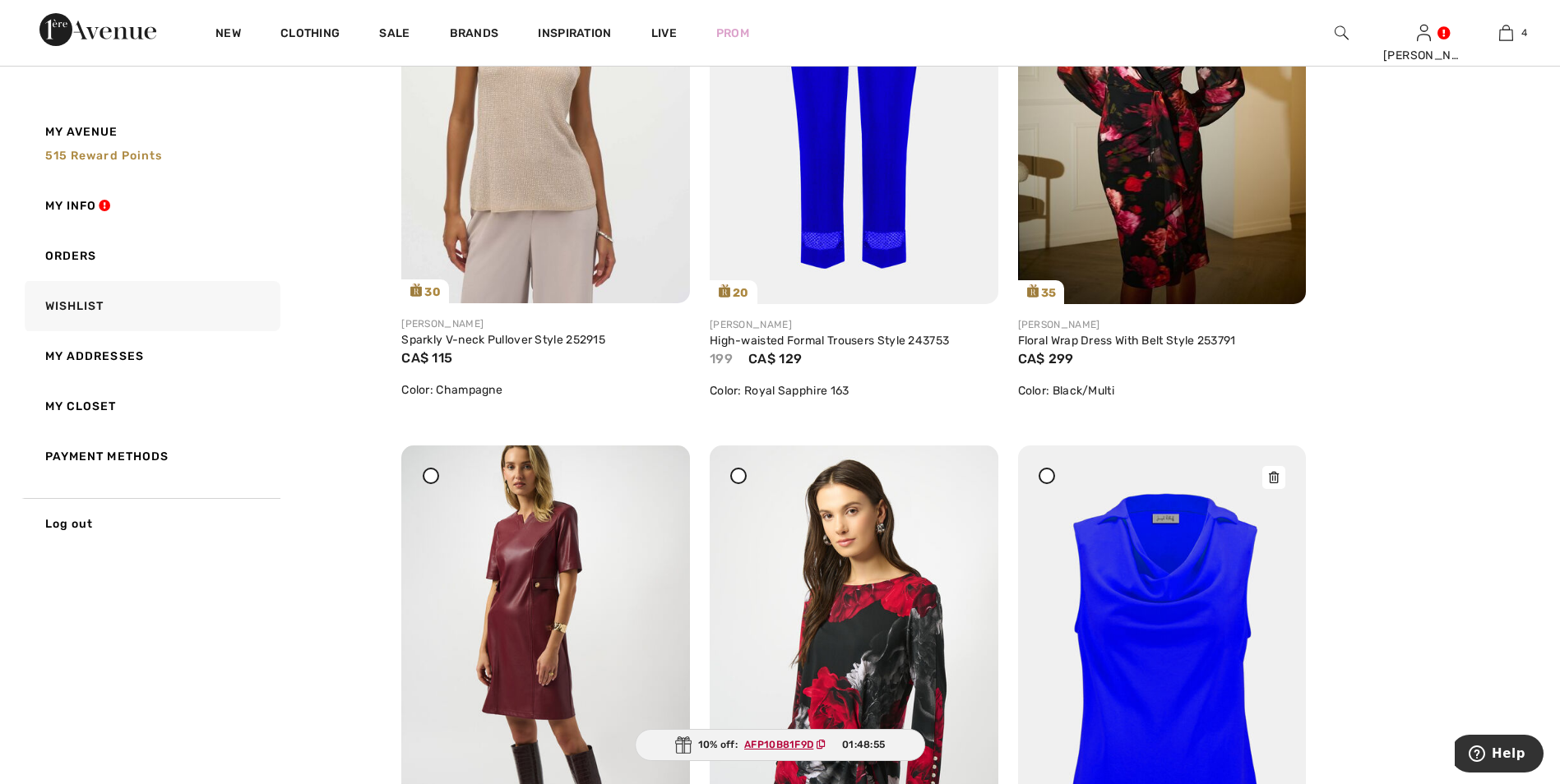
scroll to position [3864, 0]
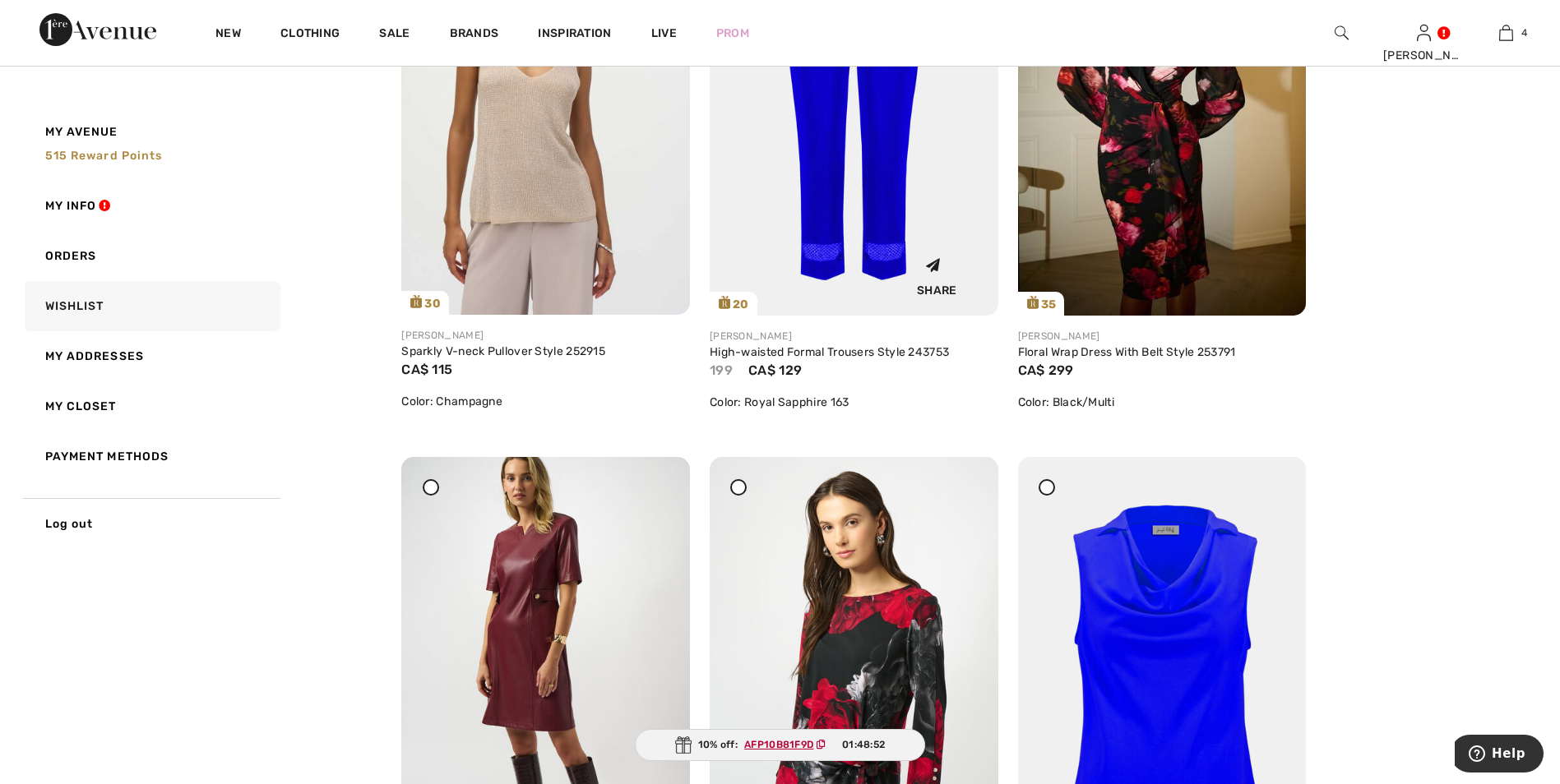
click at [897, 174] on img at bounding box center [854, 99] width 289 height 433
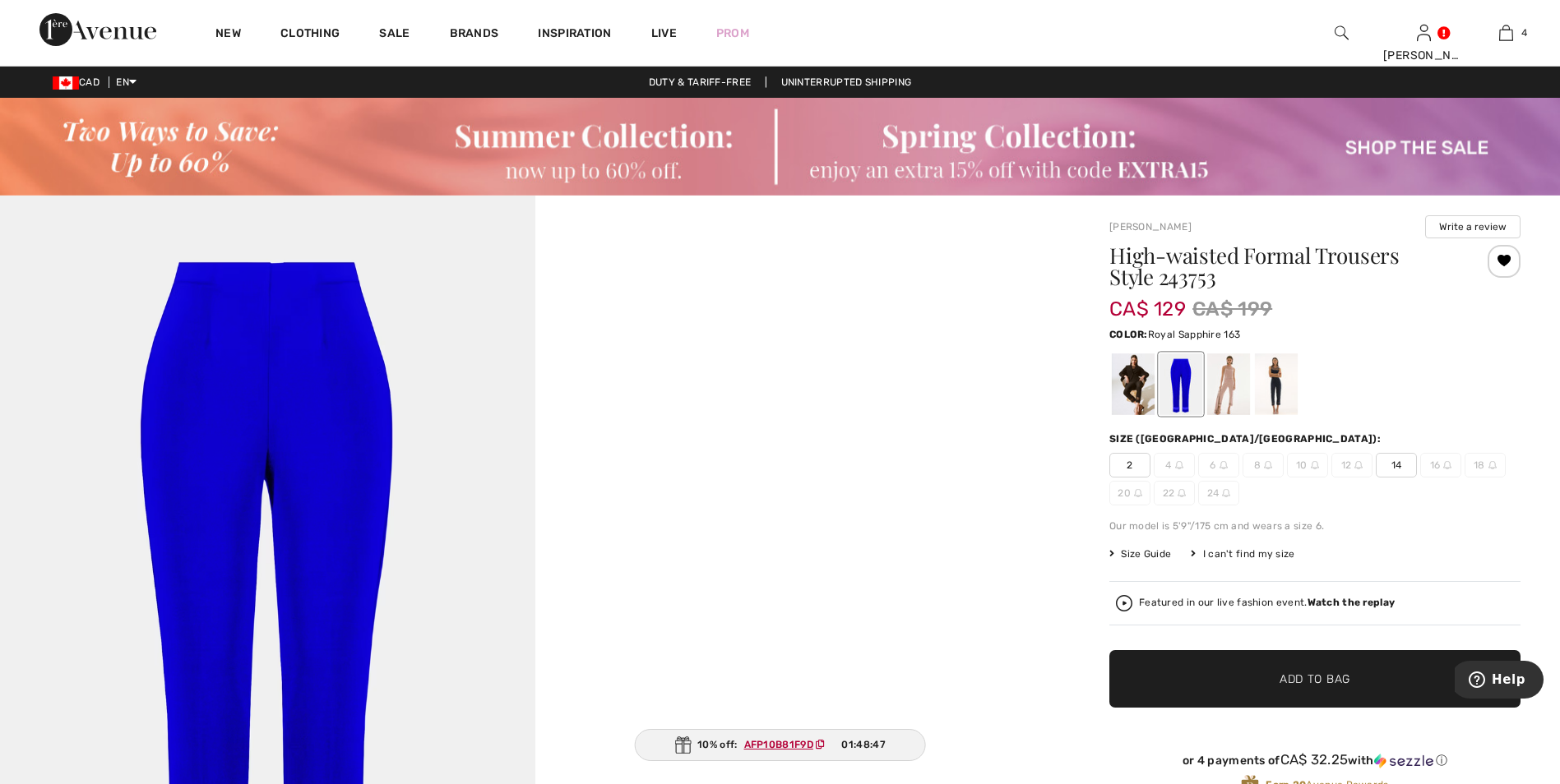
click at [1390, 462] on span "14" at bounding box center [1396, 466] width 41 height 25
click at [1344, 673] on span "Add to Bag" at bounding box center [1315, 678] width 71 height 17
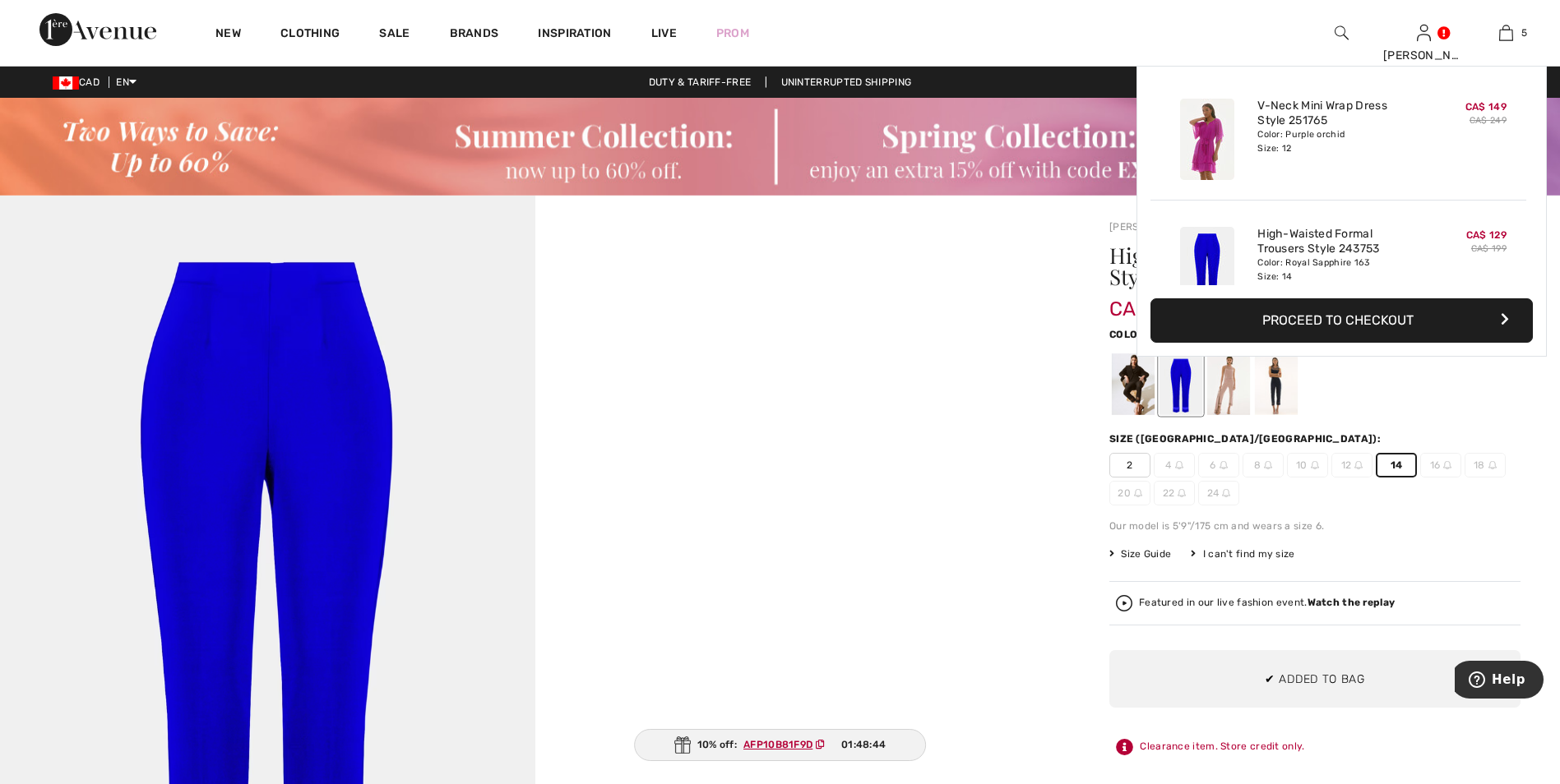
scroll to position [436, 0]
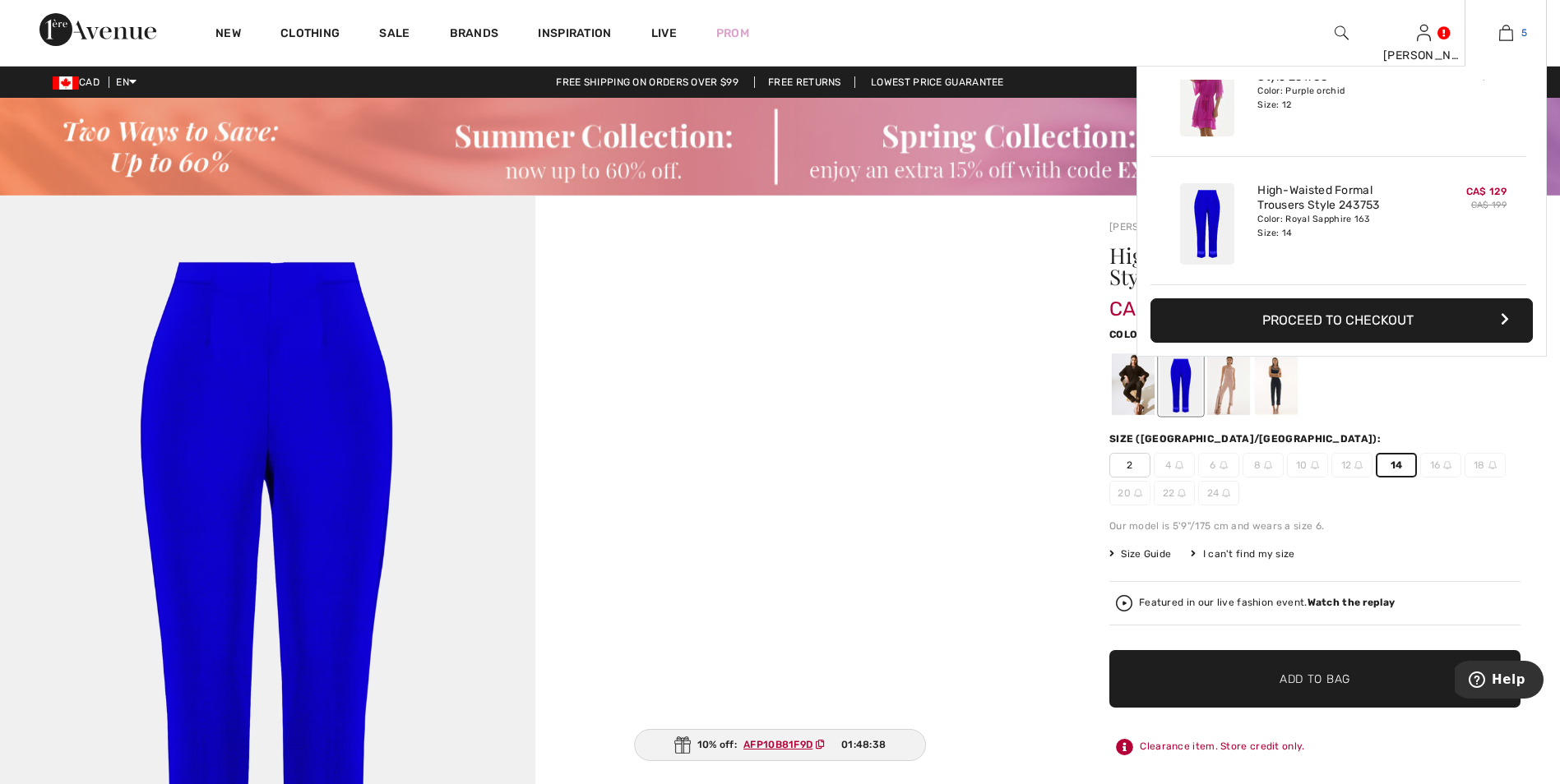
click at [1504, 39] on img at bounding box center [1506, 33] width 14 height 20
